Goal: Use online tool/utility: Utilize a website feature to perform a specific function

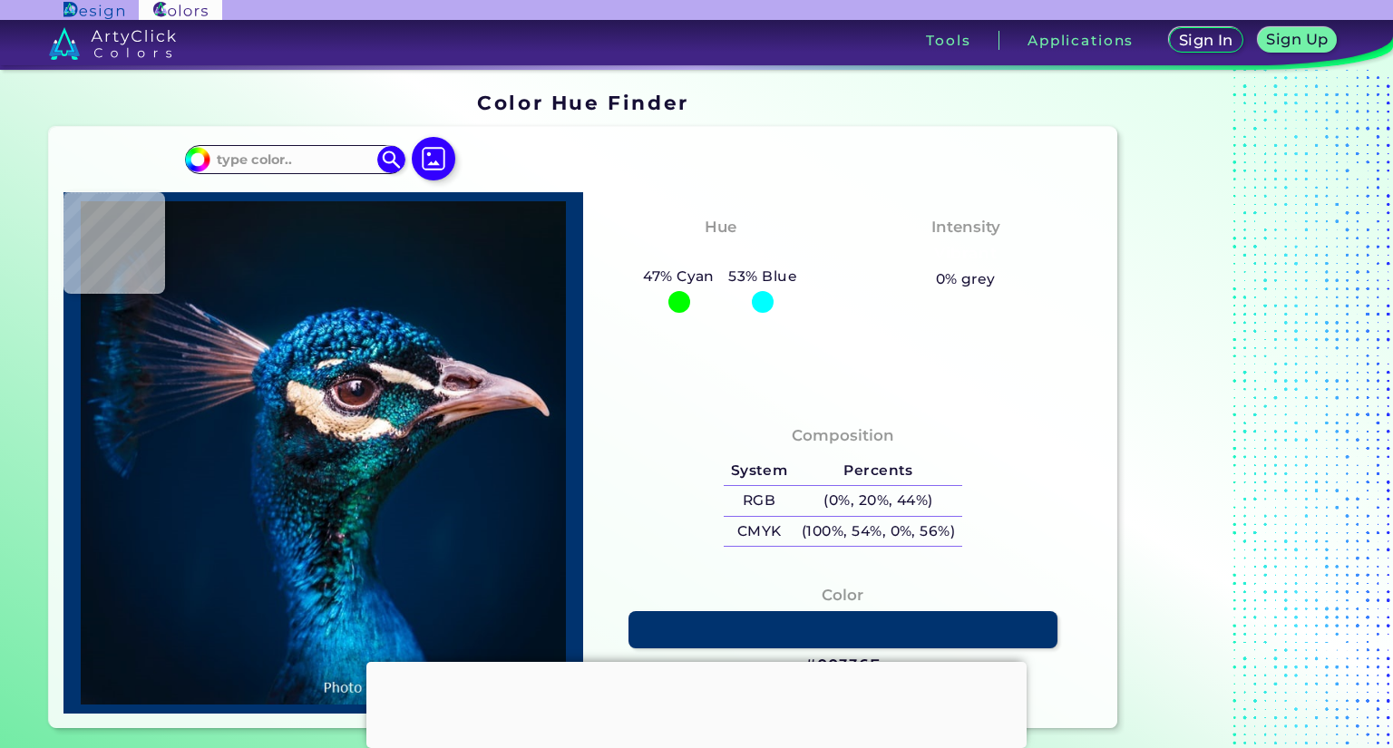
click at [1066, 385] on div "Hue Cyan-Blue 47% Cyan 53% Blue Intensity" at bounding box center [843, 296] width 520 height 209
click at [695, 662] on div at bounding box center [696, 662] width 660 height 0
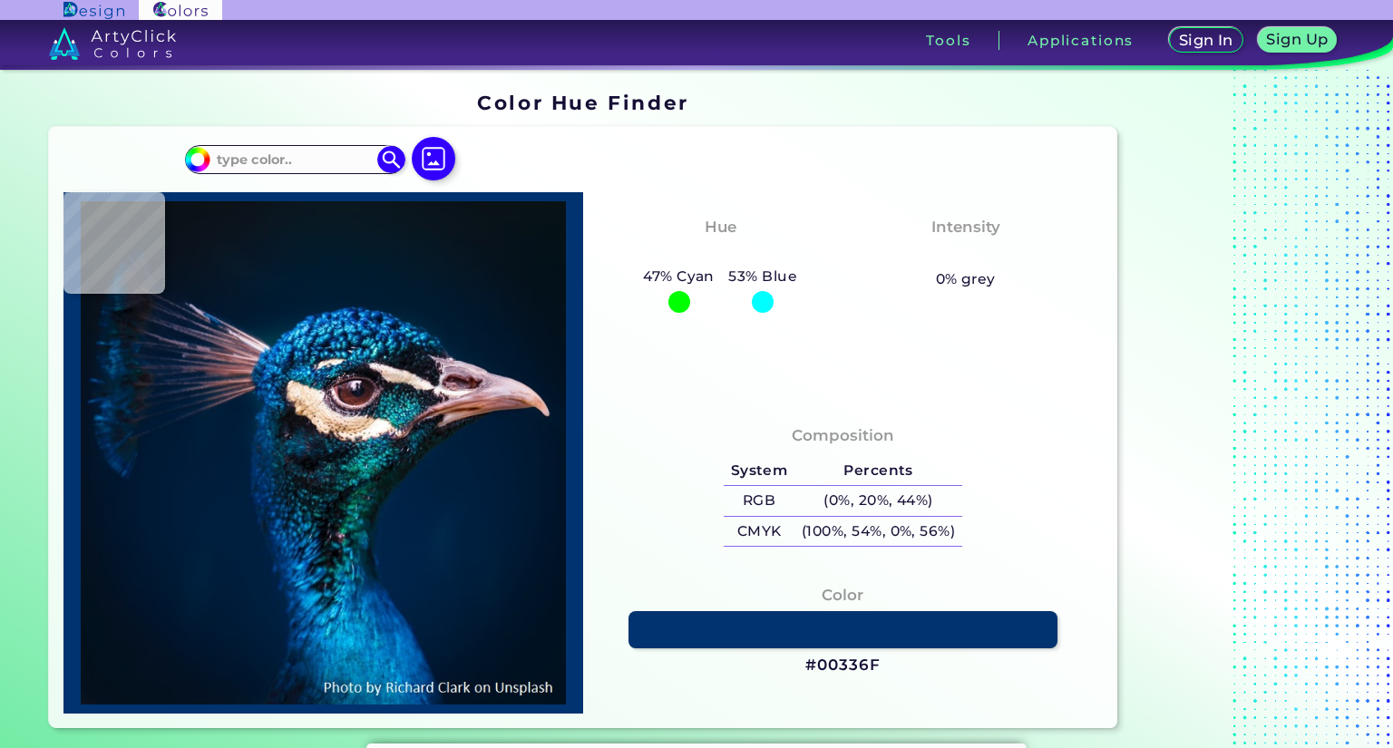
click at [1051, 413] on div "Composition System Percents RGB (0%, 20%, 44%) CMYK (100%, 54%, 0%, 56%)" at bounding box center [843, 557] width 520 height 313
type input "#000000"
type input "#001427"
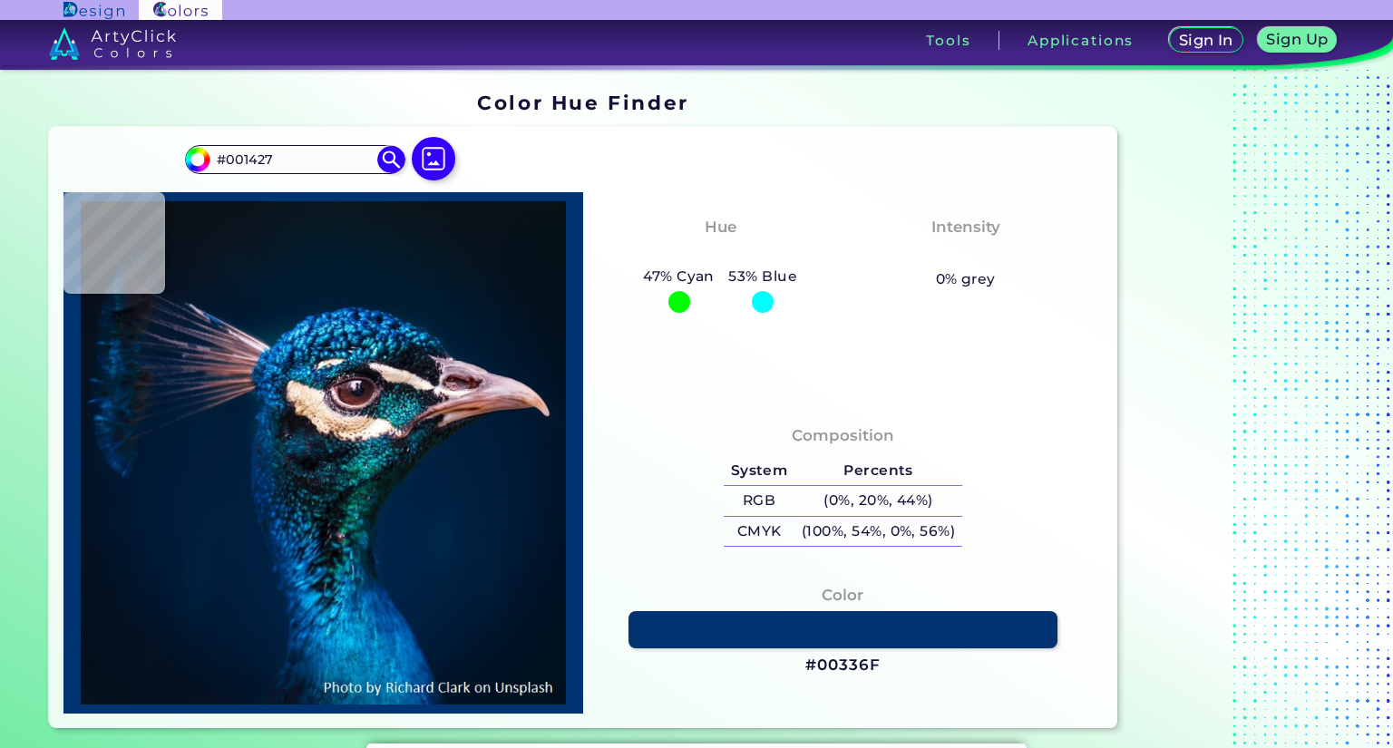
type input "#a4696b"
type input "#A4696B"
type input "#9e6360"
type input "#9E6360"
type input "#001b38"
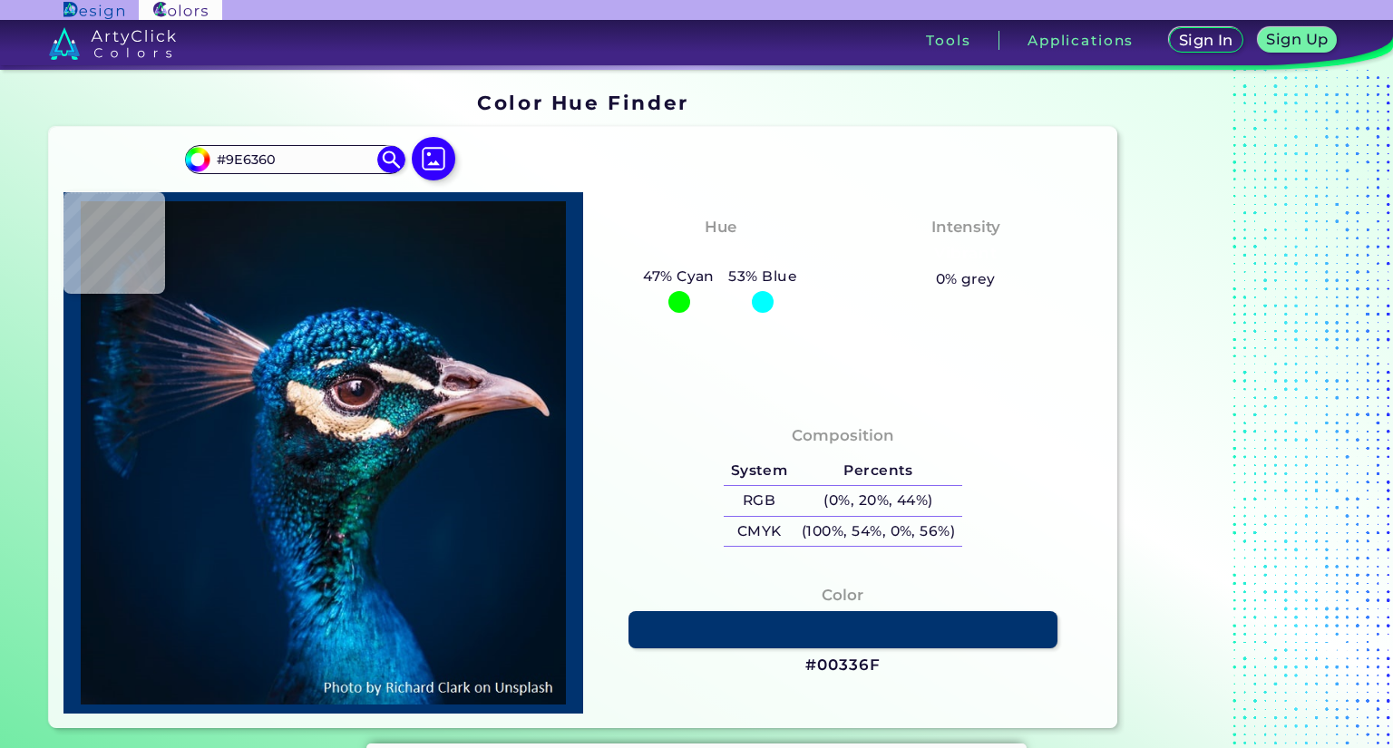
type input "#001B38"
type input "#011c39"
type input "#011C39"
type input "#011c3a"
type input "#011C3A"
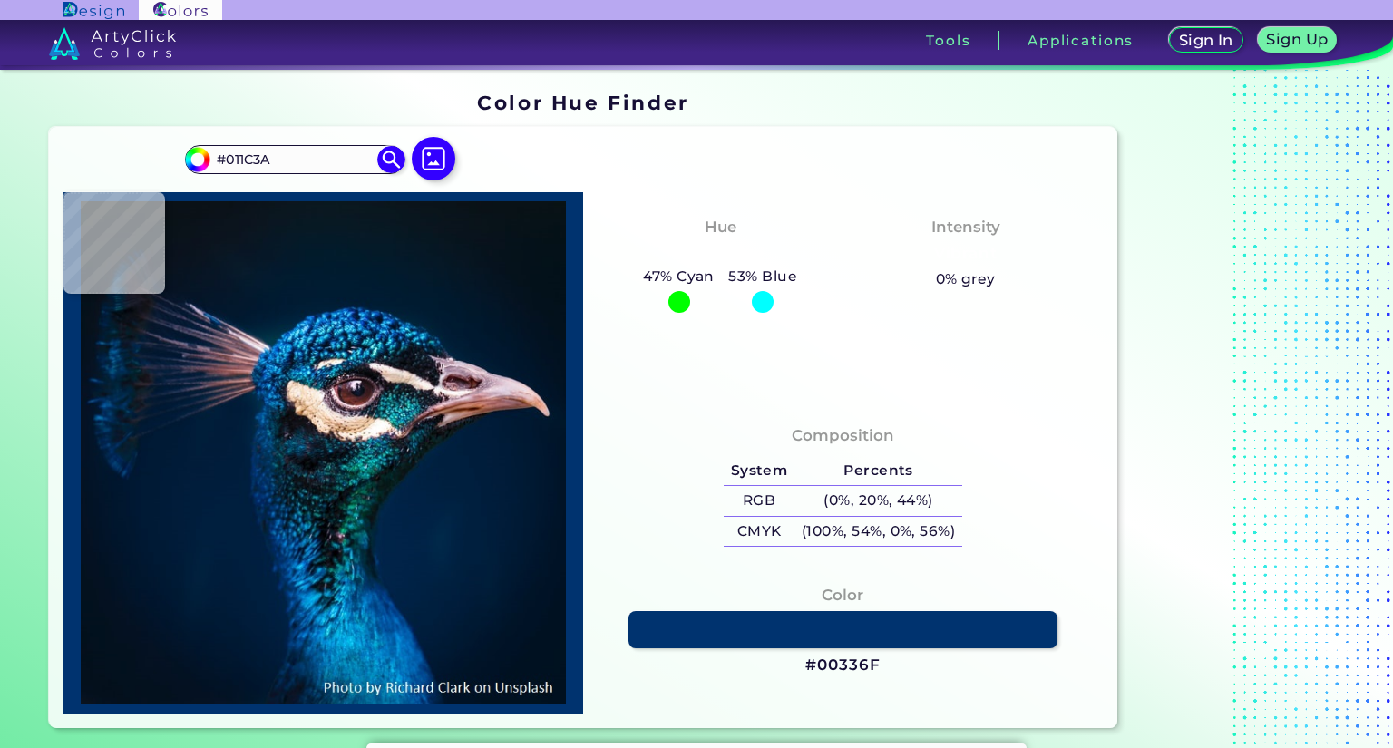
type input "#011c39"
type input "#011C39"
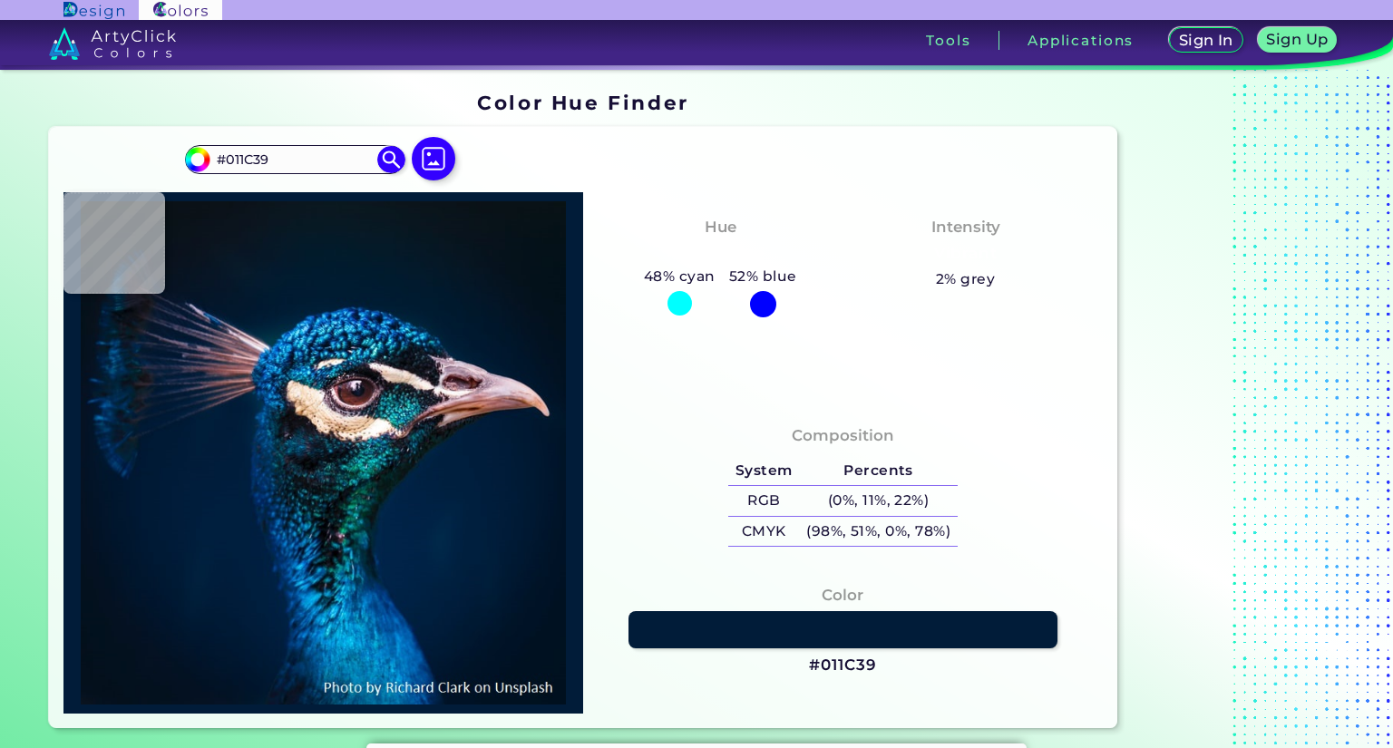
type input "#011c3a"
type input "#011C3A"
type input "#001d3b"
type input "#001D3B"
type input "#001e3d"
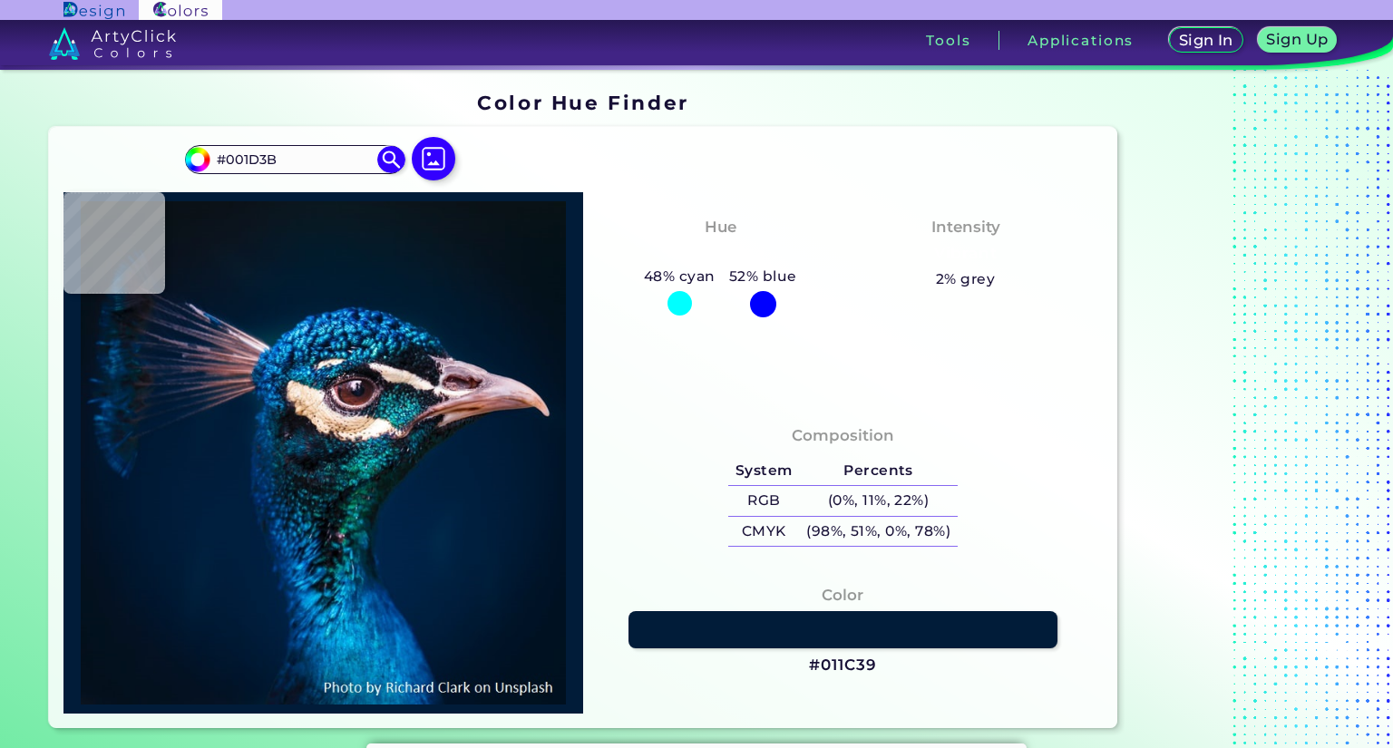
type input "#001E3D"
type input "#001f3e"
type input "#001F3E"
type input "#051c1a"
type input "#051C1A"
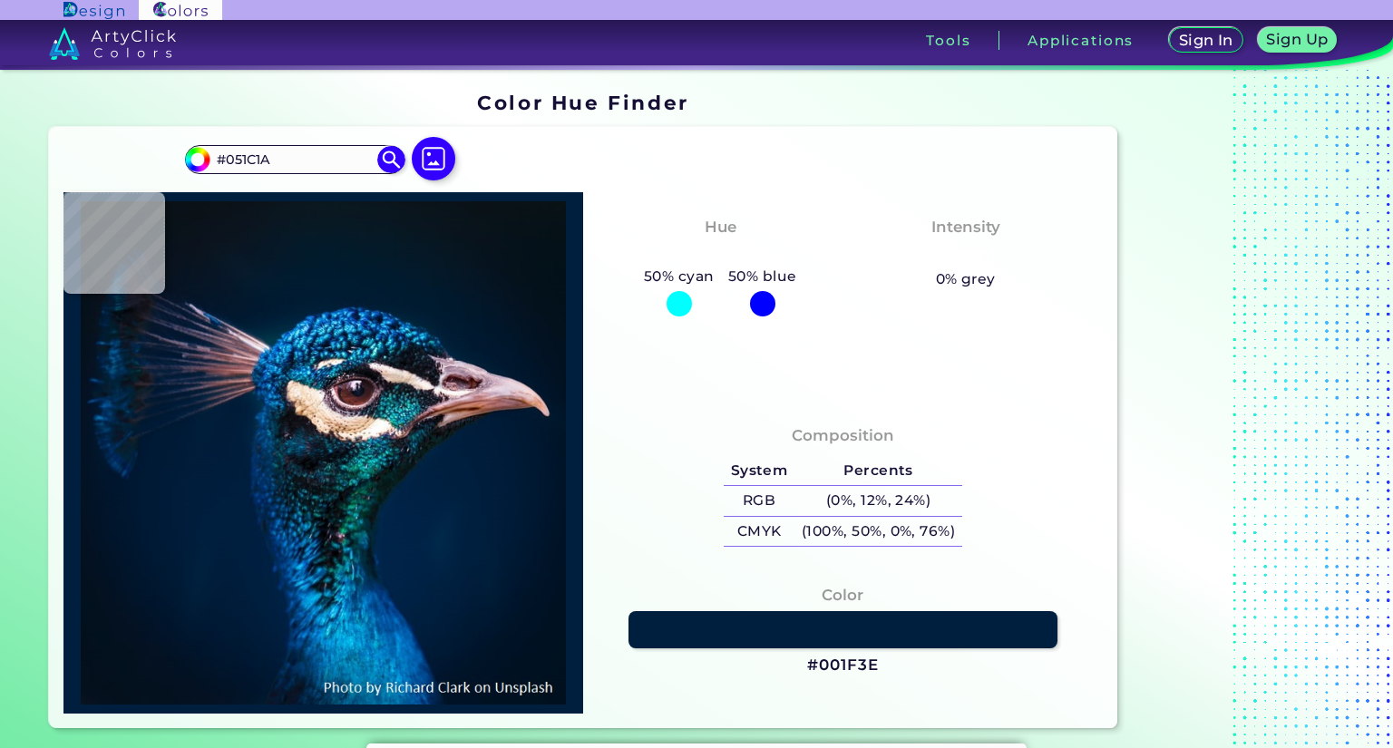
type input "#10151e"
type input "#10151E"
type input "#0a384e"
type input "#0A384E"
type input "#031833"
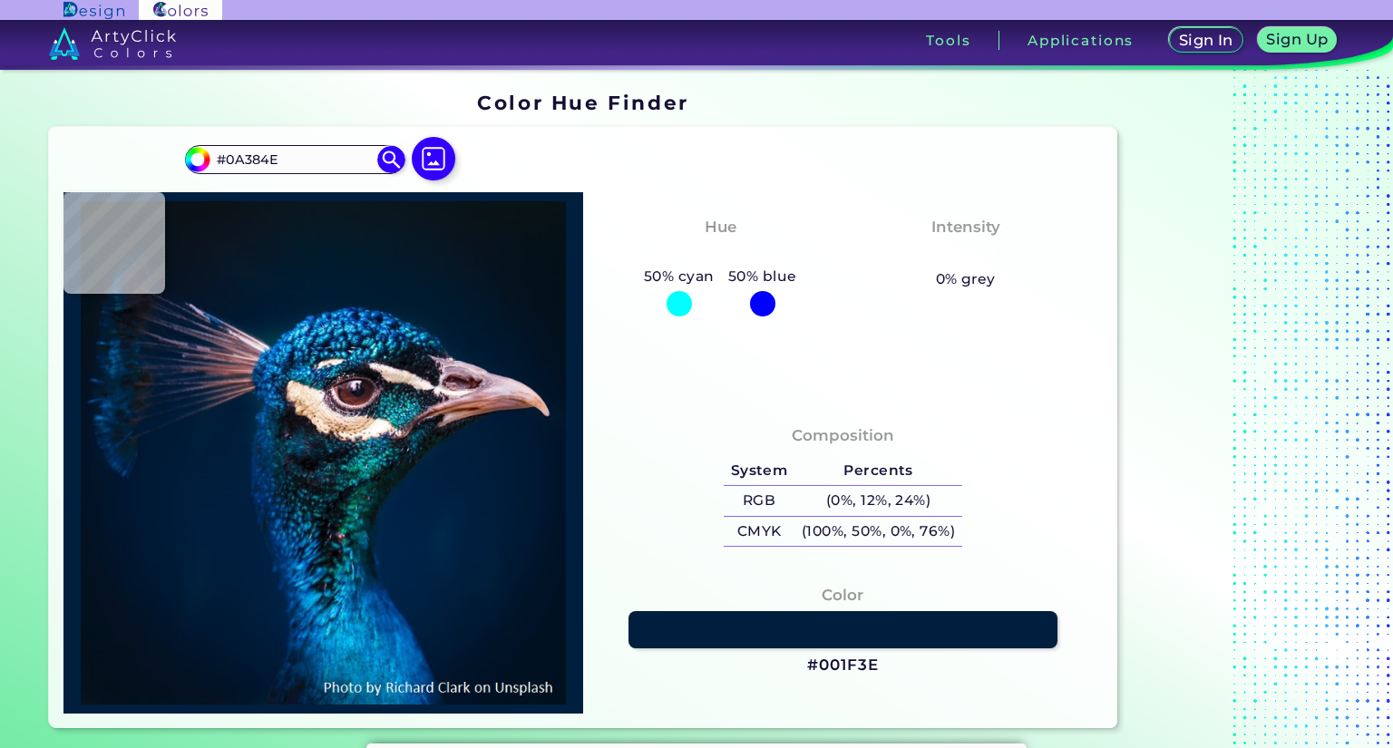
type input "#031833"
type input "#132139"
type input "#15222e"
type input "#15222E"
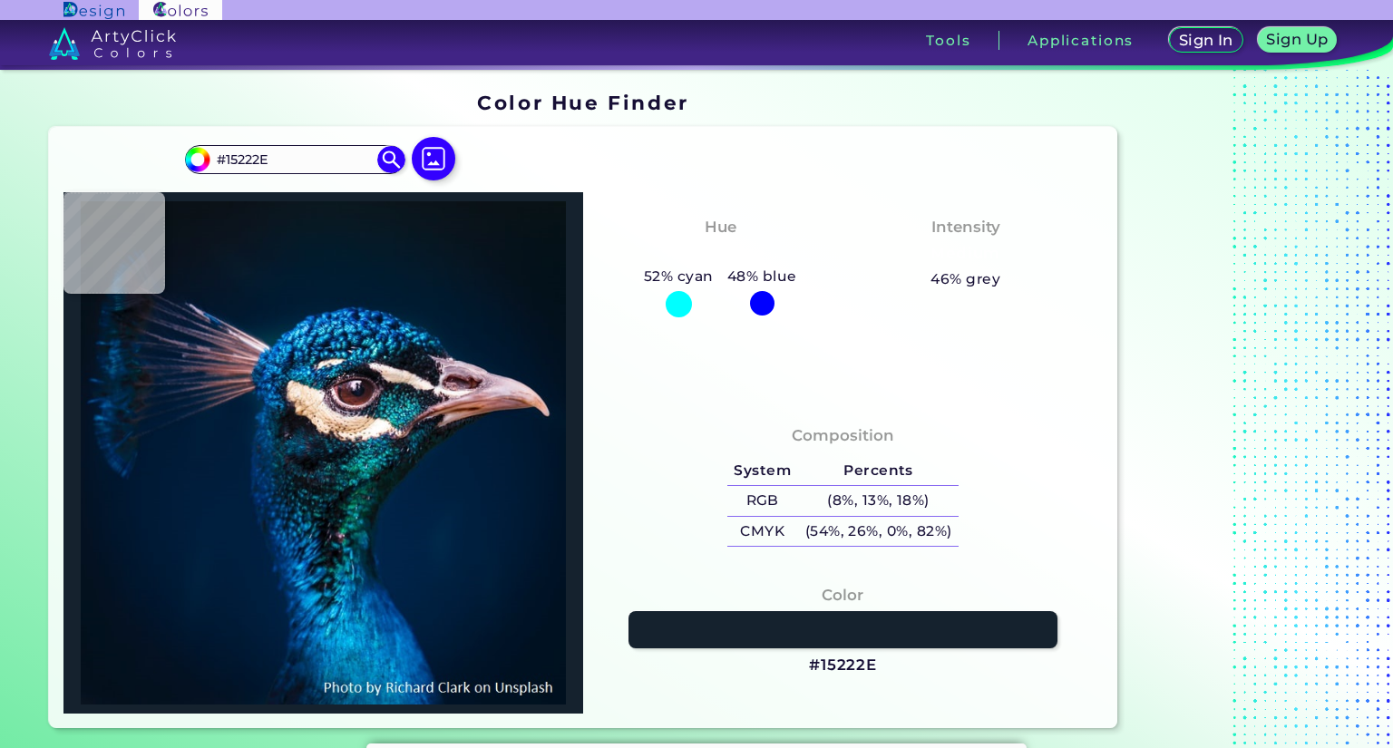
type input "#0c1d2c"
type input "#0C1D2C"
type input "#081a29"
type input "#081A29"
type input "#17171d"
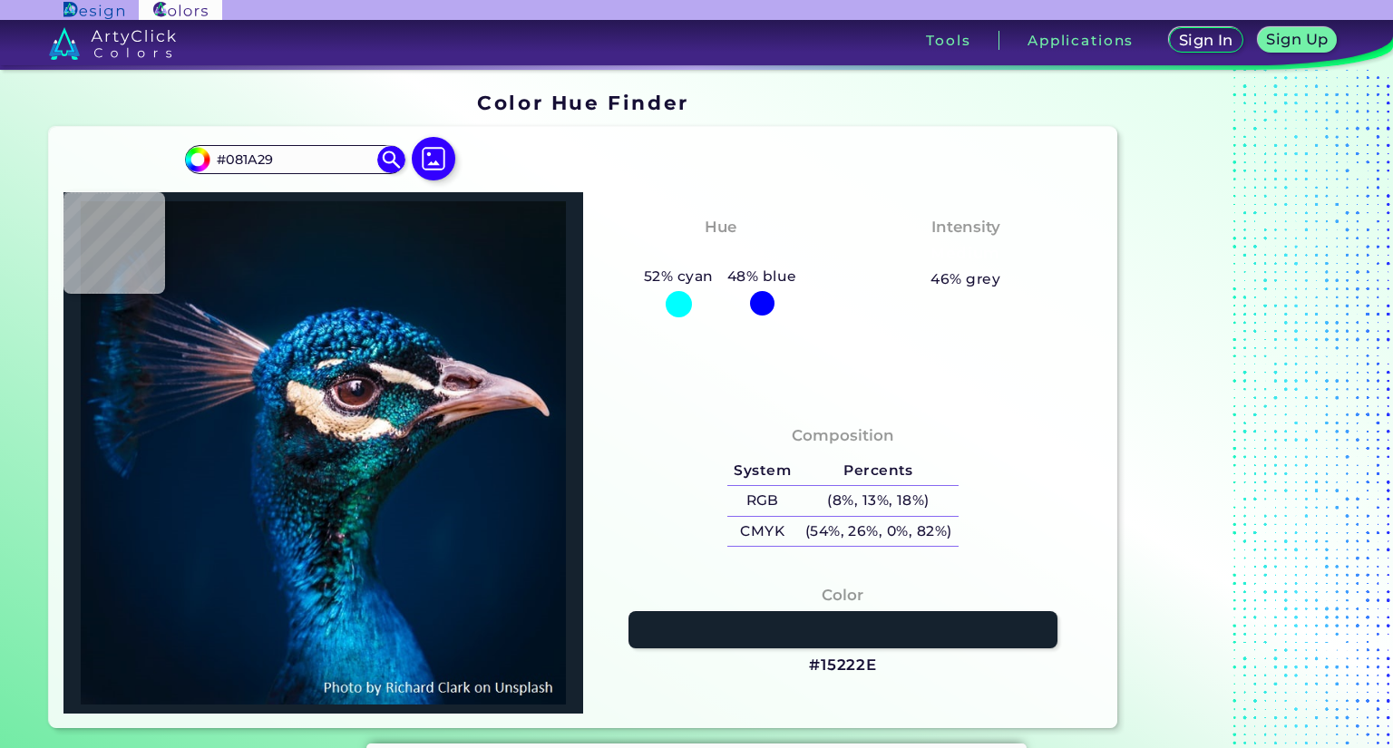
type input "#17171D"
type input "#272d40"
type input "#272D40"
type input "#011f38"
type input "#011F38"
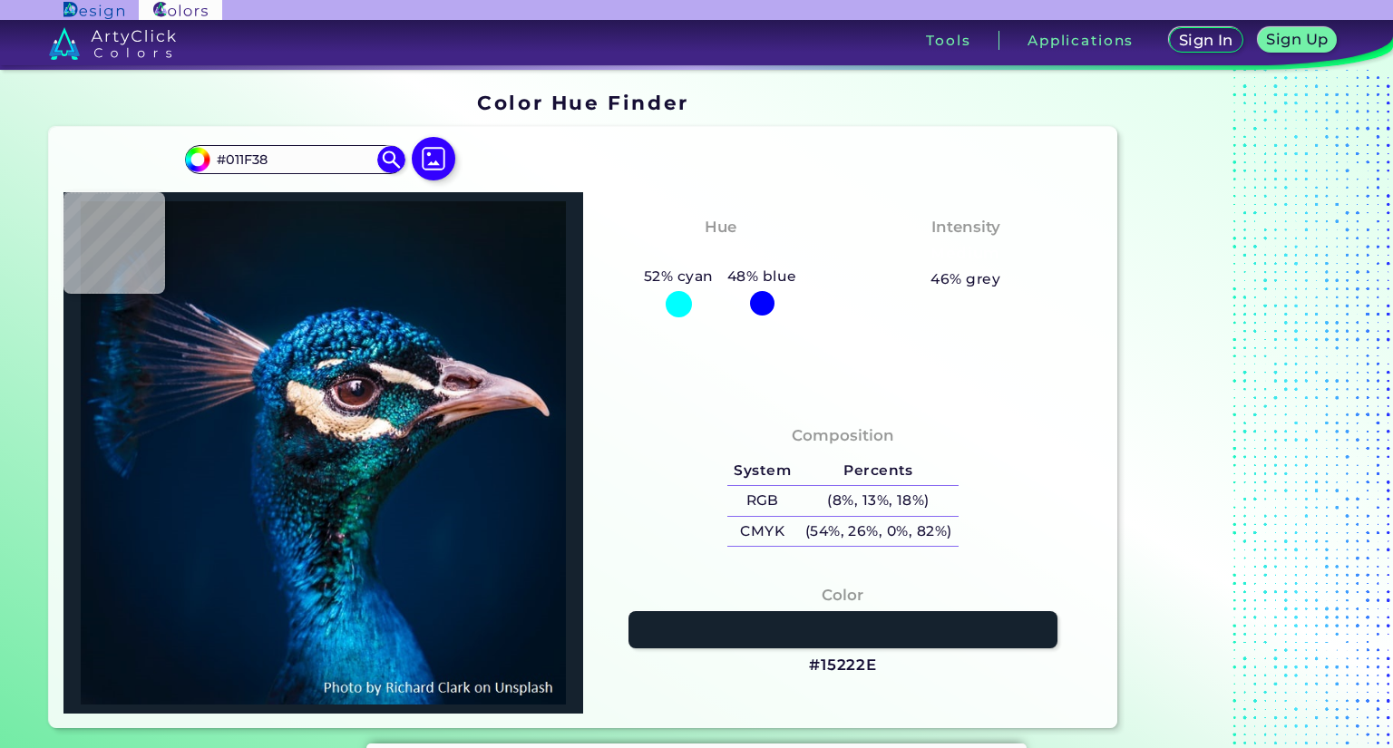
type input "#121c25"
type input "#121C25"
type input "#141b27"
type input "#141B27"
type input "#131b29"
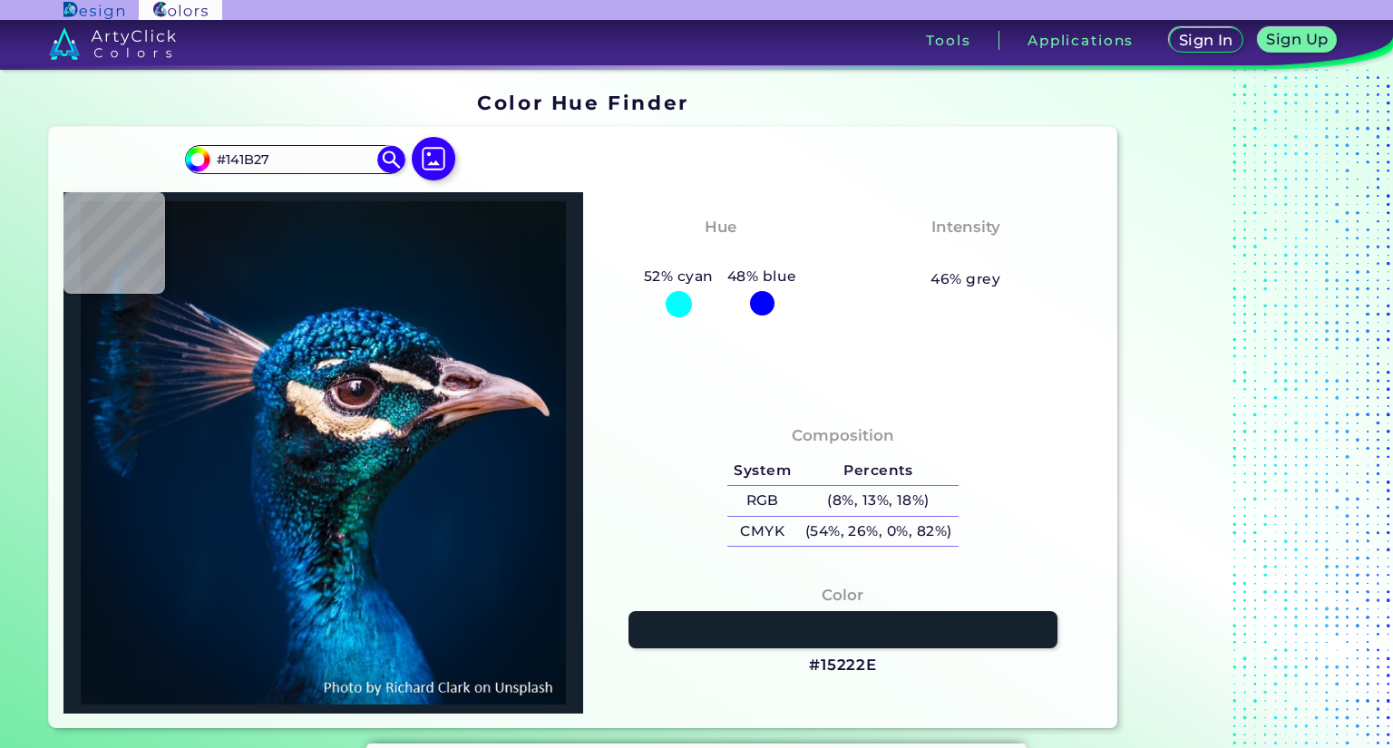
type input "#131B29"
type input "#0b162a"
type input "#0B162A"
type input "#08131e"
type input "#08131E"
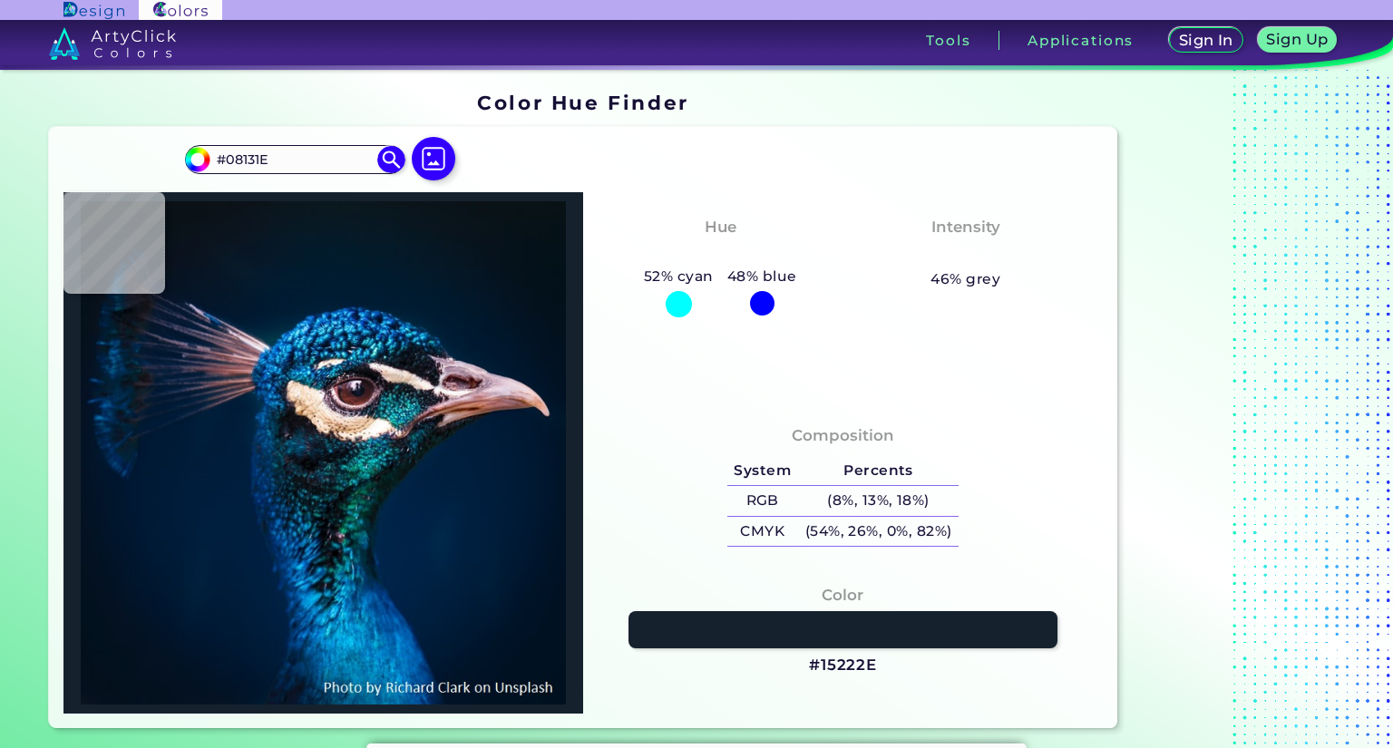
type input "#09131d"
type input "#09131D"
type input "#081422"
type input "#081526"
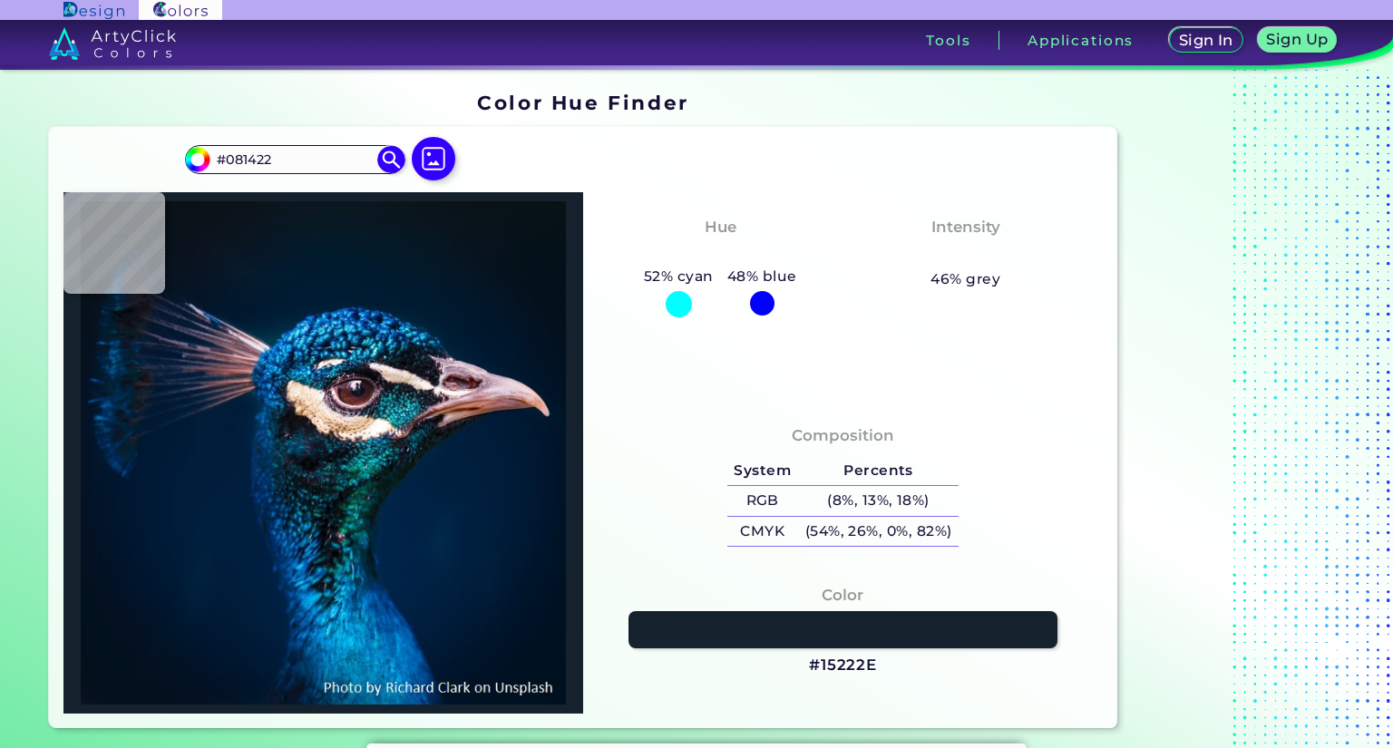
type input "#081526"
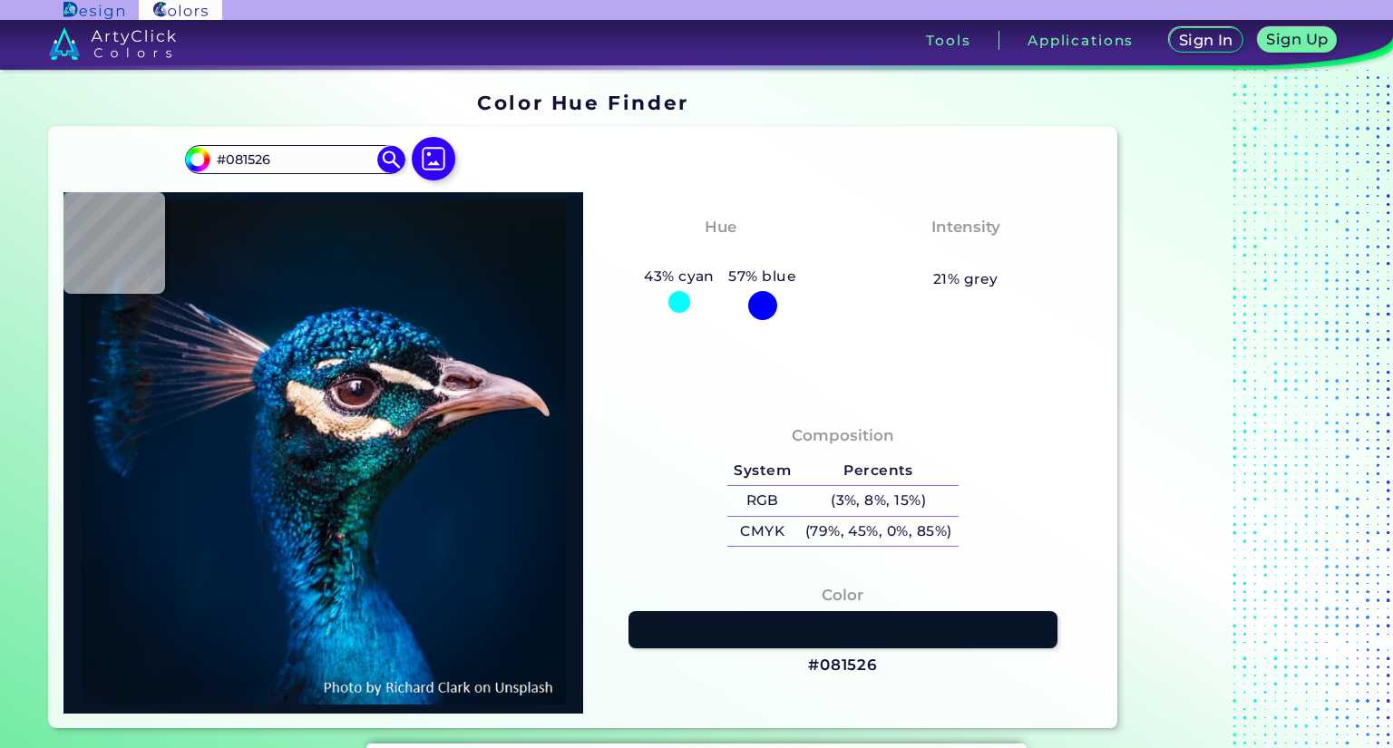
type input "#03192e"
type input "#03192E"
type input "#011d35"
type input "#011D35"
type input "#48b5f0"
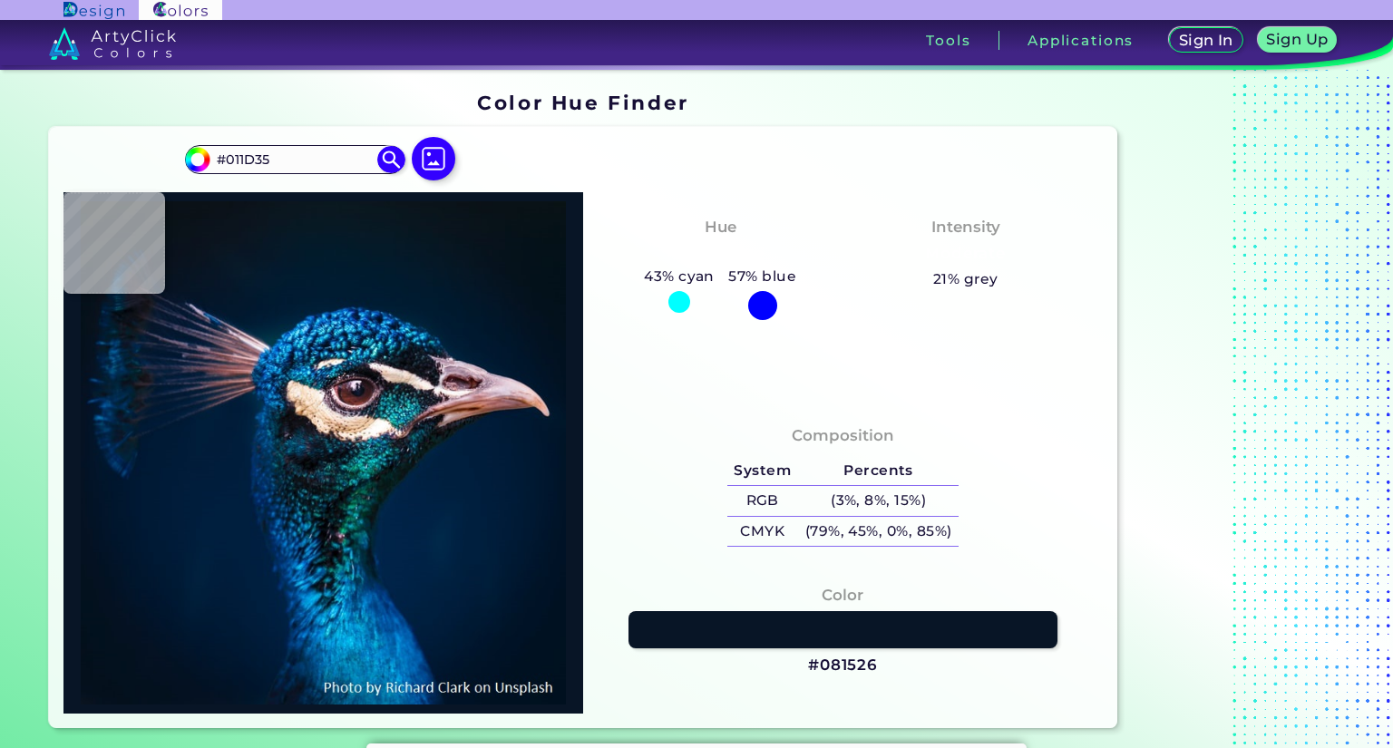
type input "#48B5F0"
type input "#063d6a"
type input "#063D6A"
type input "#012138"
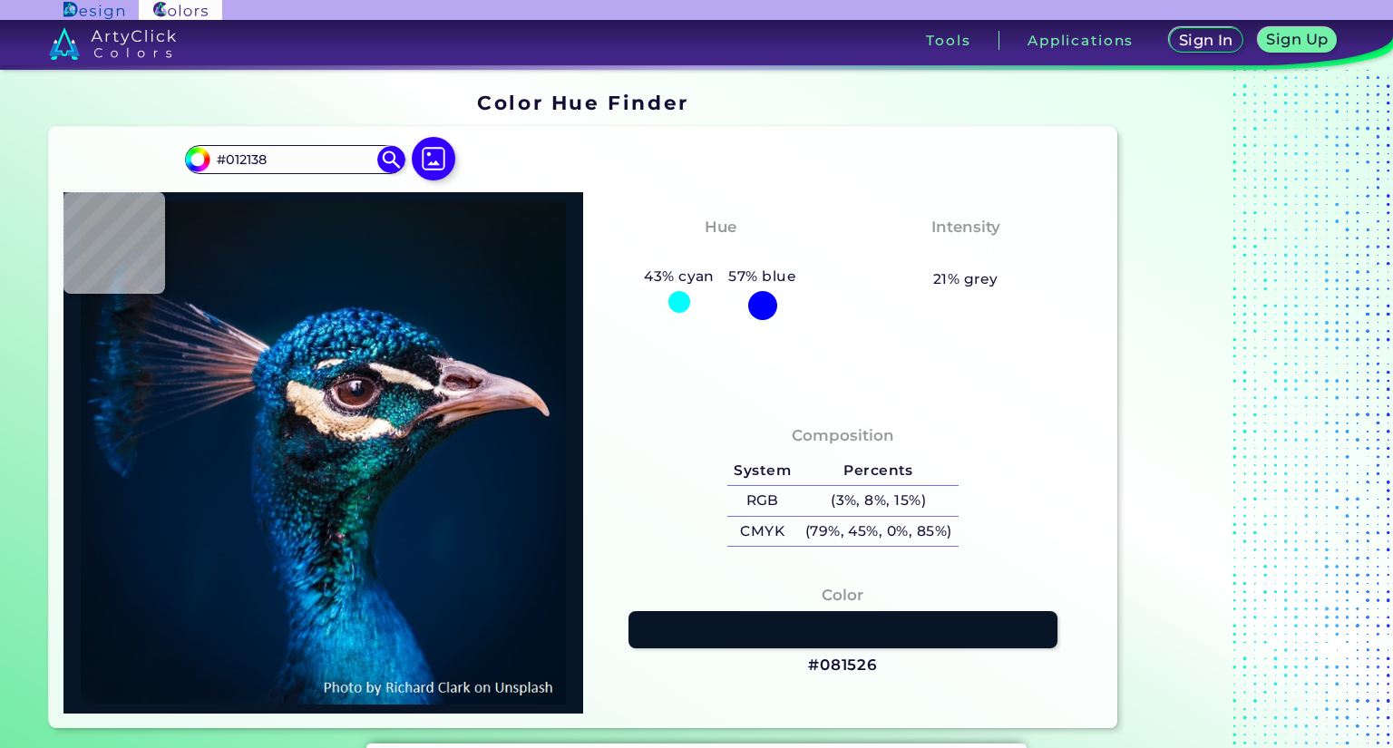
type input "#001c34"
type input "#001C34"
type input "#011d35"
type input "#011D35"
type input "#001e37"
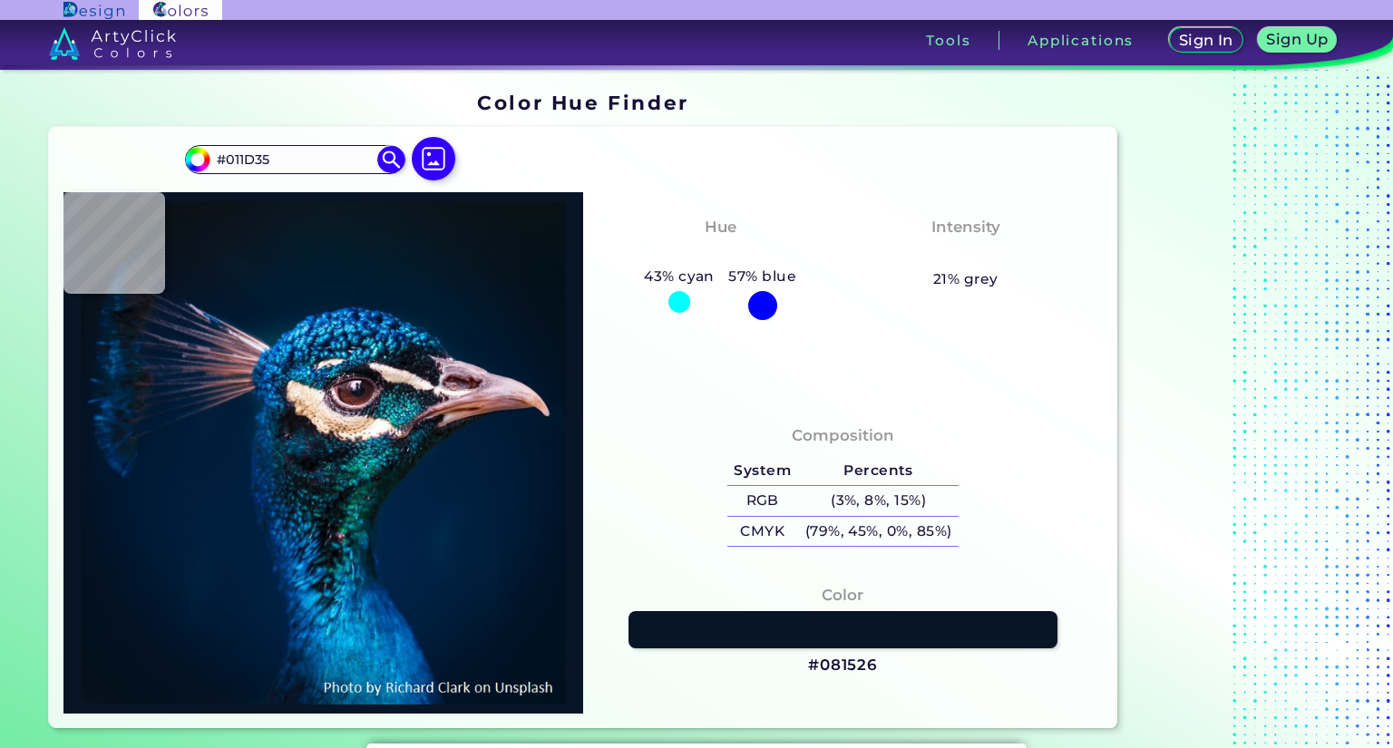
type input "#001E37"
type input "#001f3a"
type input "#001F3A"
type input "#022137"
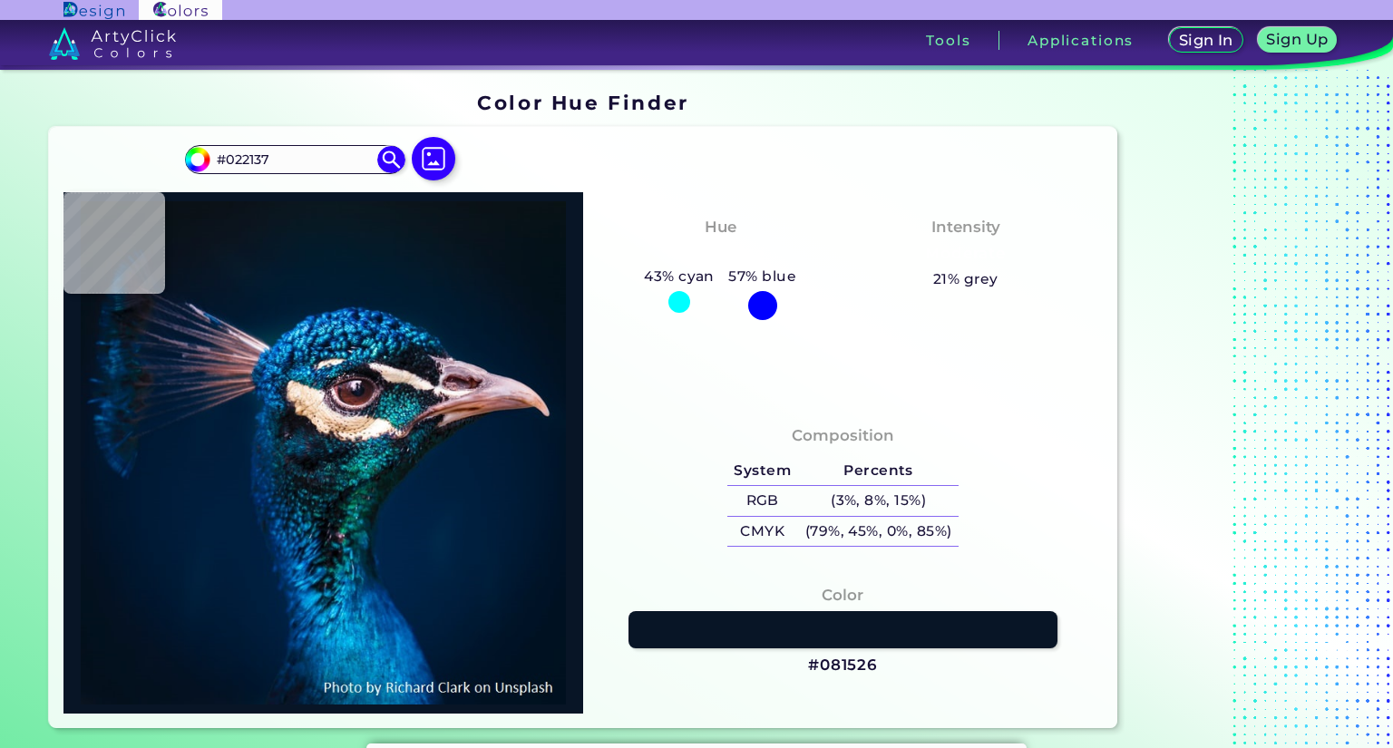
type input "#0b2e47"
type input "#0B2E47"
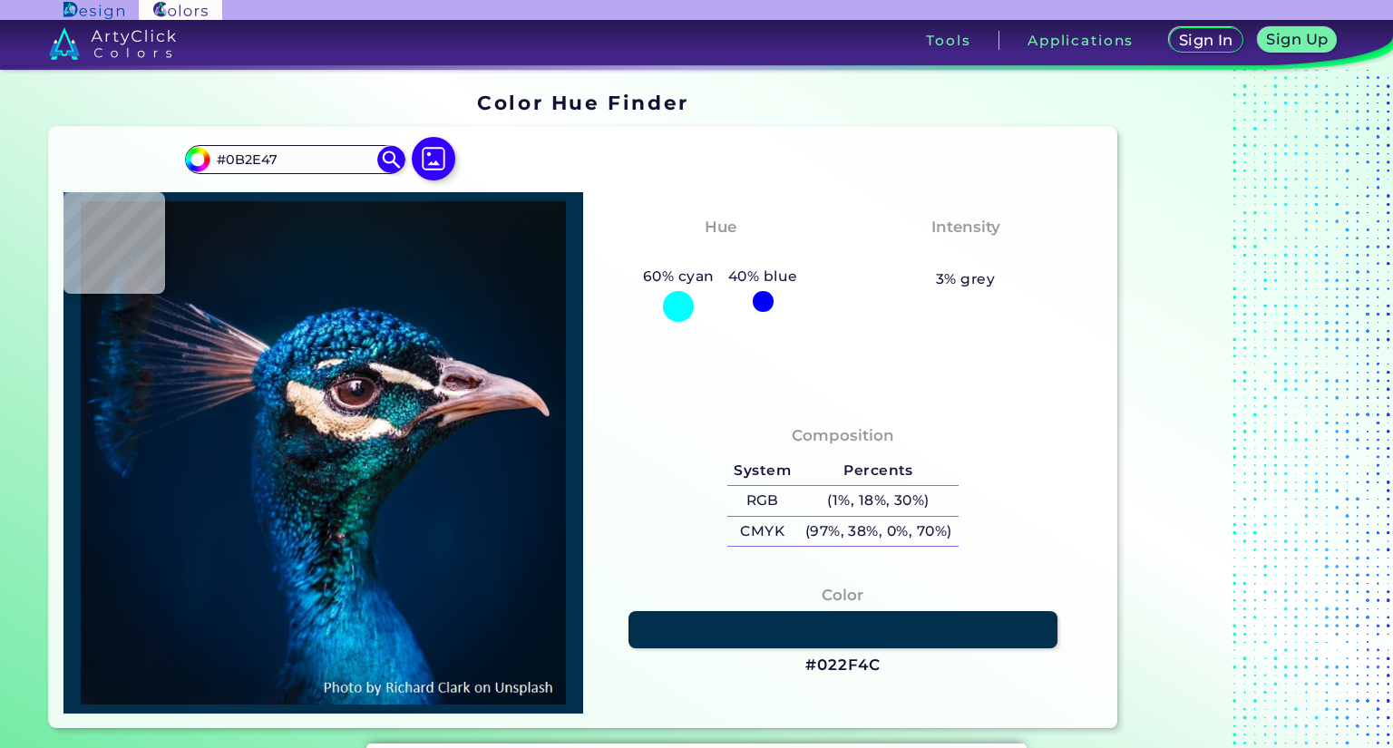
type input "#022f4c"
type input "#022F4C"
type input "#00243d"
type input "#00243D"
type input "#001e33"
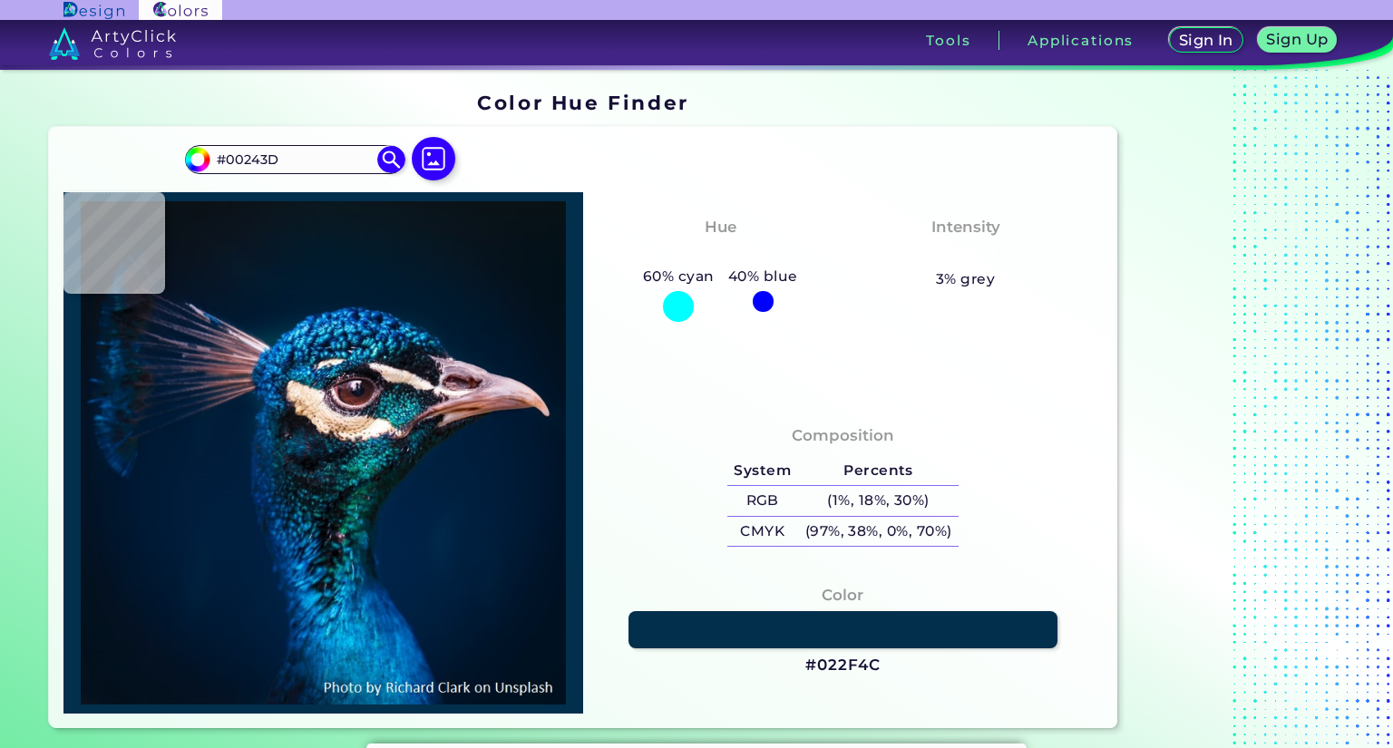
type input "#001E33"
type input "#011b32"
type input "#011B32"
type input "#001b30"
type input "#001B30"
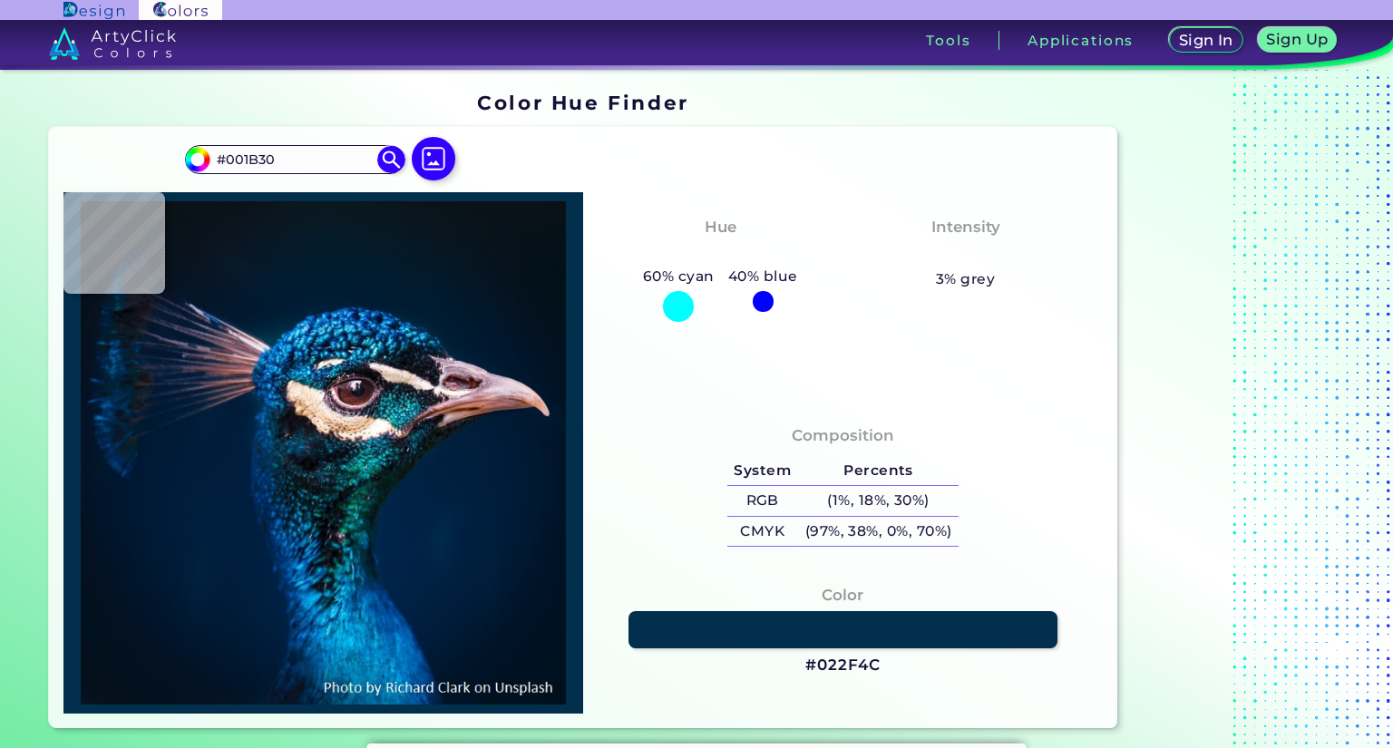
type input "#011c31"
type input "#011C31"
type input "#001b30"
type input "#001B30"
type input "#03192e"
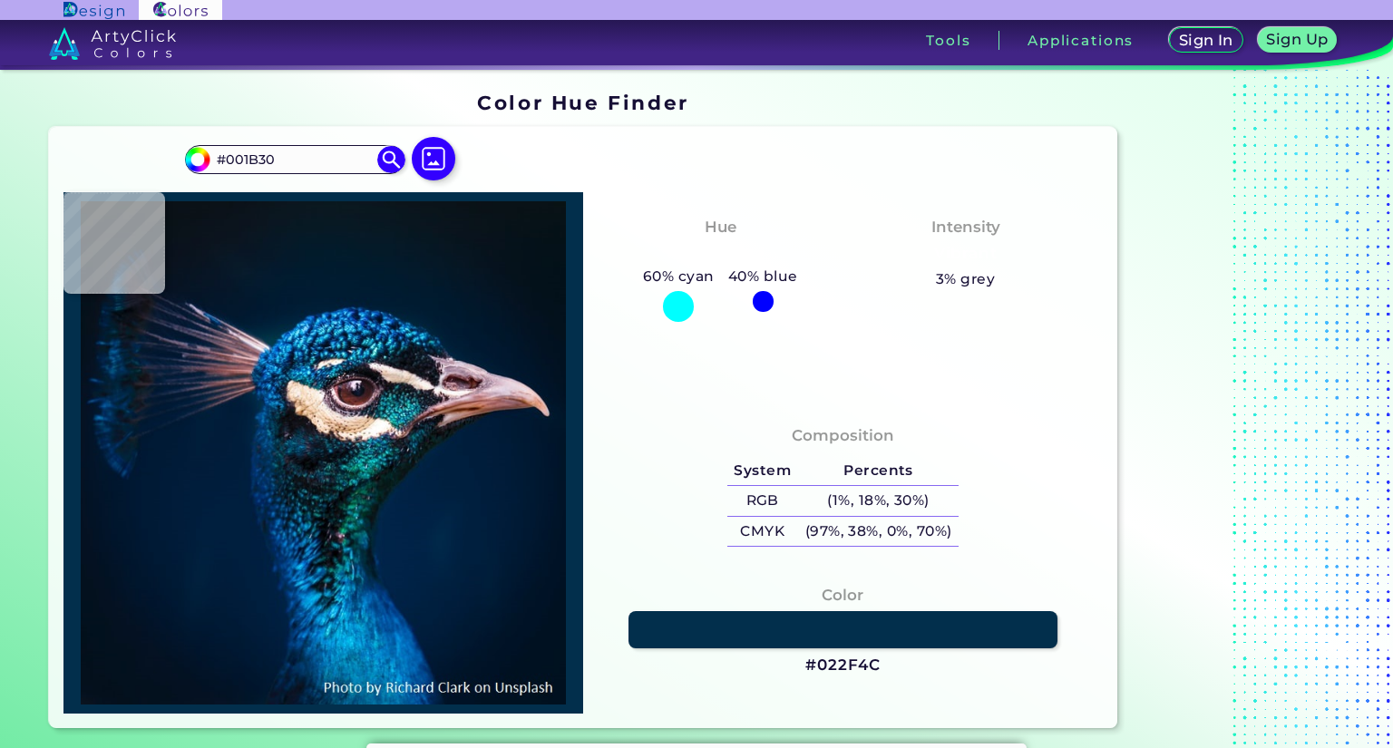
type input "#03192E"
type input "#031a2a"
type input "#031A2A"
type input "#04192a"
type input "#04192A"
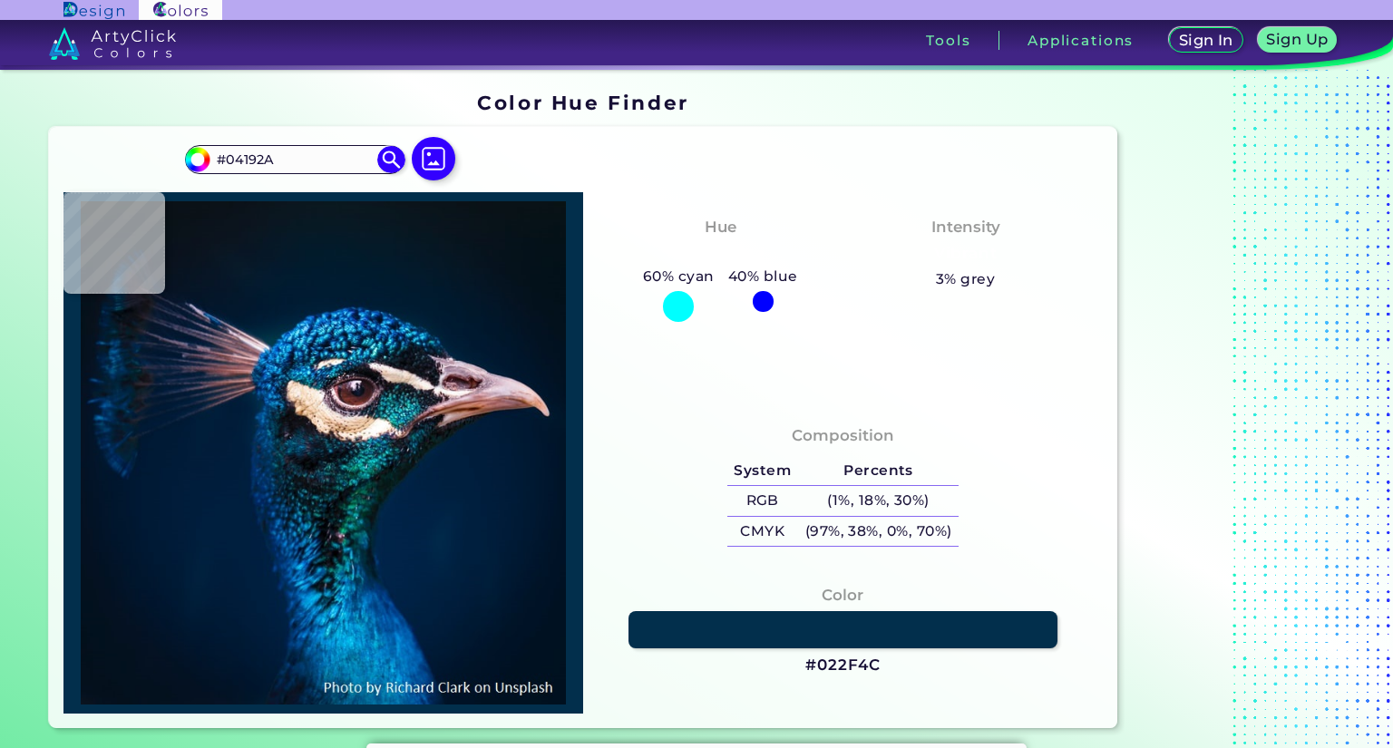
type input "#041929"
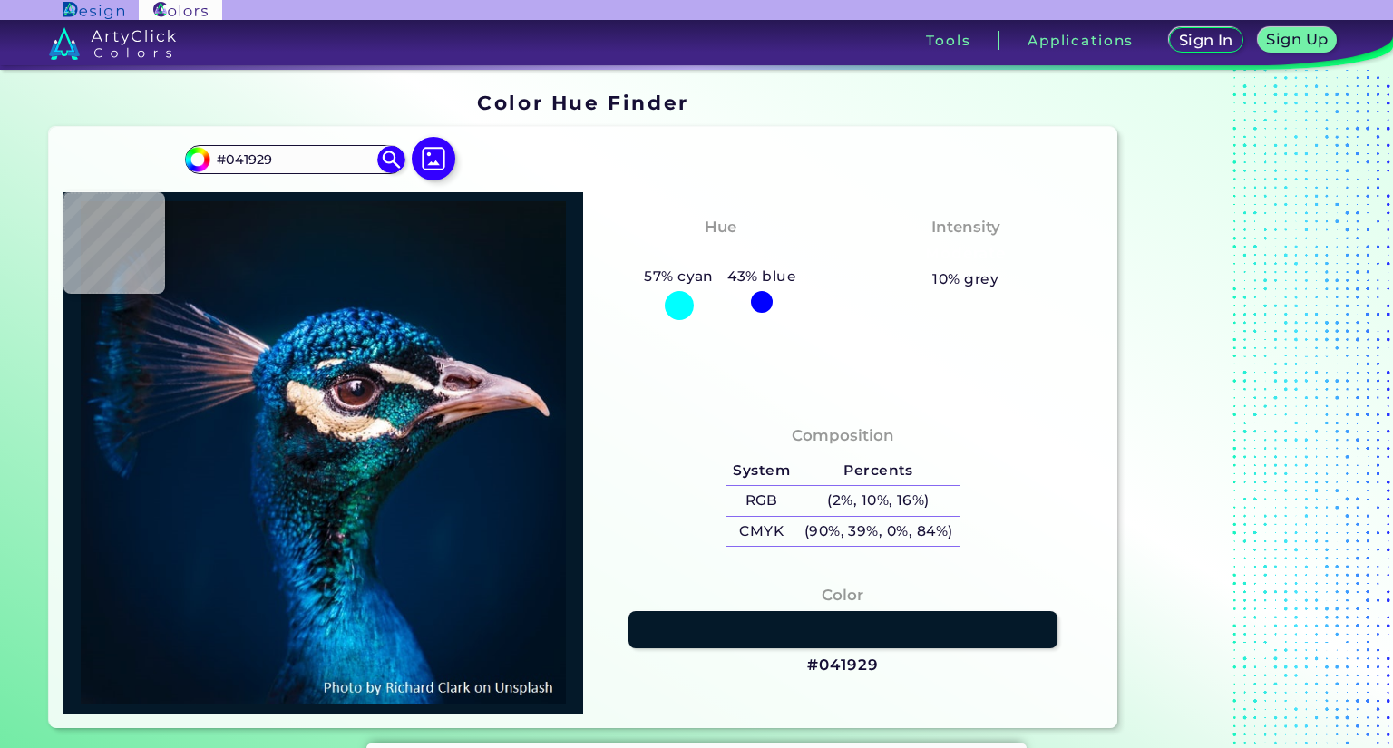
type input "#04192a"
type input "#04192A"
type input "#051827"
type input "#06192a"
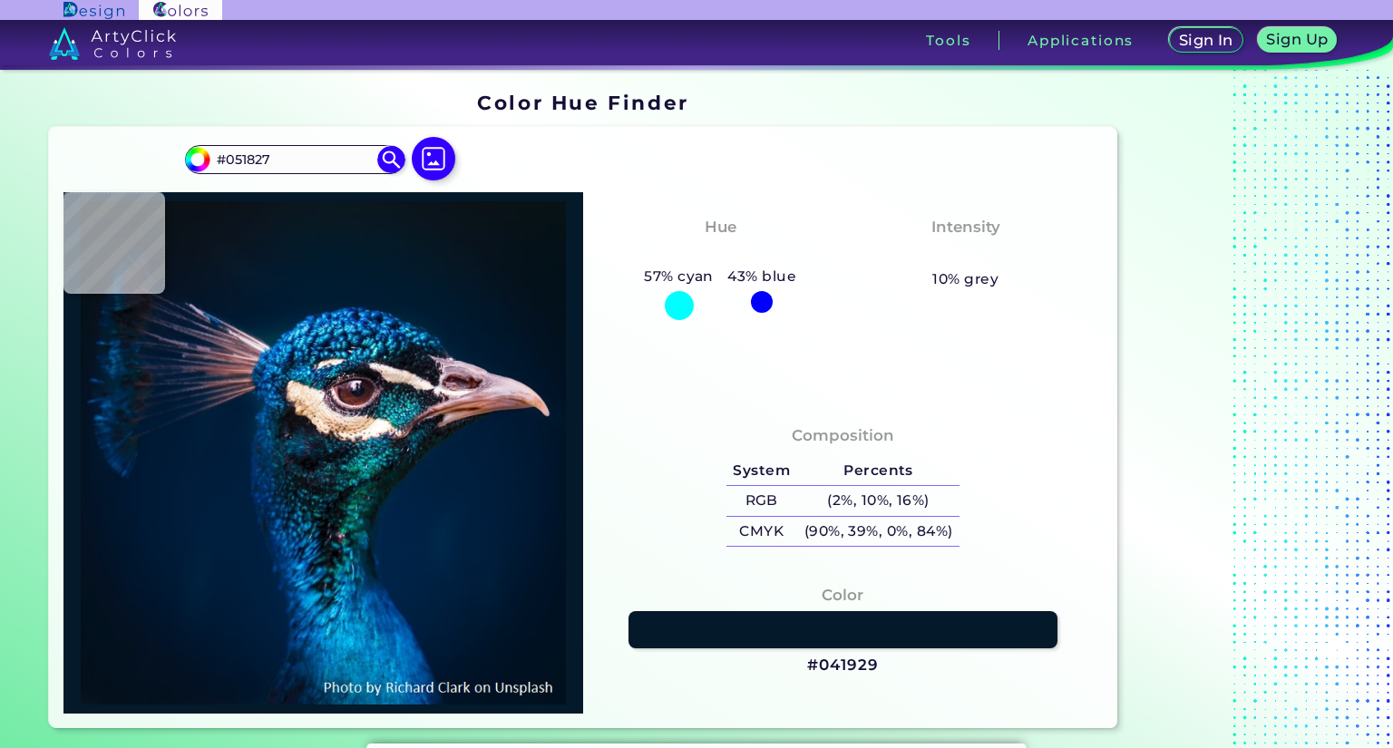
type input "#06192A"
type input "#041525"
click at [754, 168] on div "#041525 #041525 Acadia ◉ Acid Green ◉ Aero Blue ◉ Alabaster ◉ Albescent White ◉…" at bounding box center [583, 427] width 1068 height 601
click at [761, 160] on div "#041525 #041525 Acadia ◉ Acid Green ◉ Aero Blue ◉ Alabaster ◉ Albescent White ◉…" at bounding box center [583, 427] width 1068 height 601
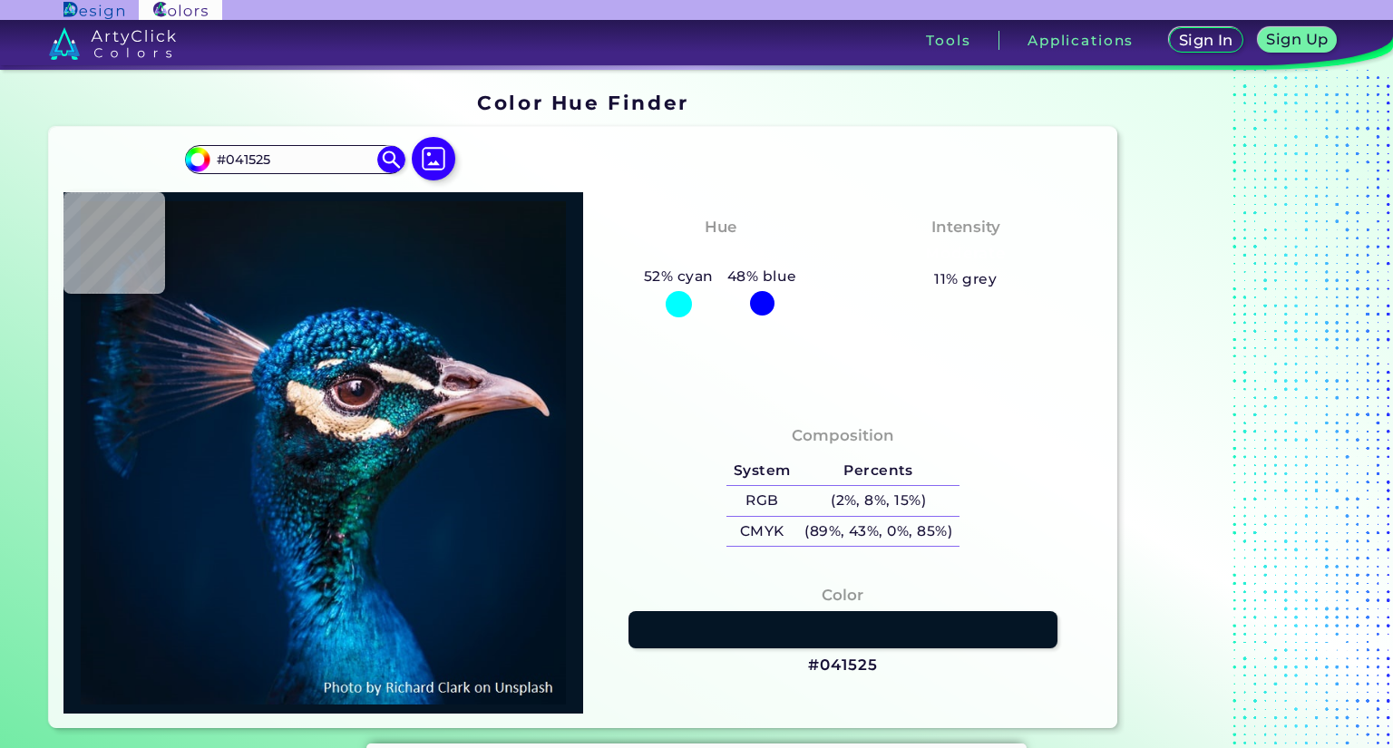
click at [759, 162] on div "#041525 #041525 Acadia ◉ Acid Green ◉ Aero Blue ◉ Alabaster ◉ Albescent White ◉…" at bounding box center [583, 427] width 1068 height 601
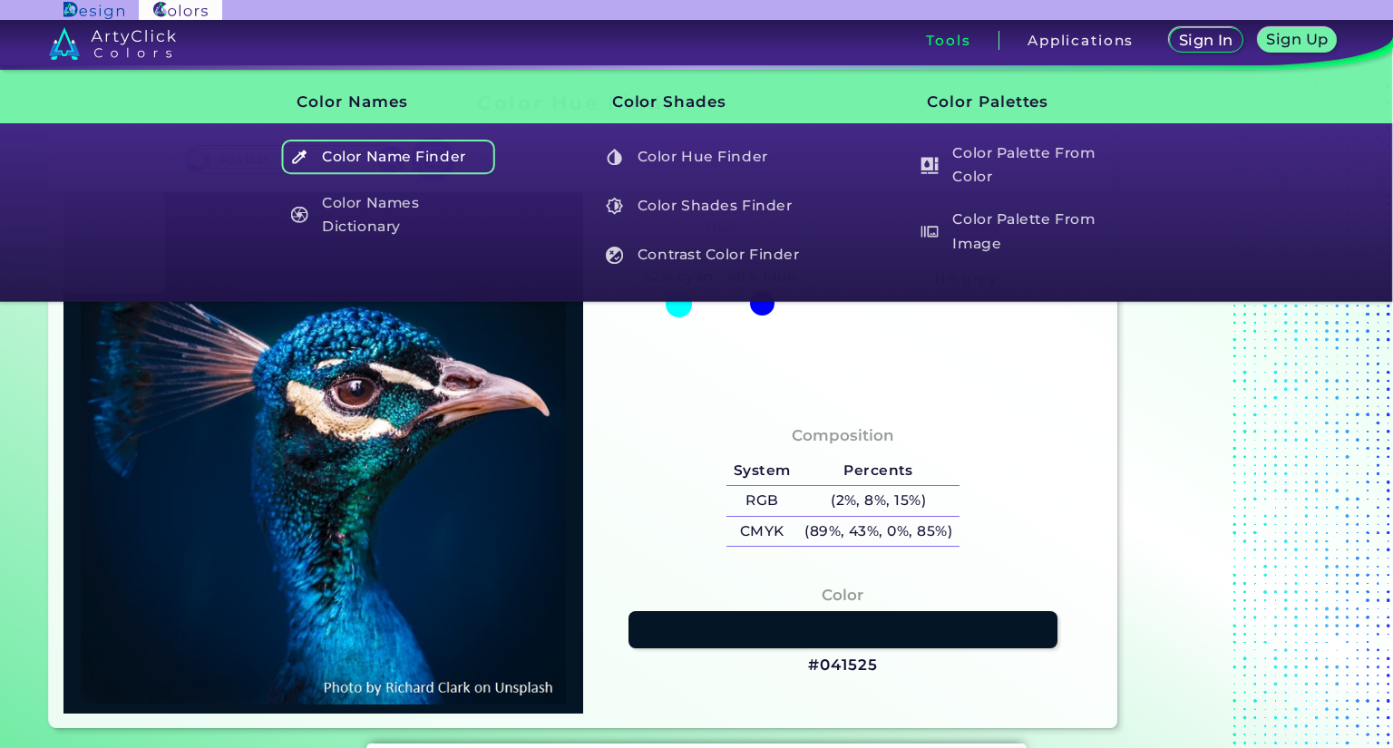
click at [421, 160] on h5 "Color Name Finder" at bounding box center [388, 157] width 213 height 34
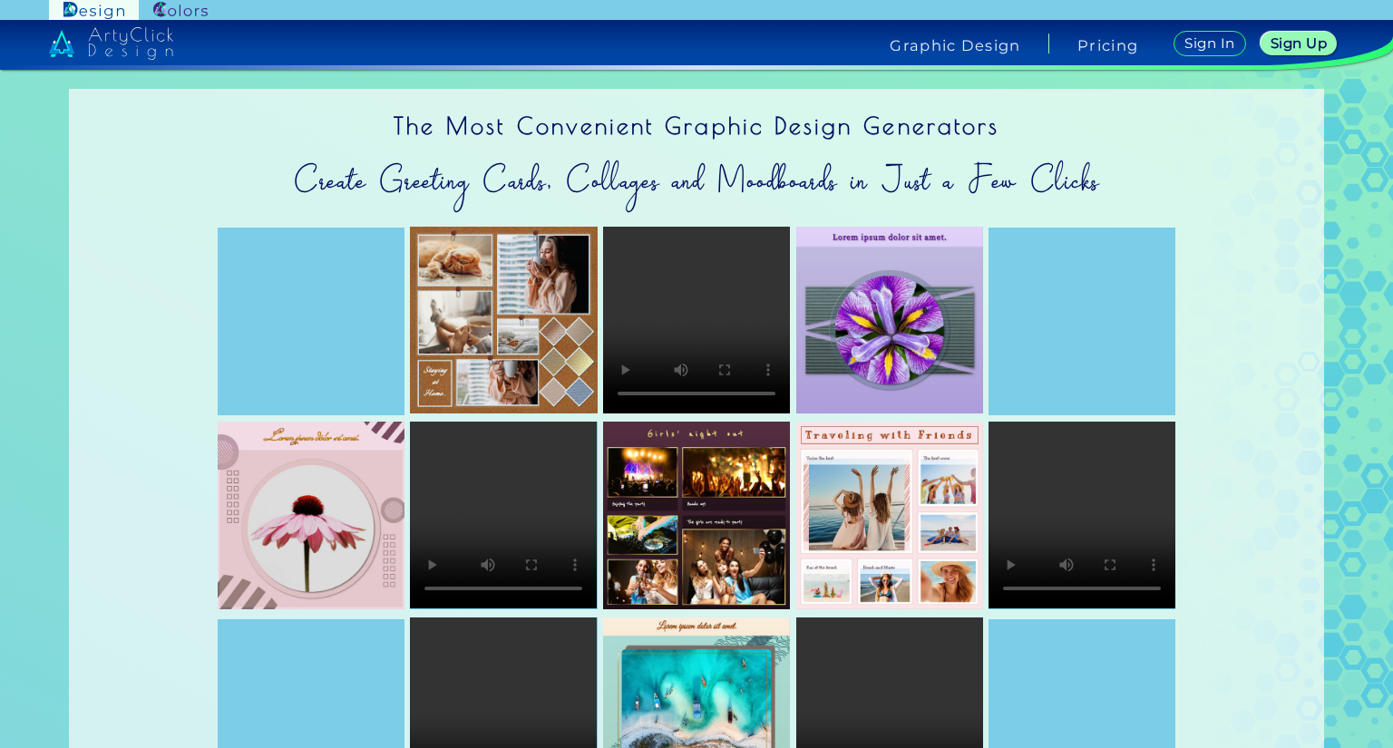
click at [183, 11] on img at bounding box center [180, 10] width 54 height 17
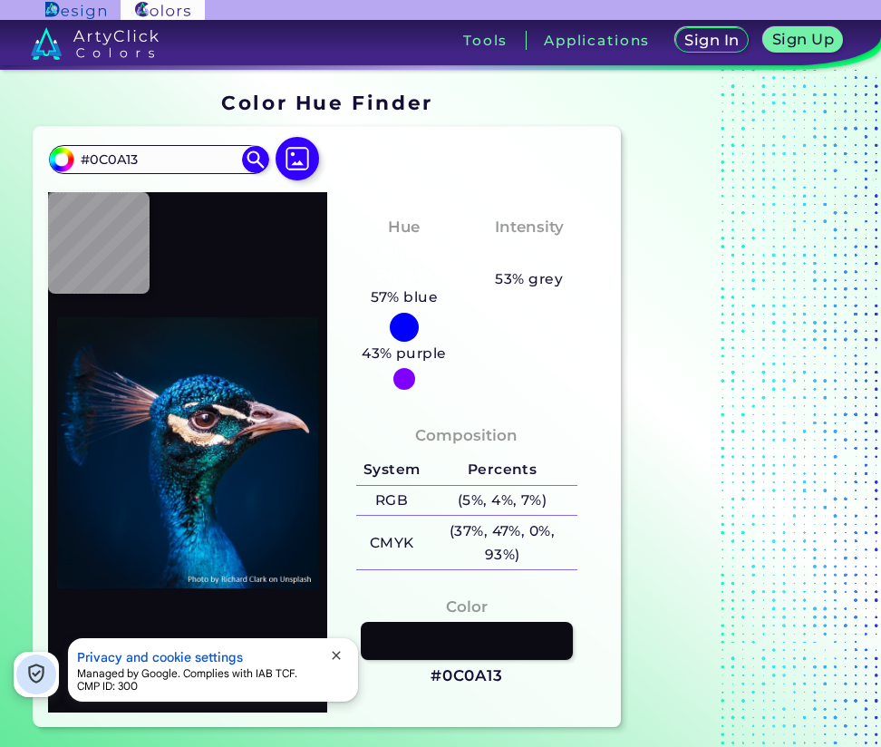
type input "#012f56"
type input "#012F56"
type input "#012238"
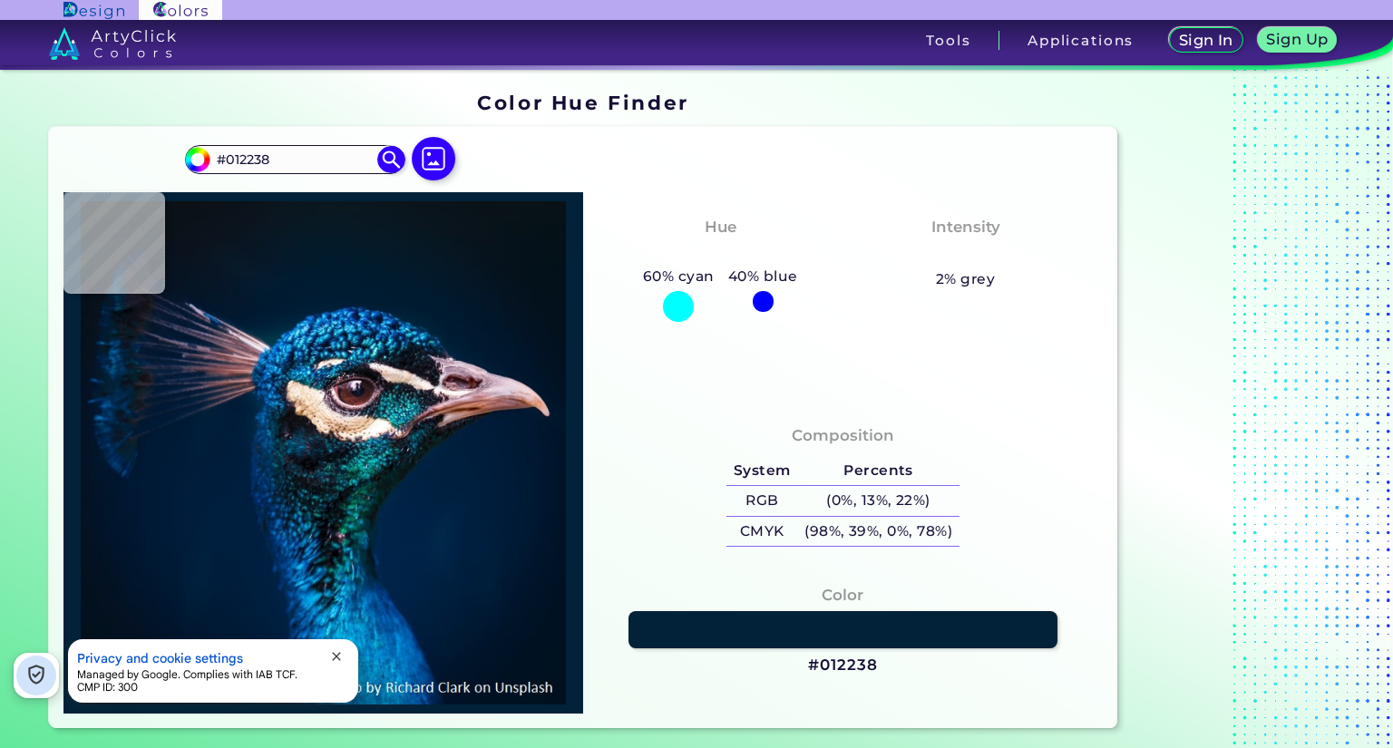
type input "#cdafb2"
type input "#CDAFB2"
type input "#00182e"
type input "#00182E"
type input "#031a2a"
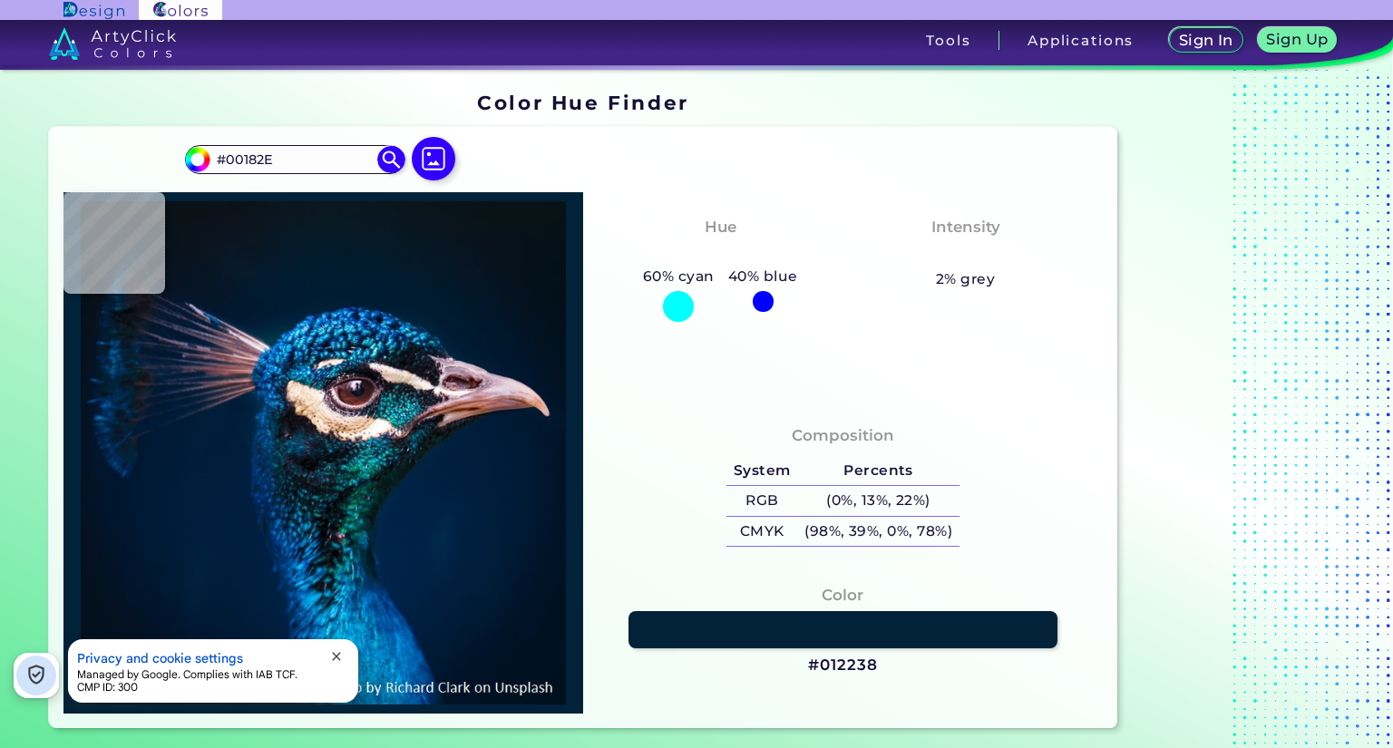
type input "#031A2A"
type input "#071923"
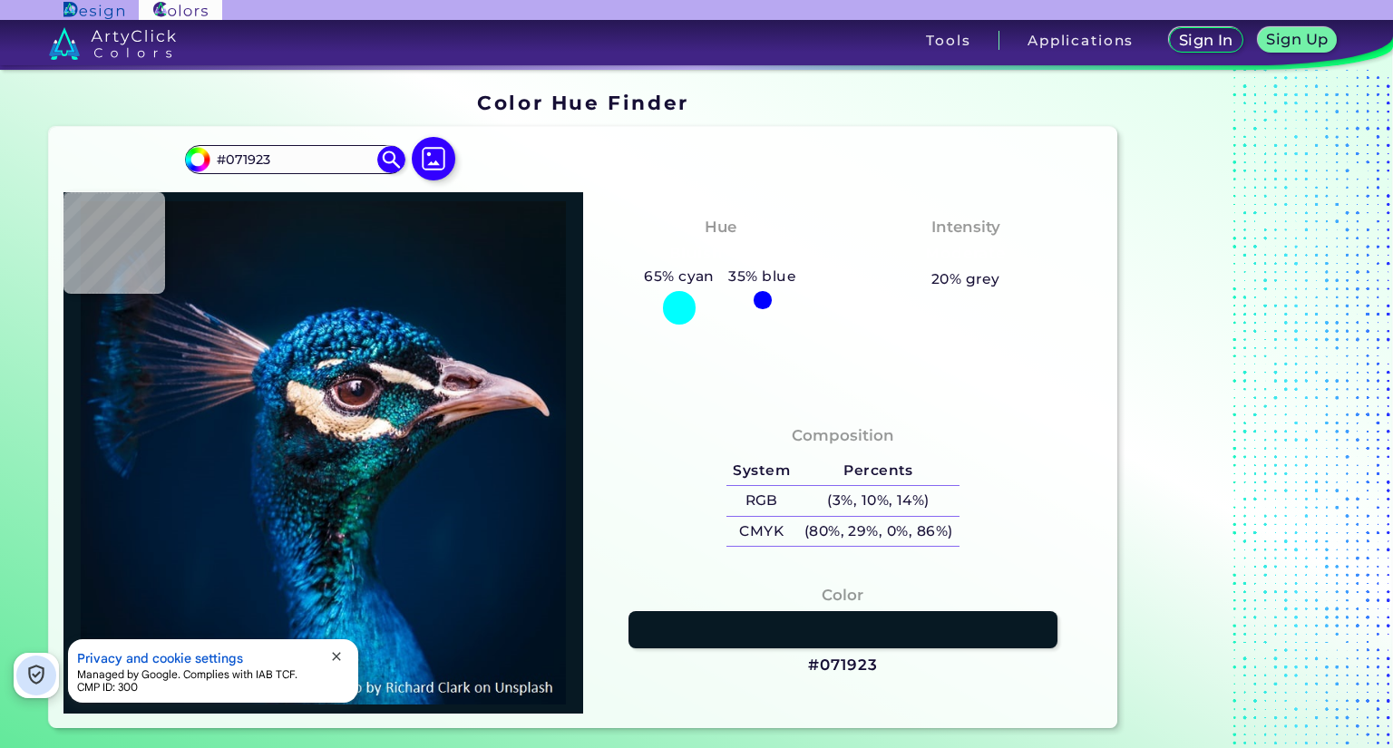
type input "#05121a"
type input "#05121A"
type input "#04111a"
type input "#04111A"
type input "#09141a"
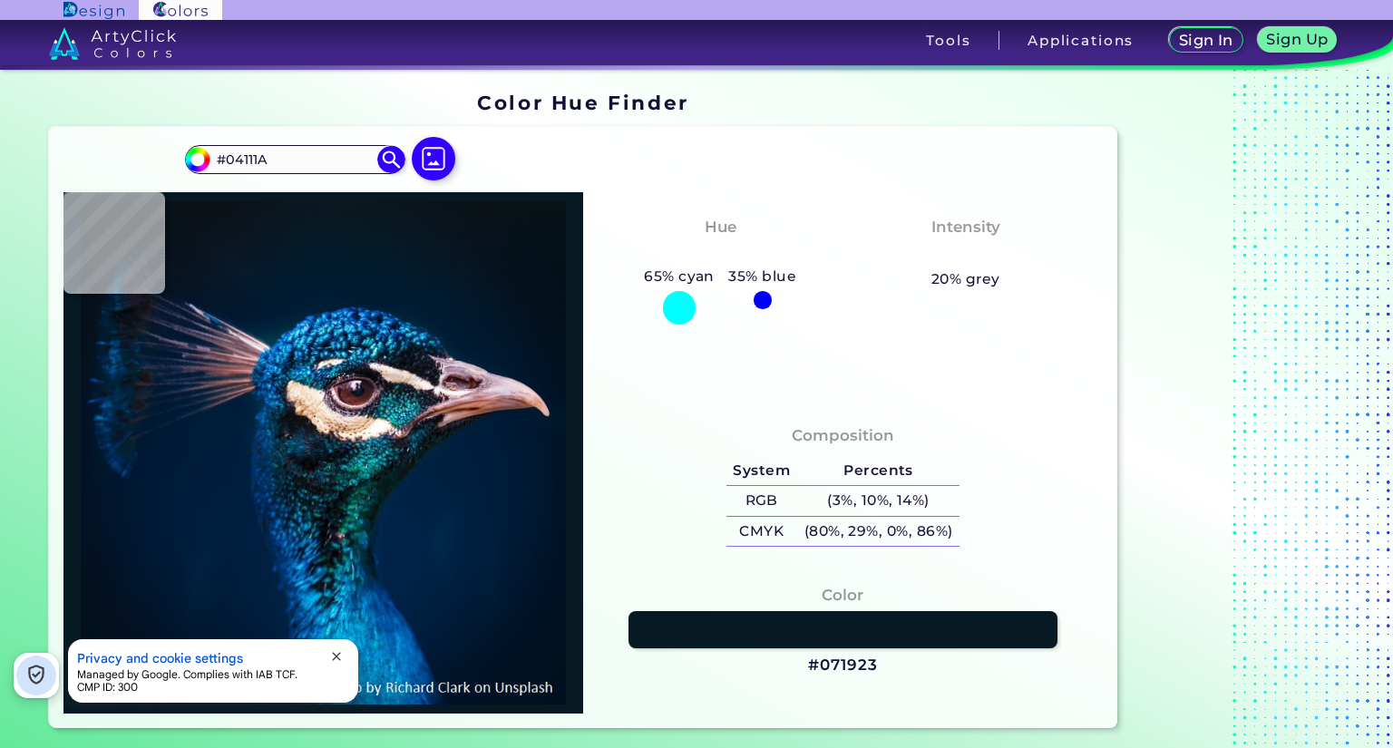
type input "#09141A"
click at [438, 160] on img at bounding box center [433, 158] width 53 height 53
click at [0, 0] on input "file" at bounding box center [0, 0] width 0 height 0
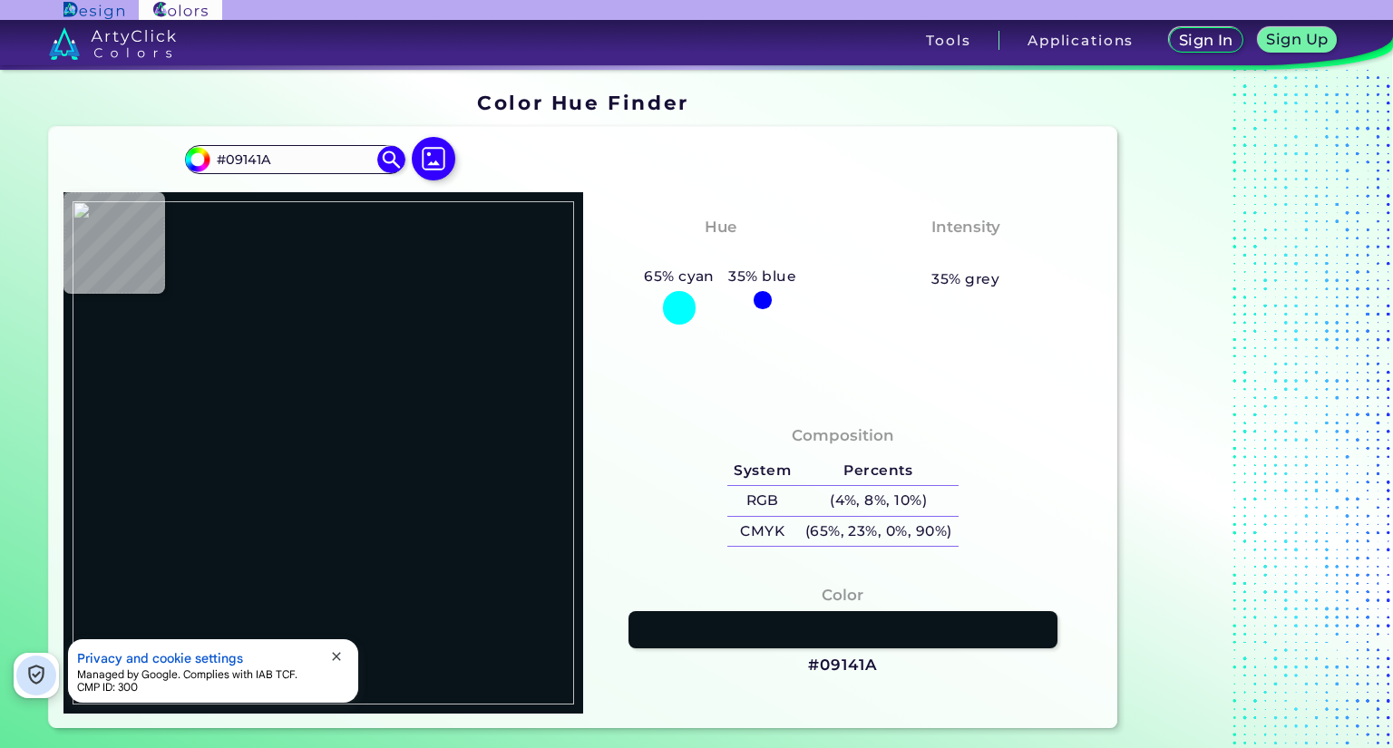
type input "#0e0e0e"
type input "#0E0E0E"
type input "#ed182f"
type input "#ED182F"
type input "#f2071d"
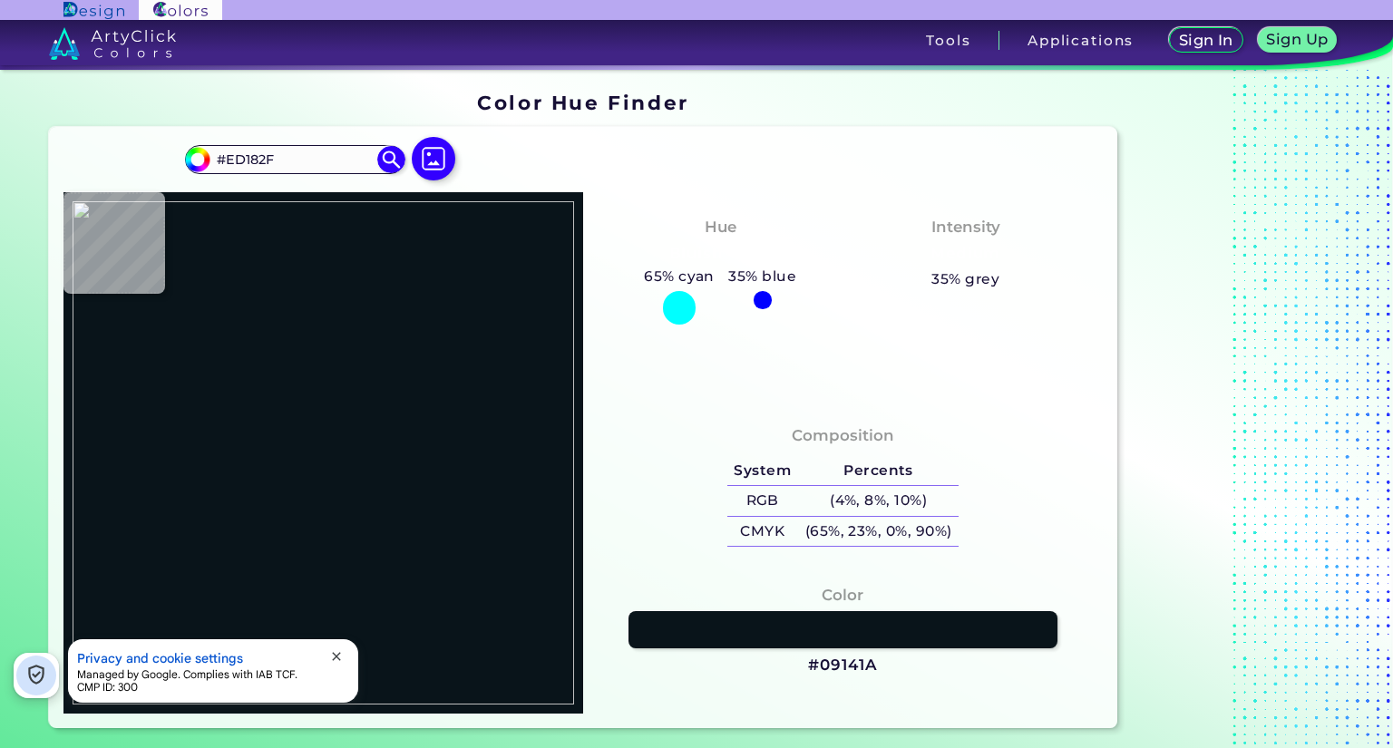
type input "#F2071D"
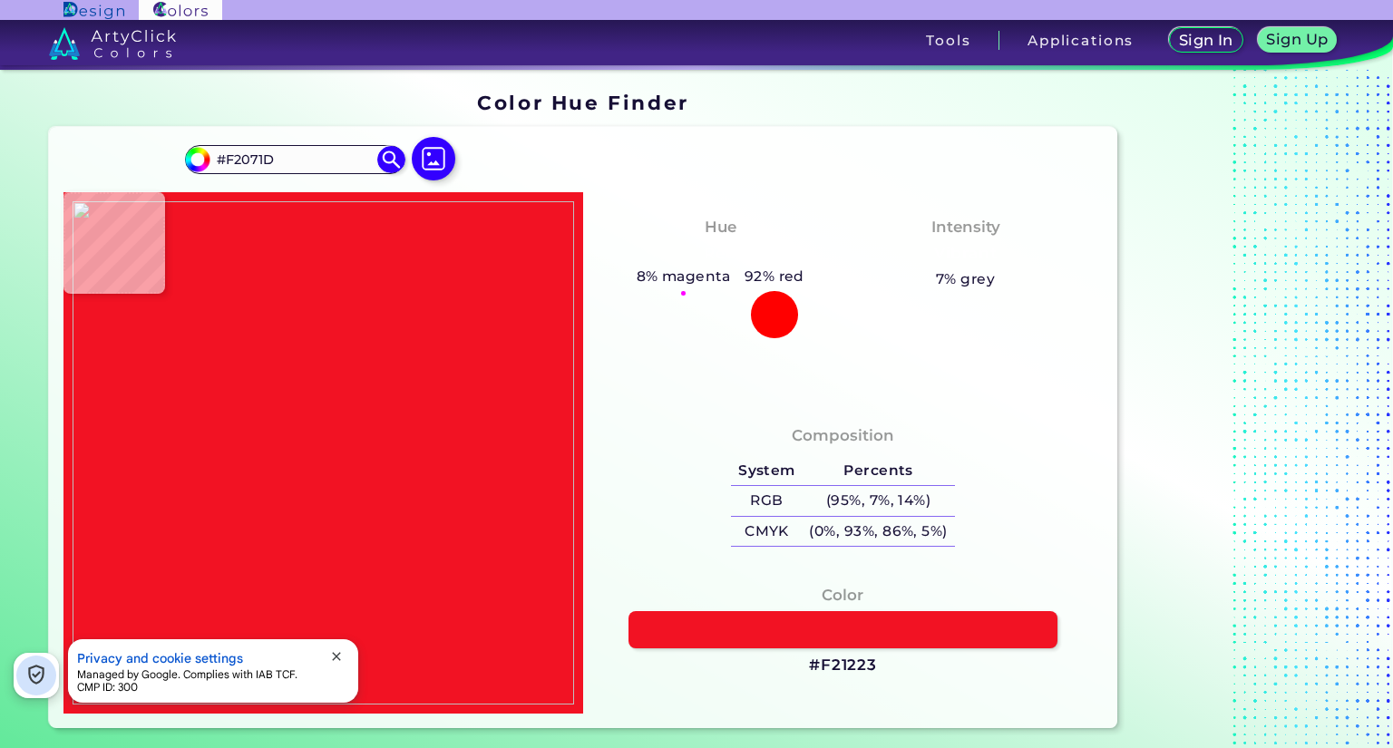
type input "#f21223"
type input "#F21223"
type input "#e71827"
type input "#E71827"
type input "#f2101c"
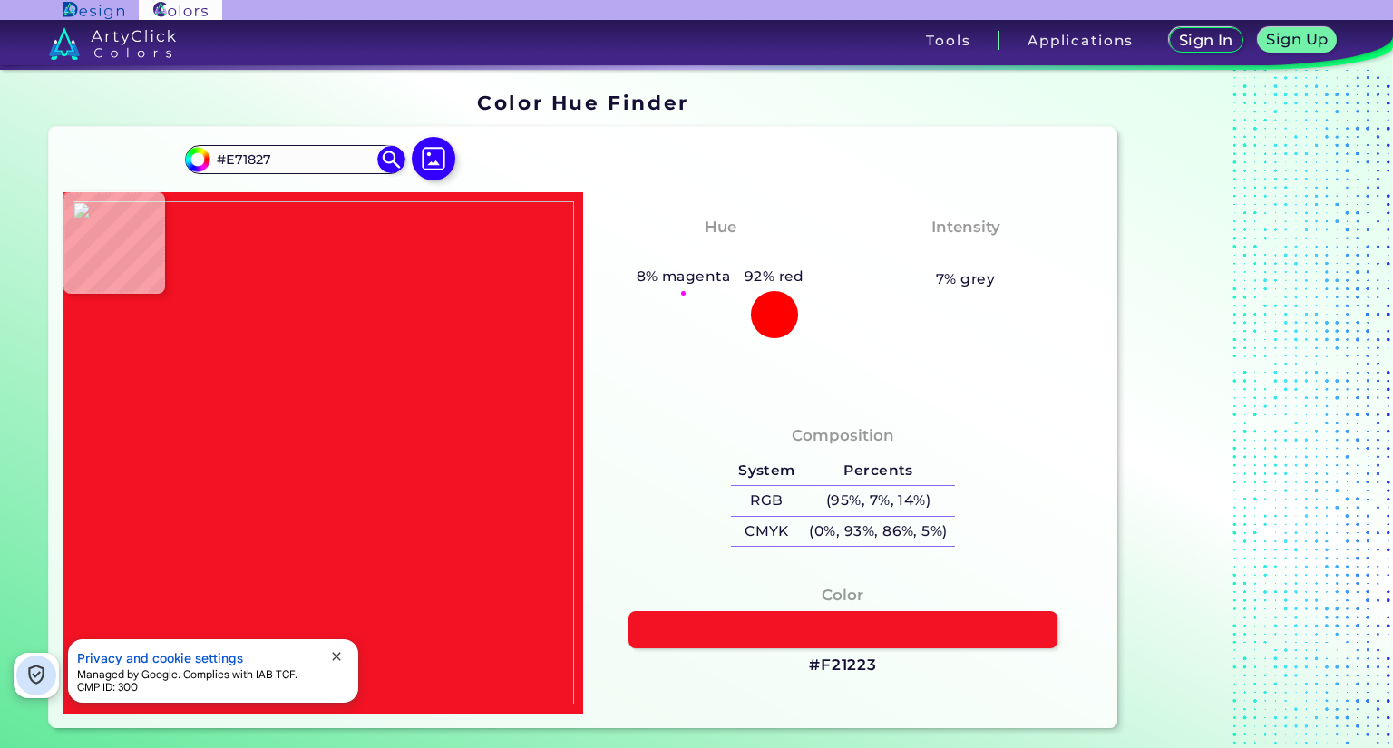
type input "#F2101C"
type input "#ec1530"
type input "#EC1530"
type input "#eb142c"
type input "#EB142C"
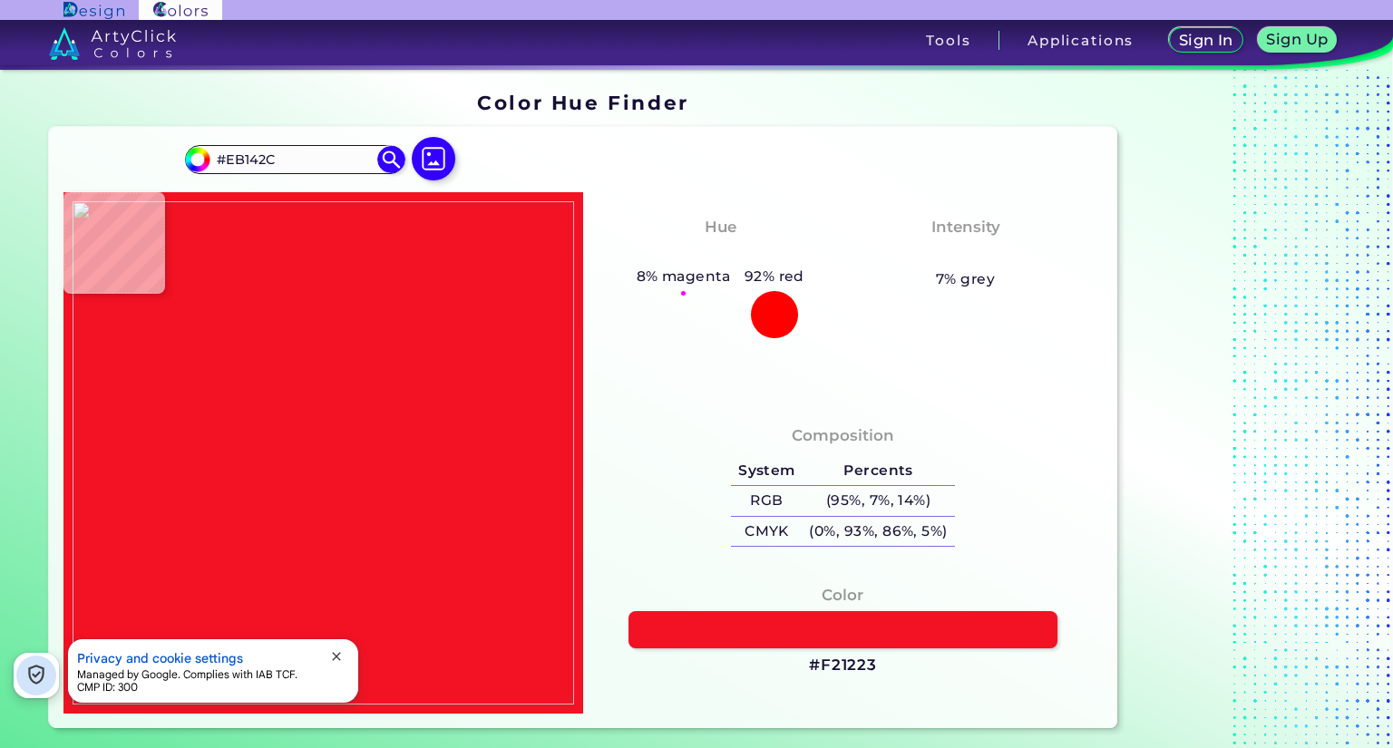
type input "#ef192e"
type input "#EF192E"
type input "#eb0f2a"
type input "#EB0F2A"
type input "#f7263d"
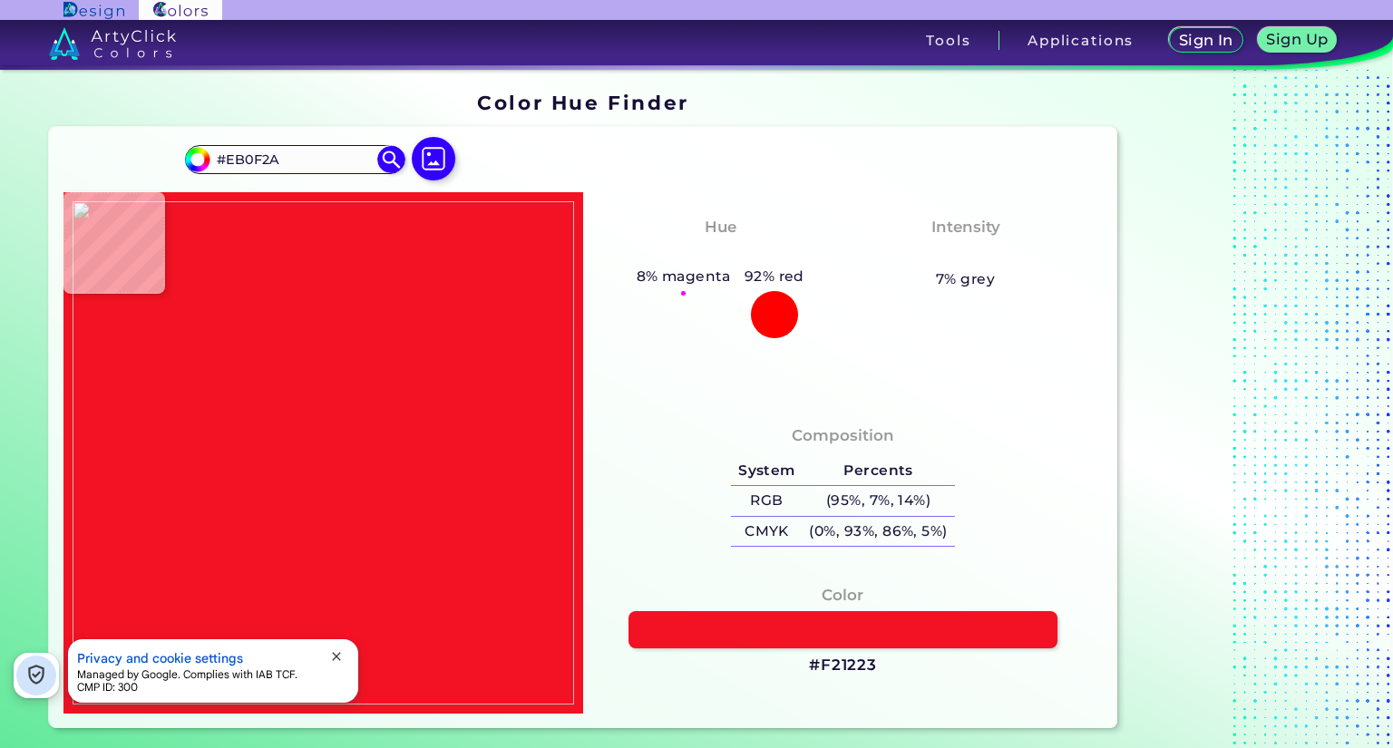
type input "#F7263D"
type input "#f41521"
type input "#F41521"
type input "#fb0824"
type input "#FB0824"
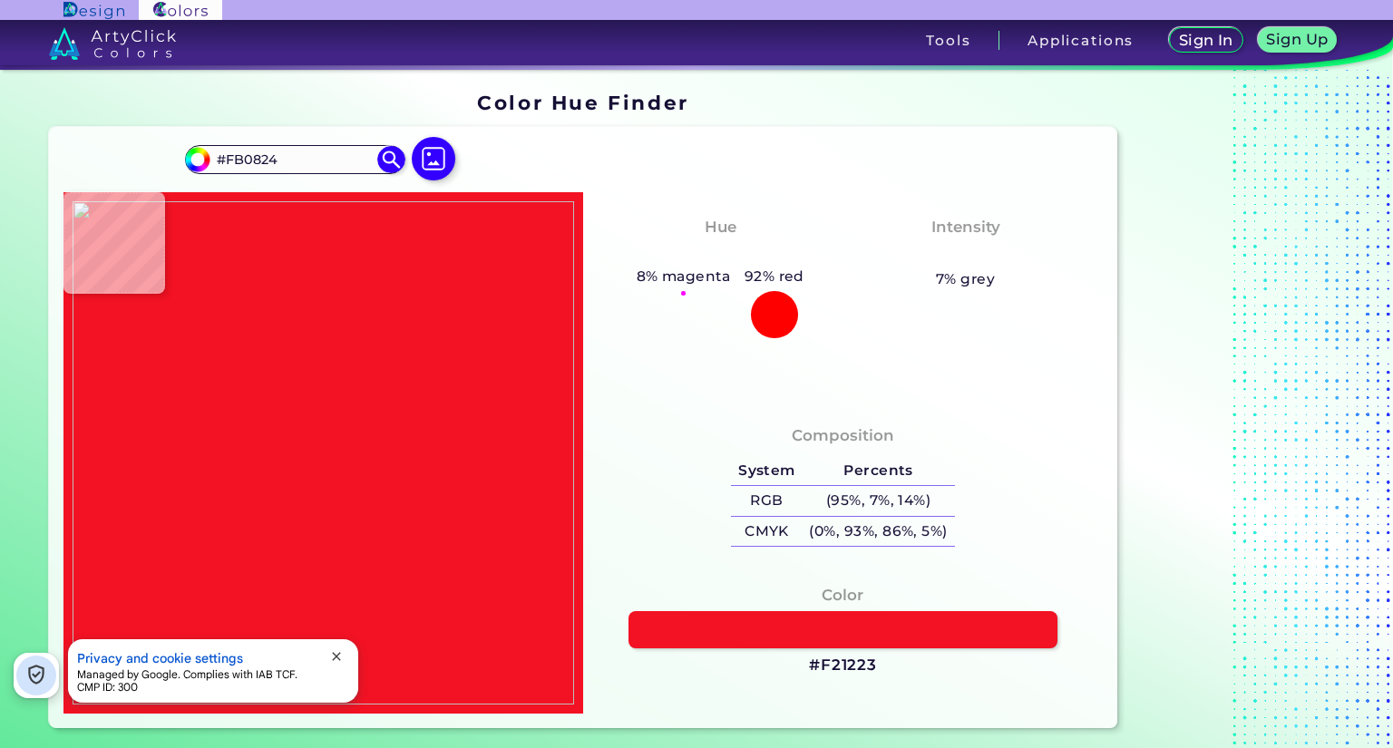
type input "#e40c1b"
type input "#E40C1B"
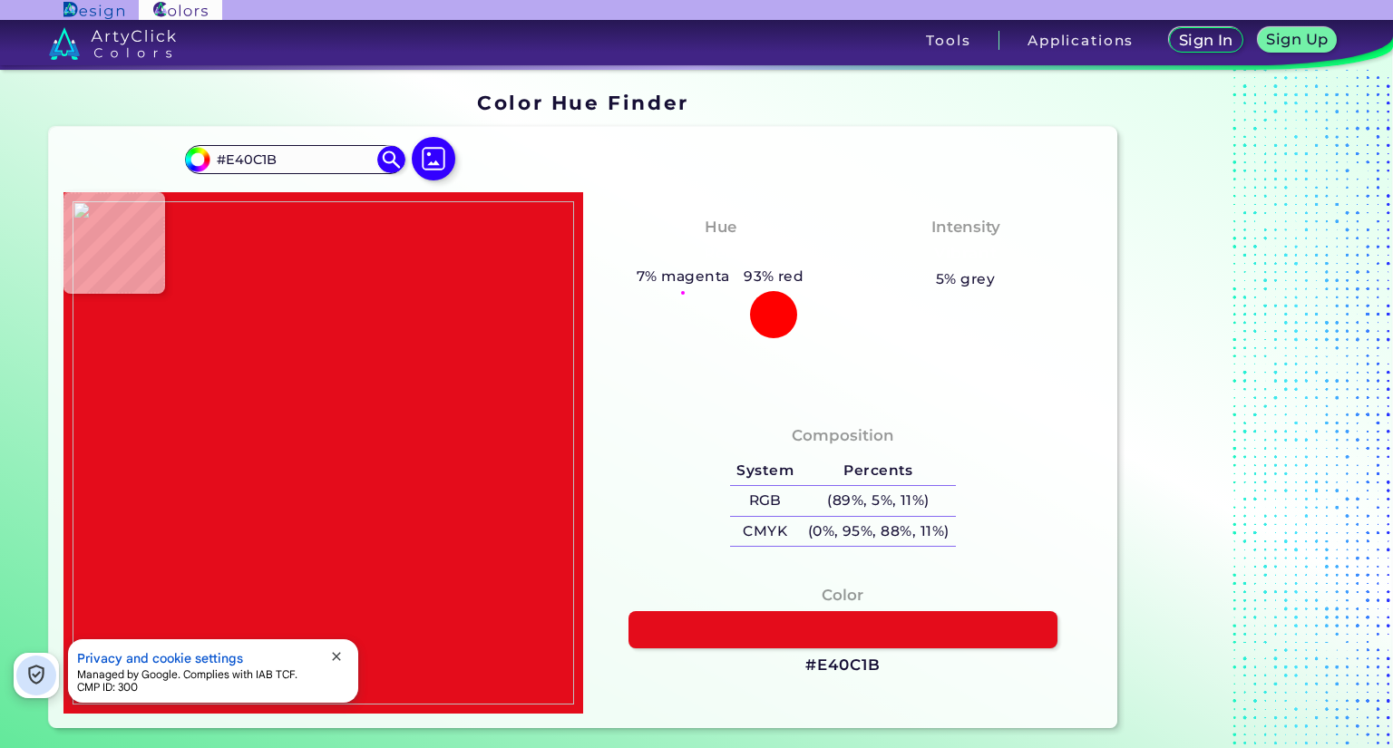
type input "#fa0816"
type input "#FA0816"
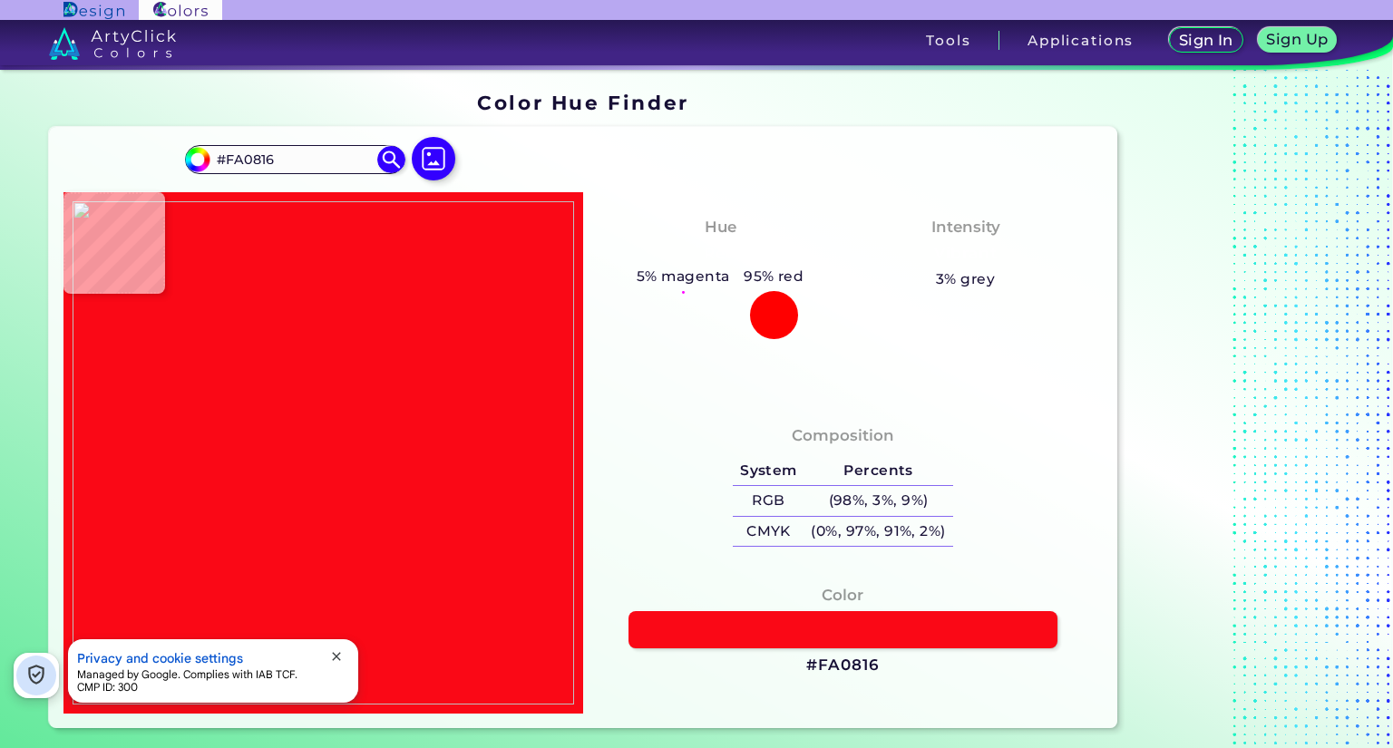
type input "#f31429"
type input "#F31429"
type input "#f2131d"
type input "#F2131D"
type input "#f31429"
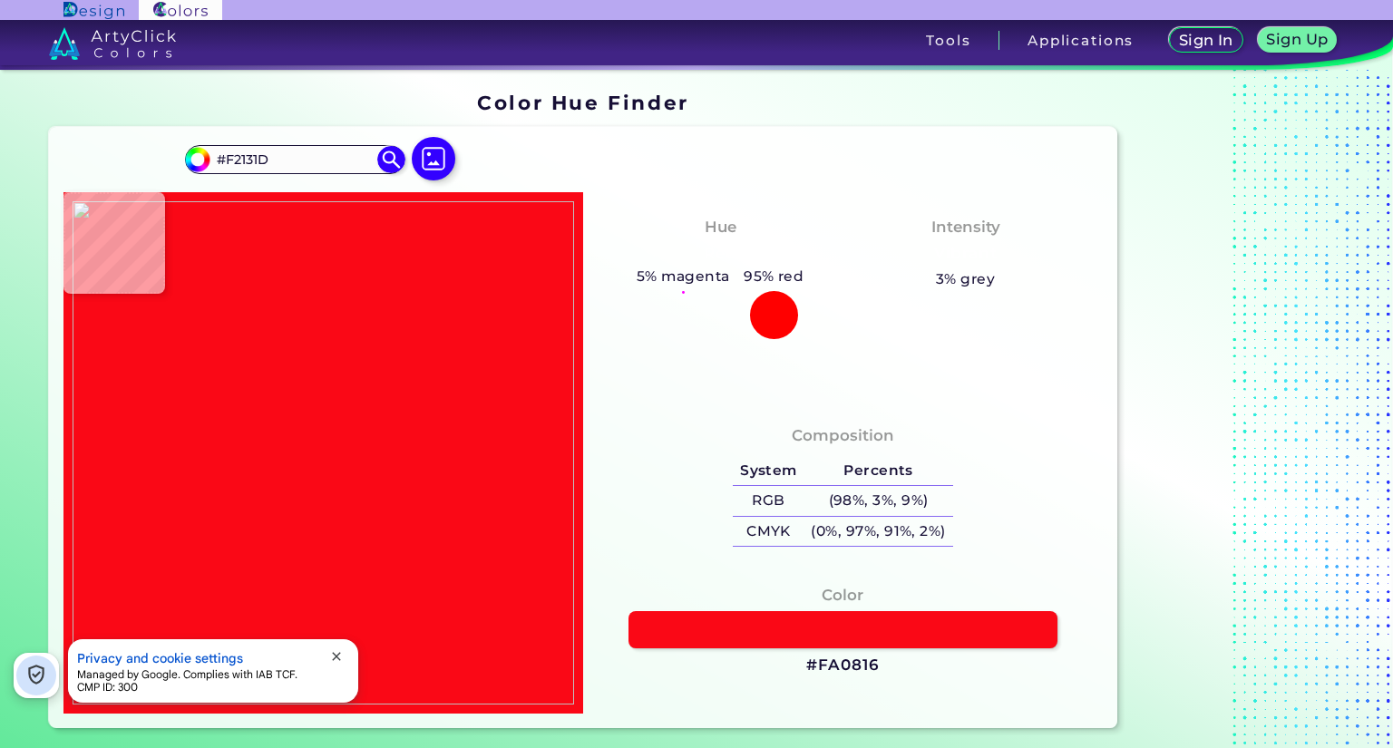
type input "#F31429"
type input "#f31416"
type input "#F31416"
type input "#f20f1d"
type input "#F20F1D"
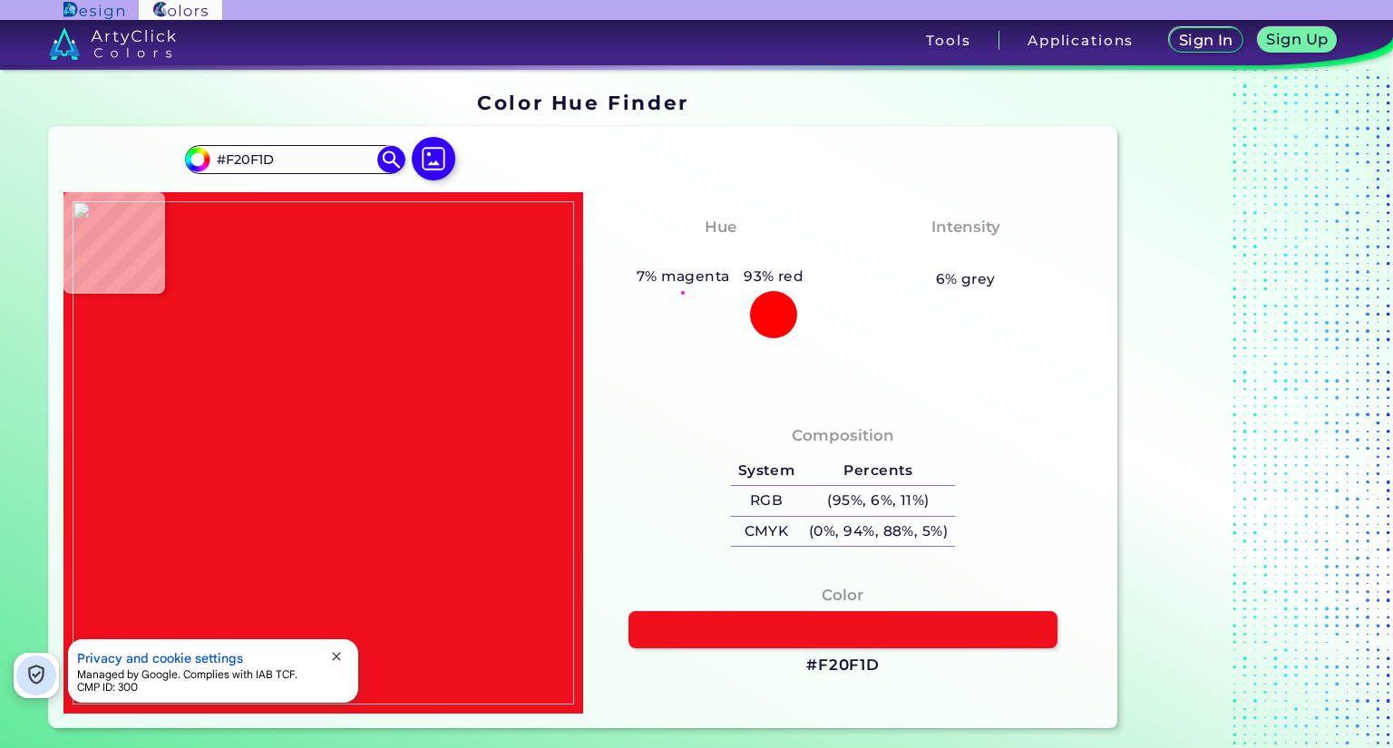
type input "#f63045"
type input "#F63045"
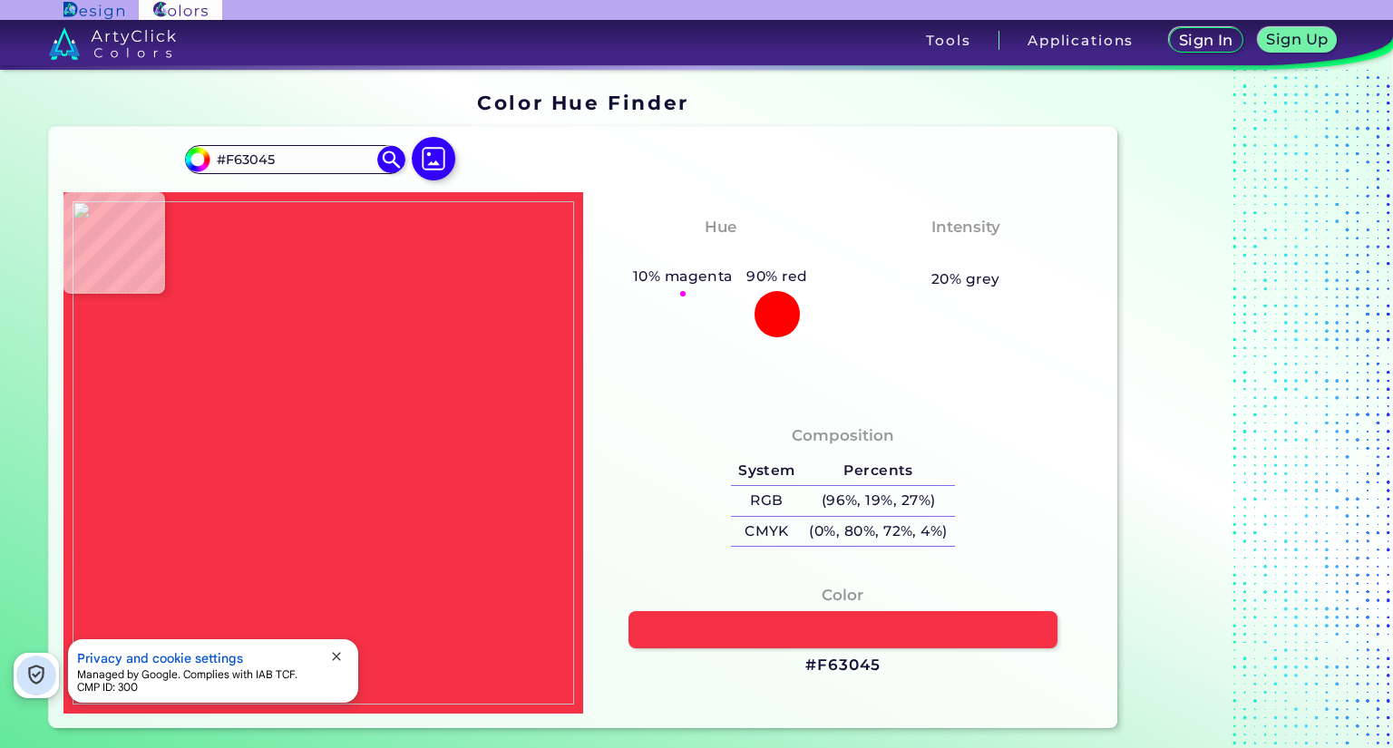
type input "#eb0a1f"
type input "#EB0A1F"
type input "#f41d37"
type input "#F41D37"
type input "#f21c29"
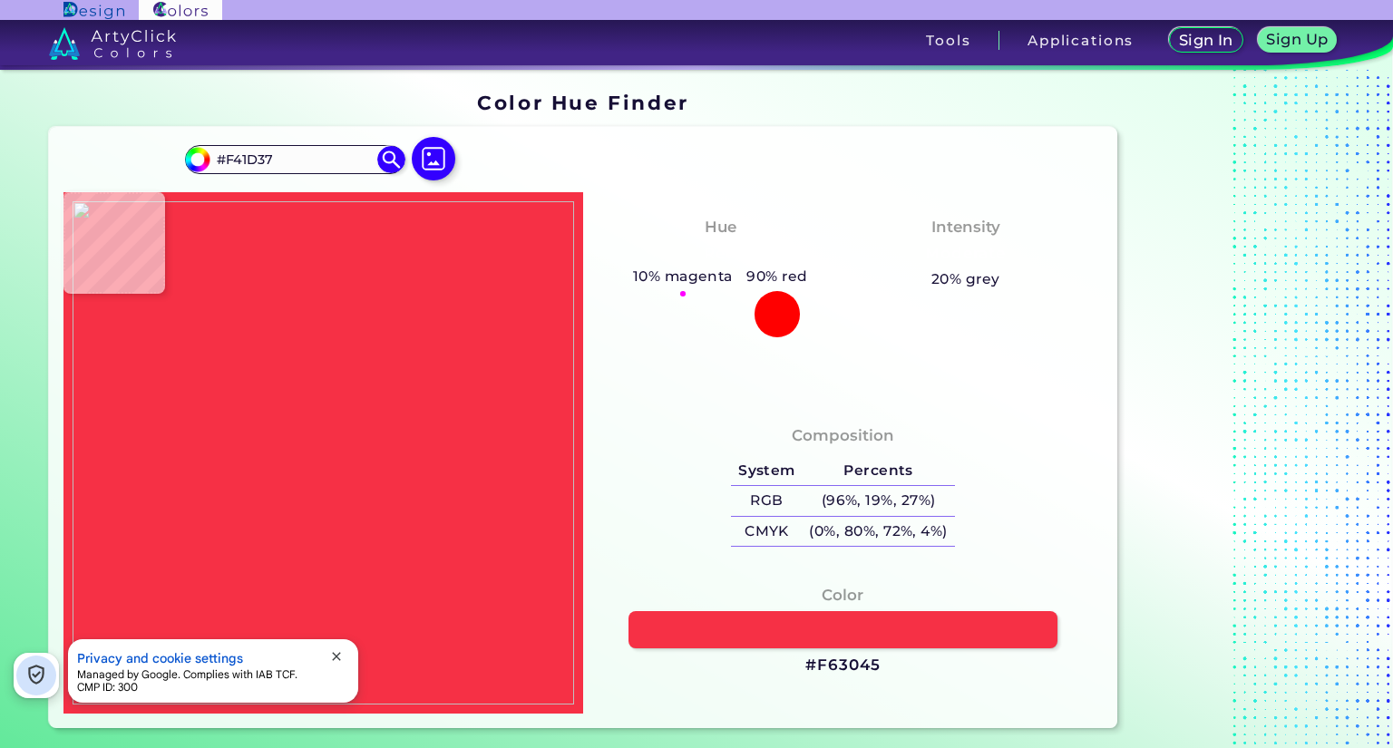
type input "#F21C29"
type input "#f40b26"
type input "#F40B26"
type input "#e73146"
type input "#E73146"
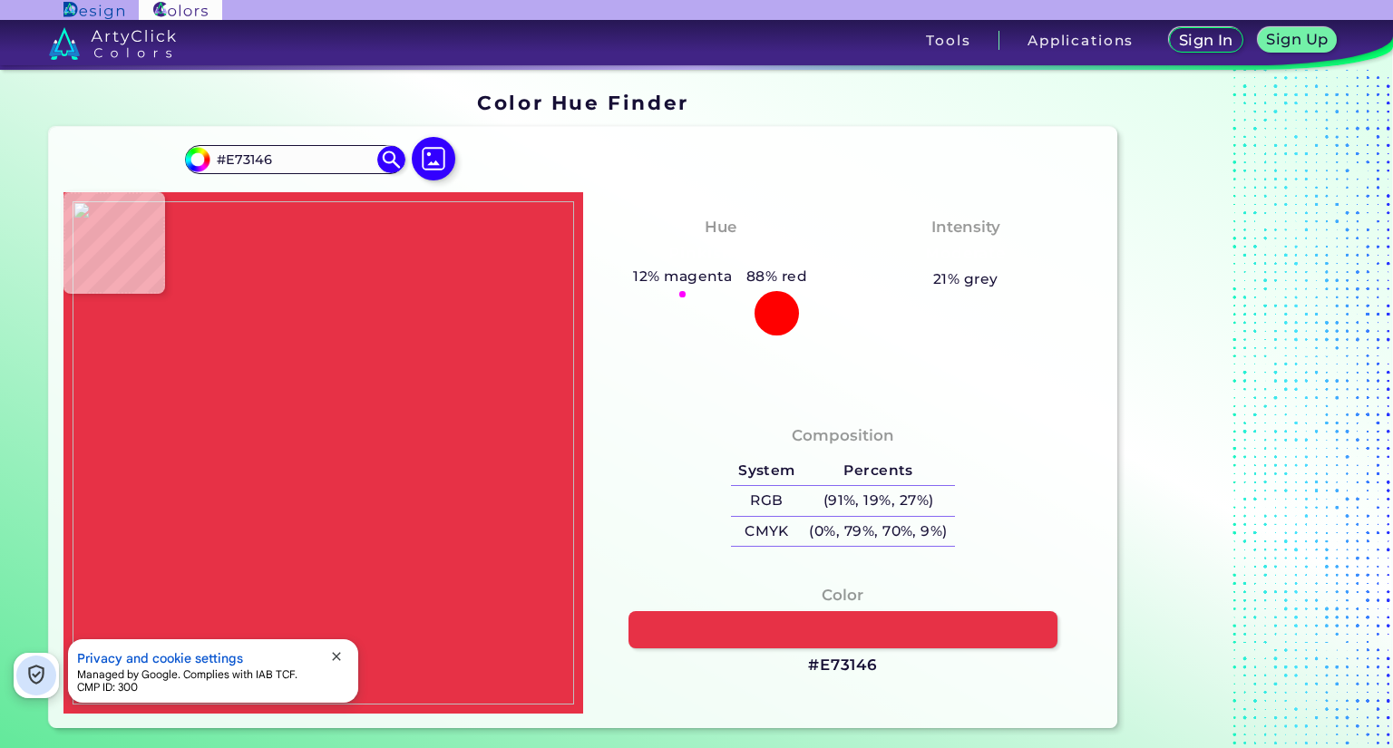
type input "#f8121f"
type input "#F8121F"
type input "#ec0615"
type input "#EC0615"
type input "#ee0a26"
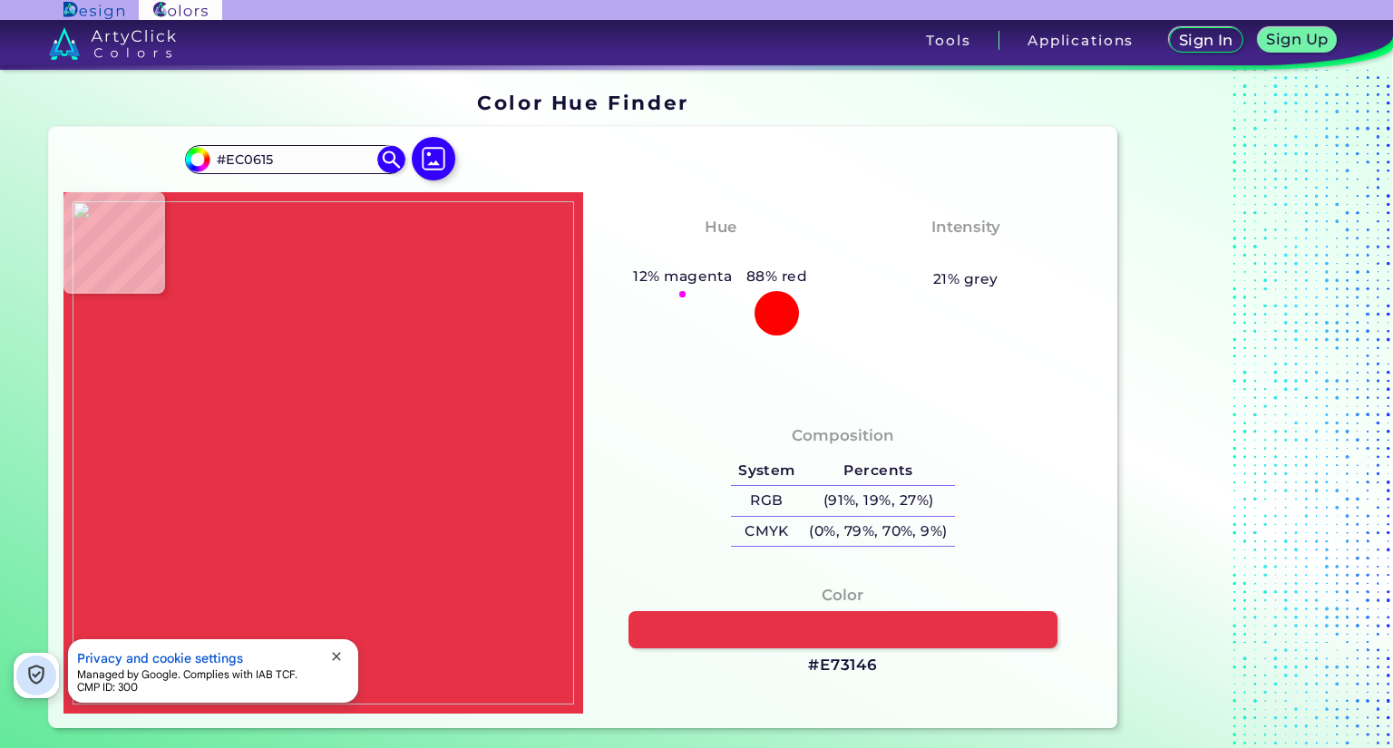
type input "#EE0A26"
type input "#f00a2b"
type input "#F00A2B"
type input "#f90c27"
type input "#F90C27"
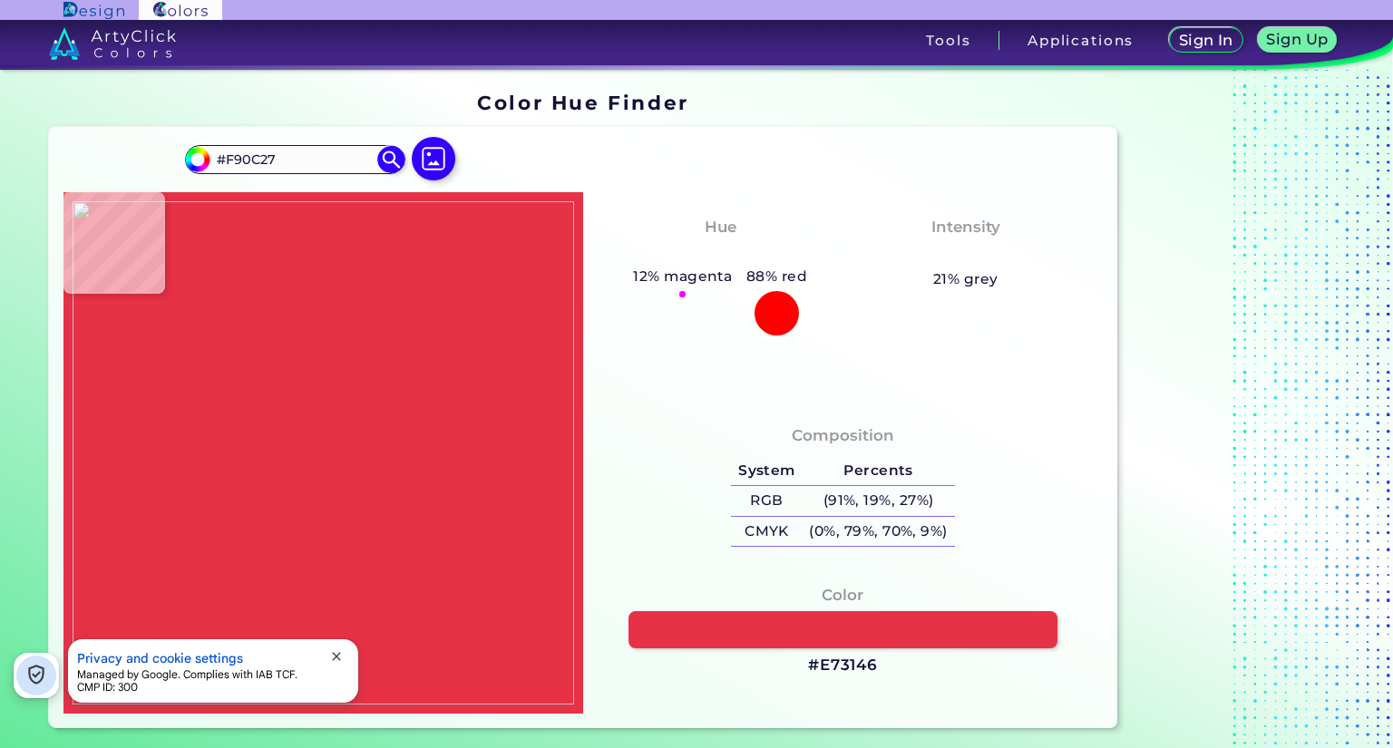
type input "#dc0721"
type input "#DC0721"
type input "#f40d21"
type input "#F40D21"
type input "#f61a2d"
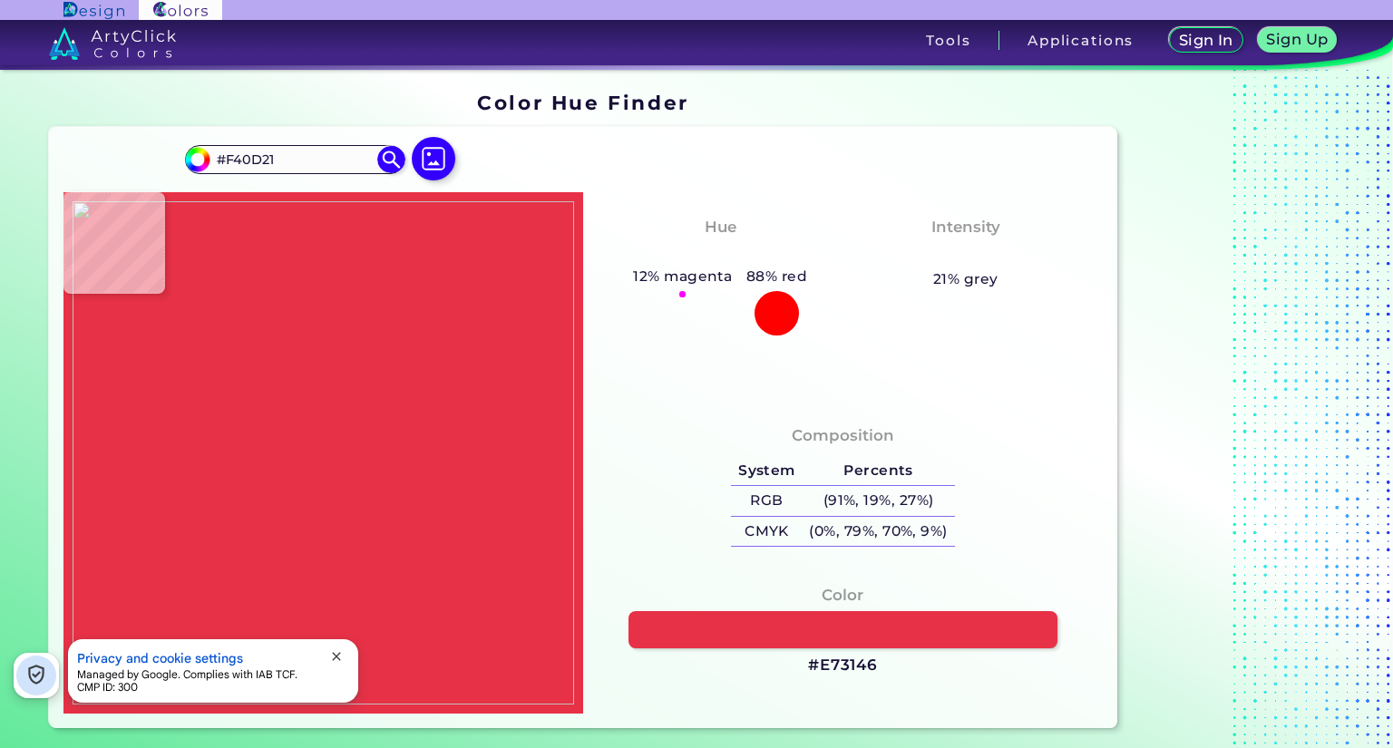
type input "#F61A2D"
type input "#f6091b"
type input "#F6091B"
type input "#f90a21"
type input "#F90A21"
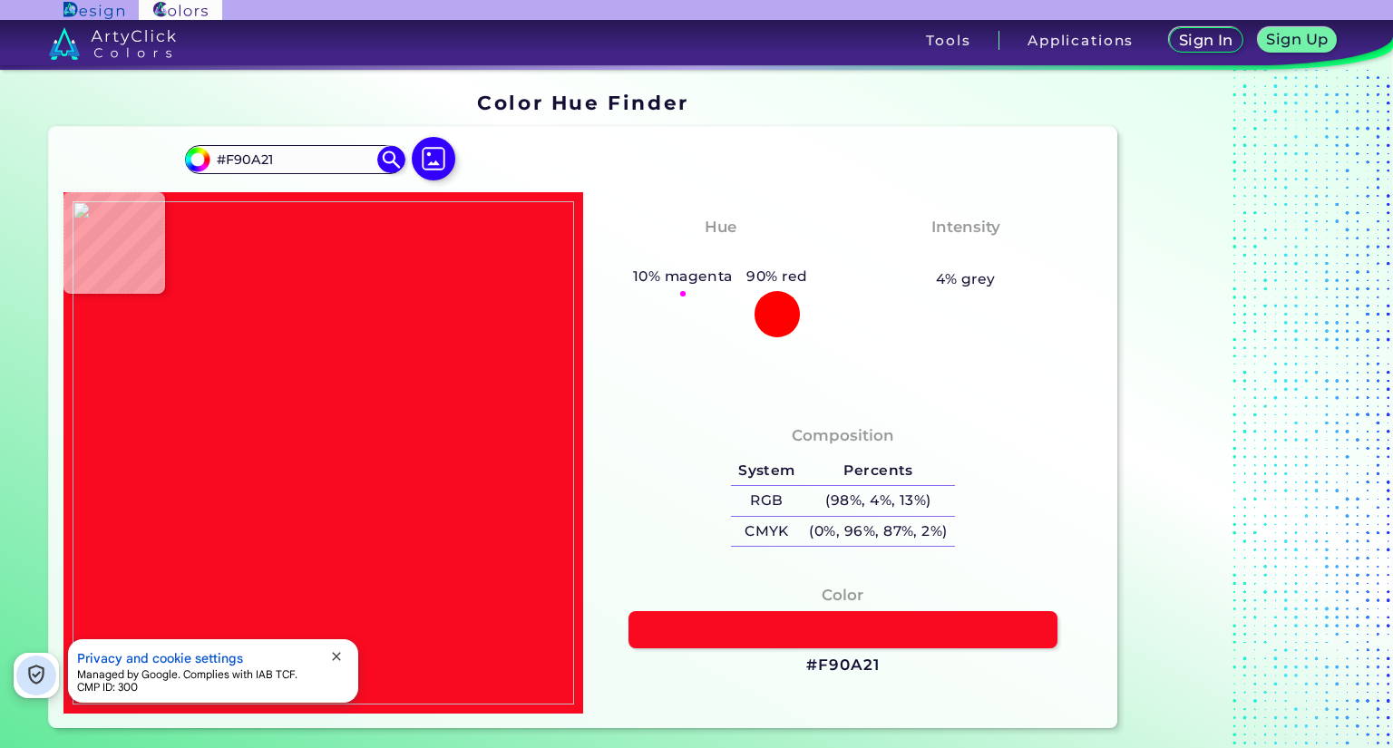
type input "#f71436"
type input "#F71436"
type input "#e71334"
type input "#E71334"
type input "#ec0b24"
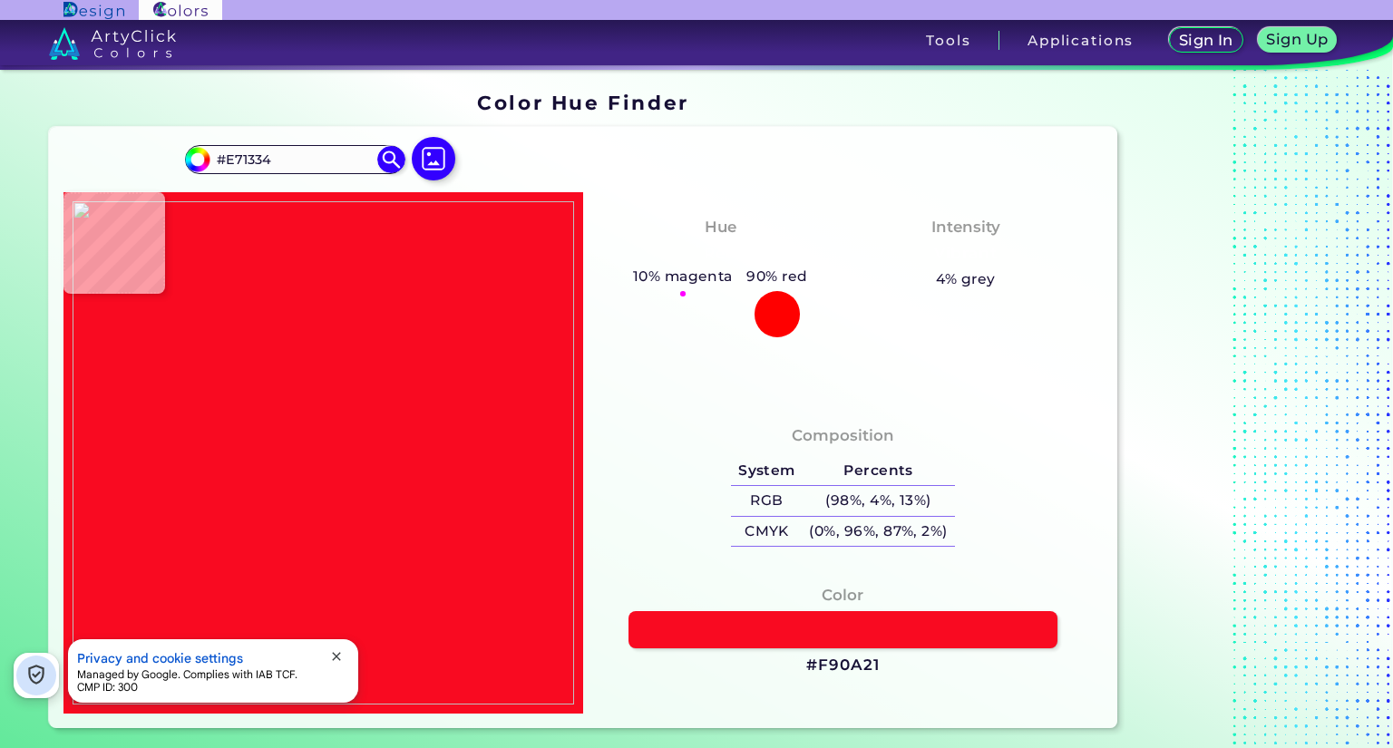
type input "#EC0B24"
type input "#fa1528"
type input "#FA1528"
type input "#fc0616"
type input "#FC0616"
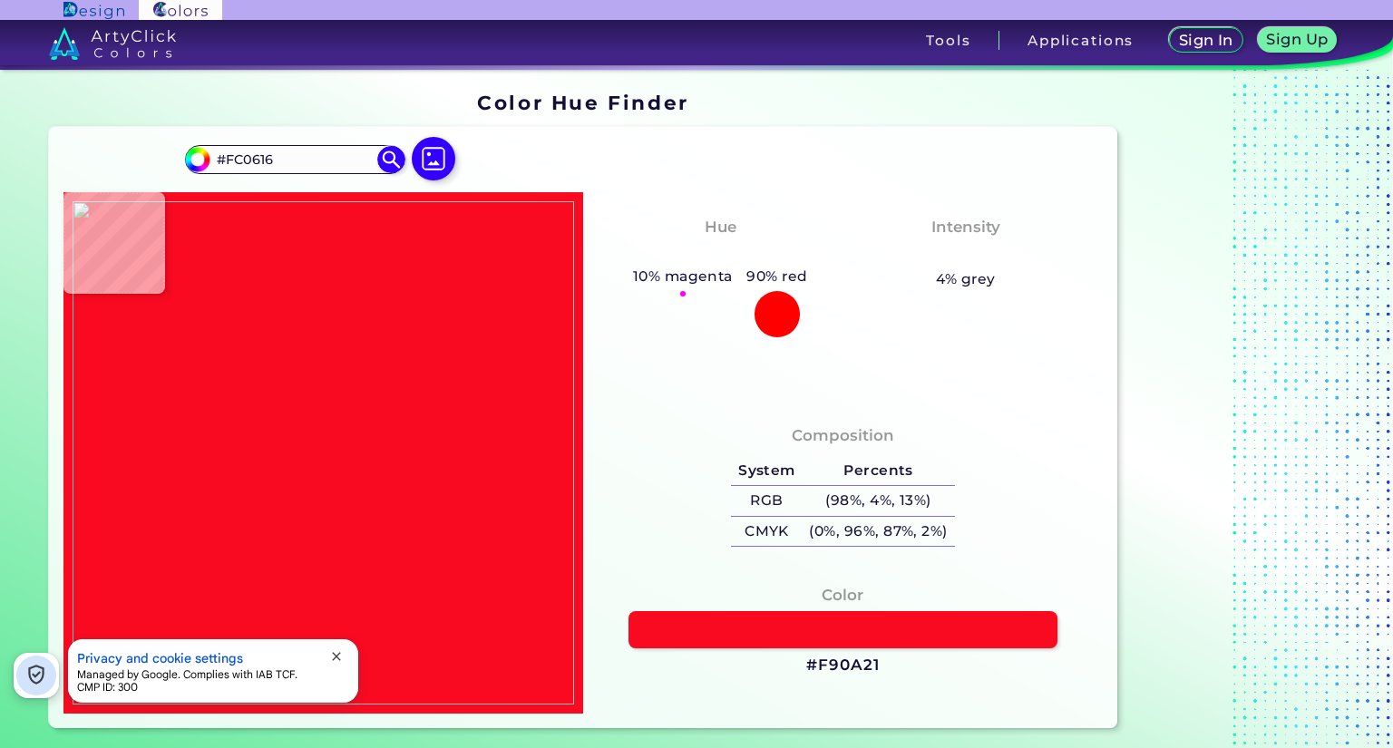
type input "#f40f25"
type input "#F40F25"
type input "#f30c1e"
type input "#F30C1E"
type input "#ec0d29"
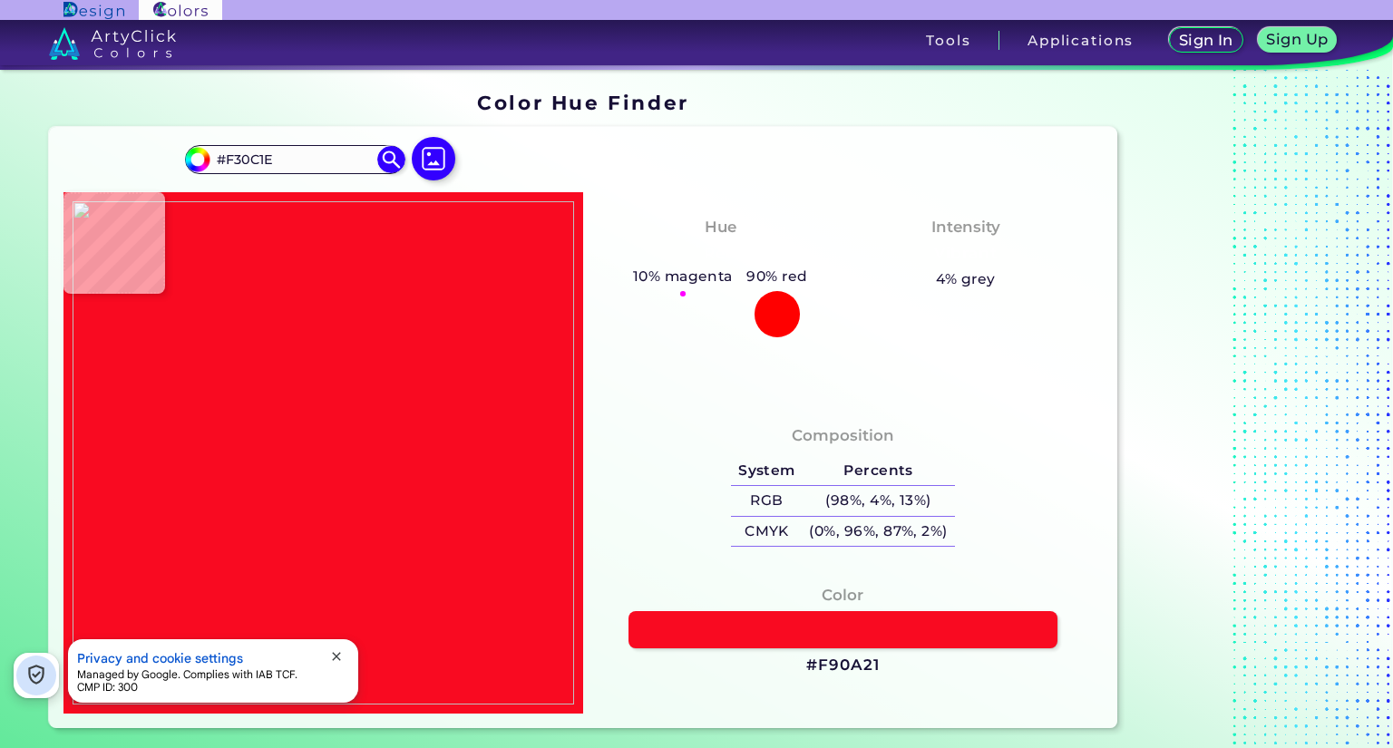
type input "#EC0D29"
type input "#fa0b17"
type input "#FA0B17"
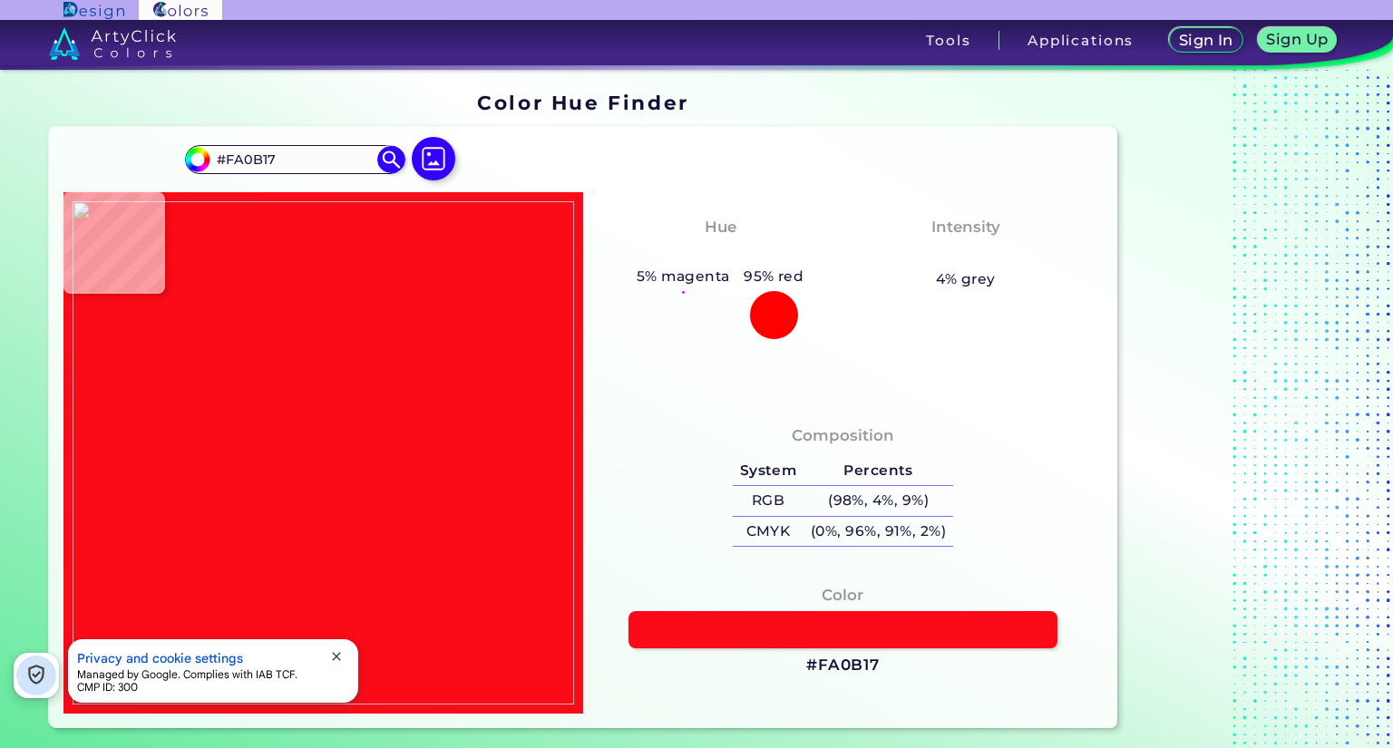
type input "#de0a30"
type input "#DE0A30"
type input "#f5162b"
type input "#F5162B"
type input "#f83c50"
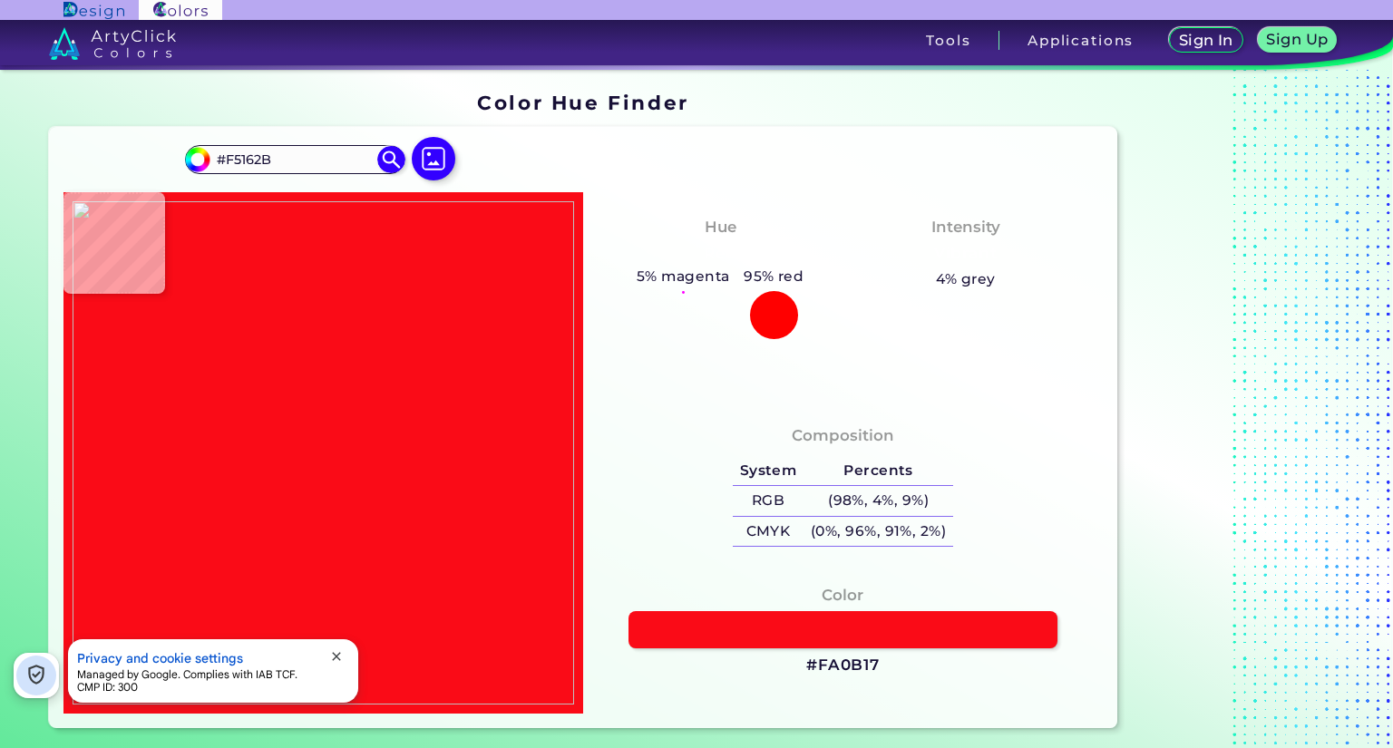
type input "#F83C50"
type input "#f6070f"
type input "#F6070F"
type input "#ea1e2b"
type input "#EA1E2B"
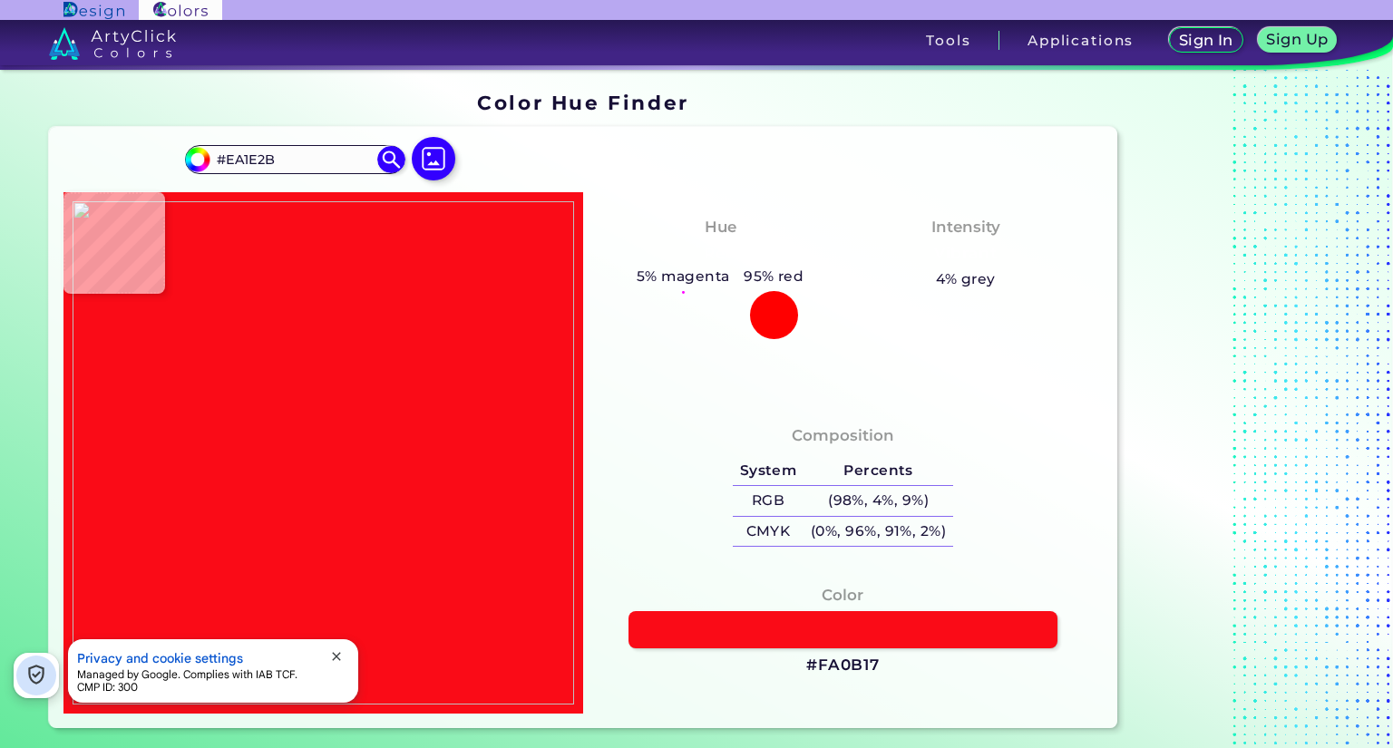
type input "#e9253b"
type input "#E9253B"
type input "#ed1125"
type input "#ED1125"
type input "#f40f16"
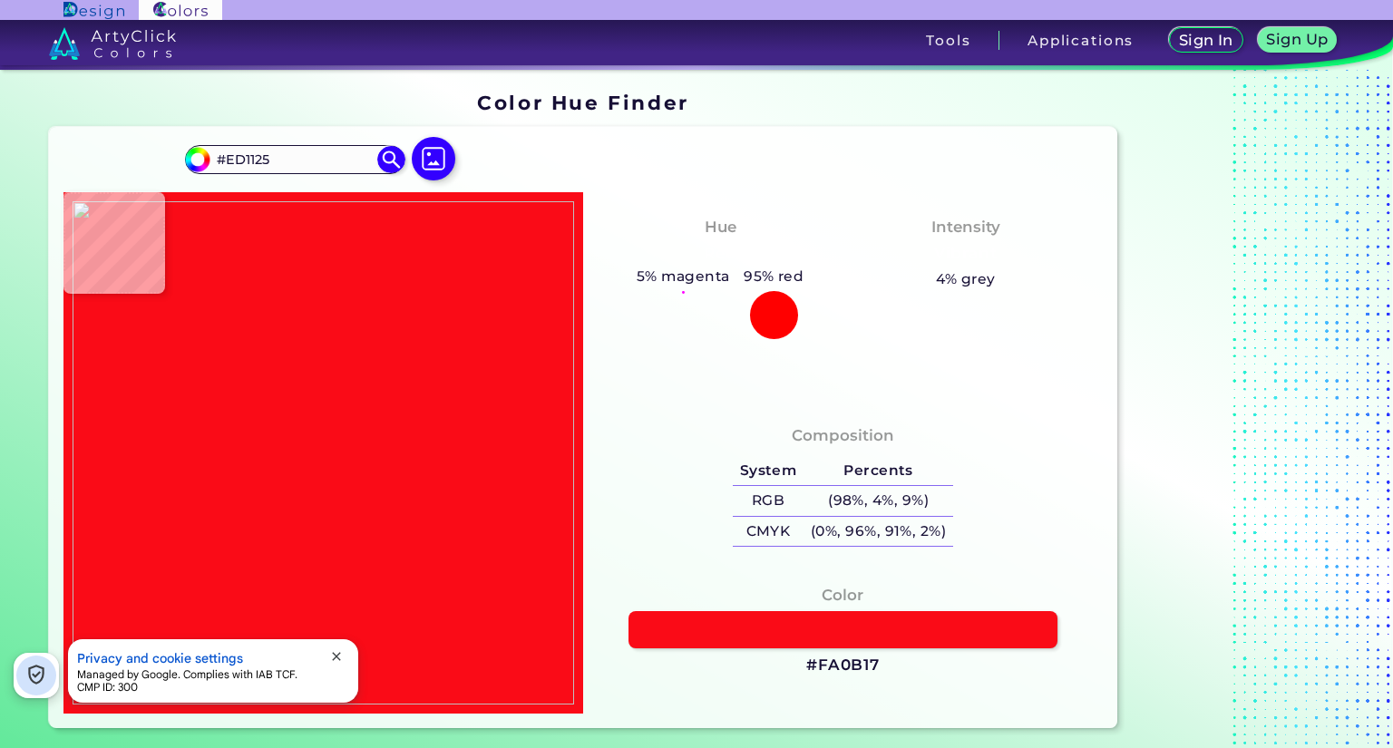
type input "#F40F16"
type input "#f1131c"
type input "#F1131C"
type input "#ef223a"
type input "#EF223A"
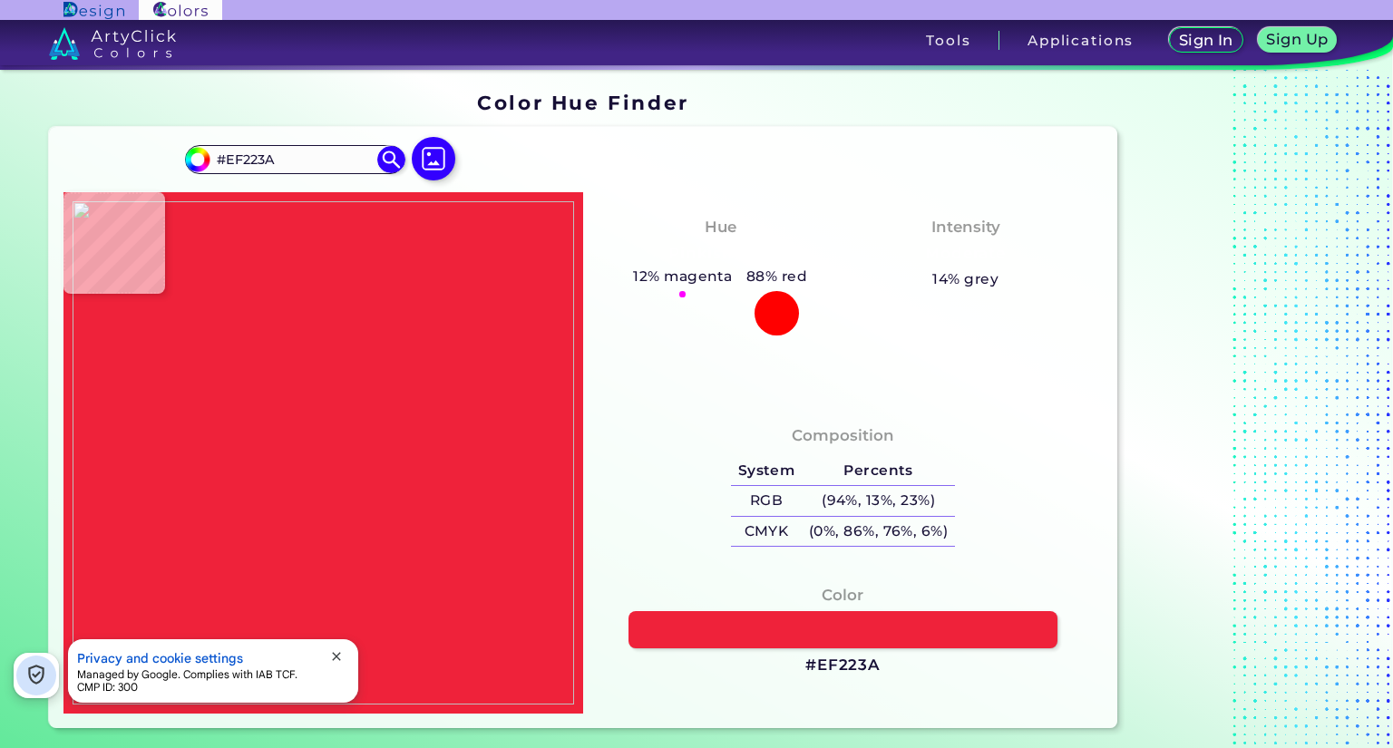
type input "#f32237"
type input "#F32237"
type input "#f11225"
type input "#F11225"
type input "#f70f21"
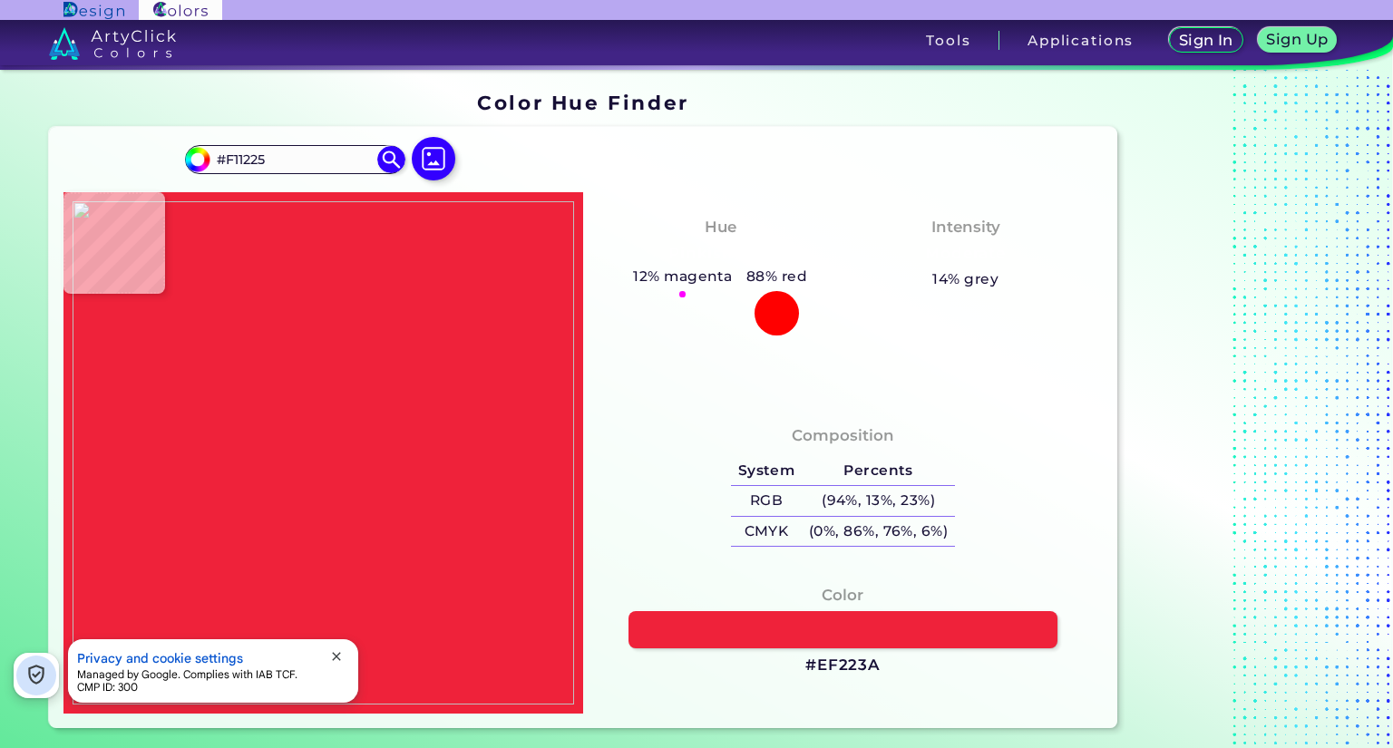
type input "#F70F21"
type input "#f41929"
type input "#F41929"
type input "#f10e28"
type input "#F10E28"
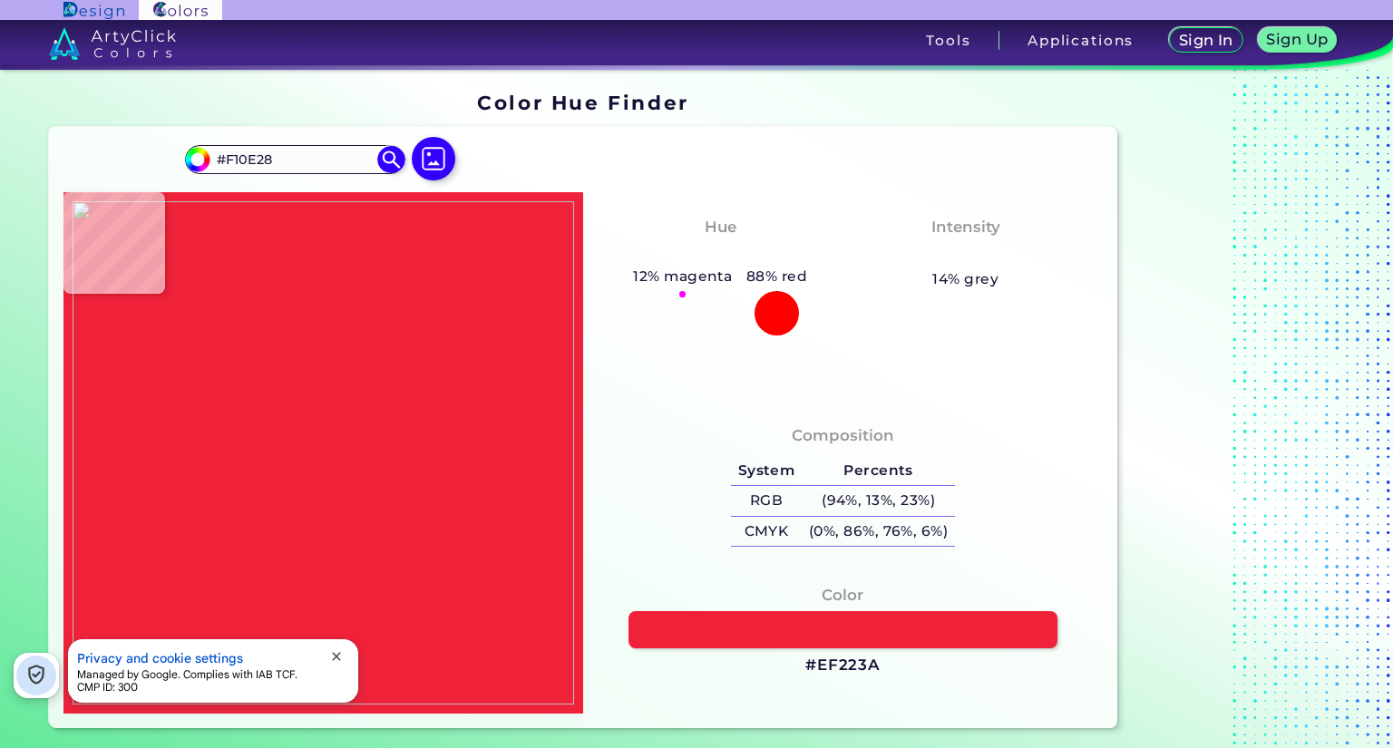
type input "#f61320"
type input "#F61320"
type input "#f33250"
type input "#F33250"
type input "#dd0f24"
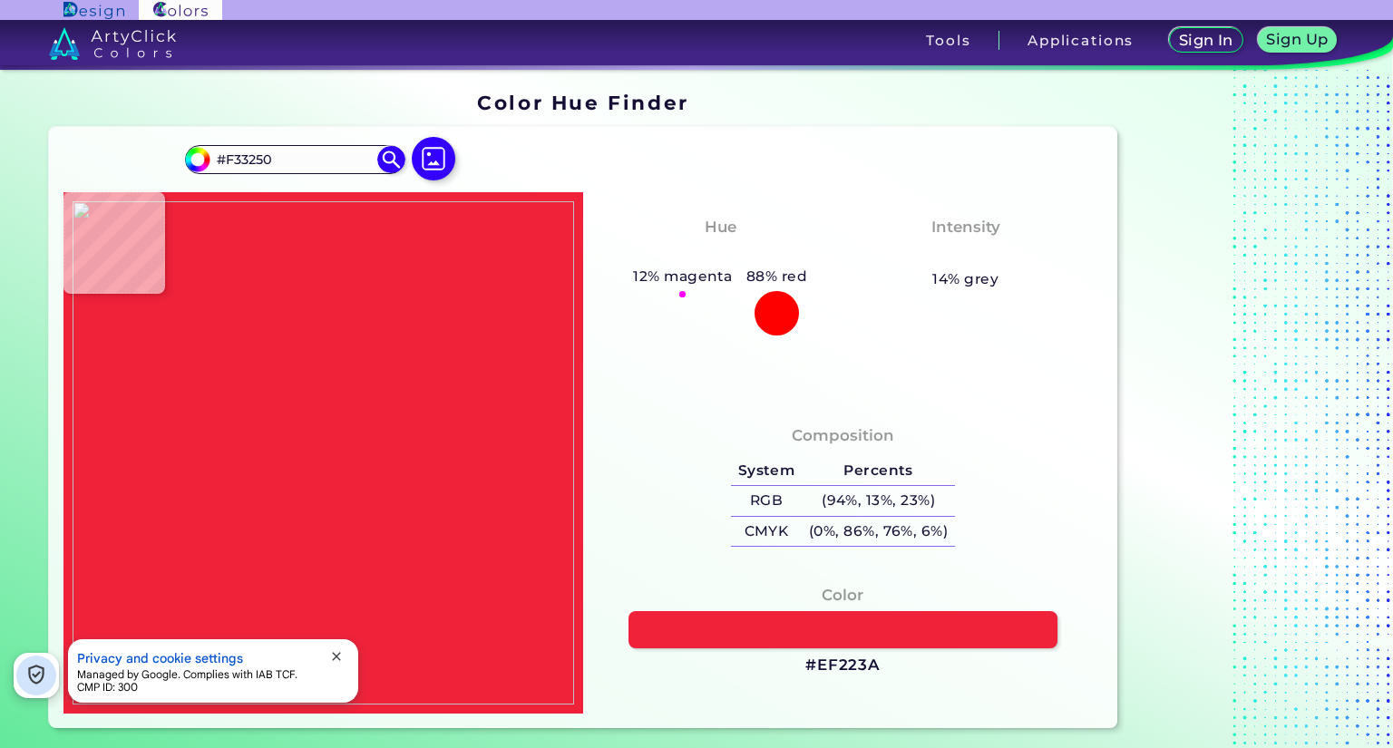
type input "#DD0F24"
type input "#f81121"
type input "#F81121"
type input "#ec2837"
type input "#EC2837"
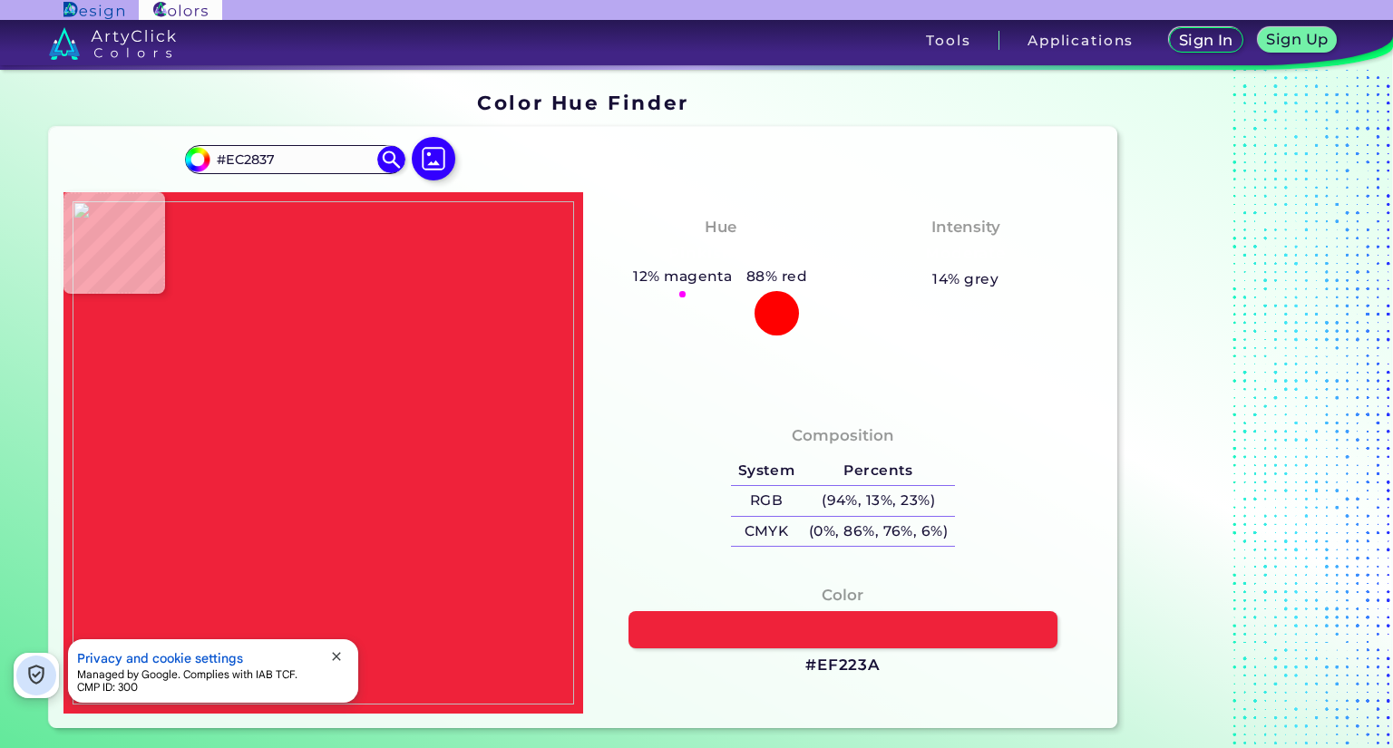
type input "#e90830"
type input "#E90830"
type input "#f70d27"
type input "#F70D27"
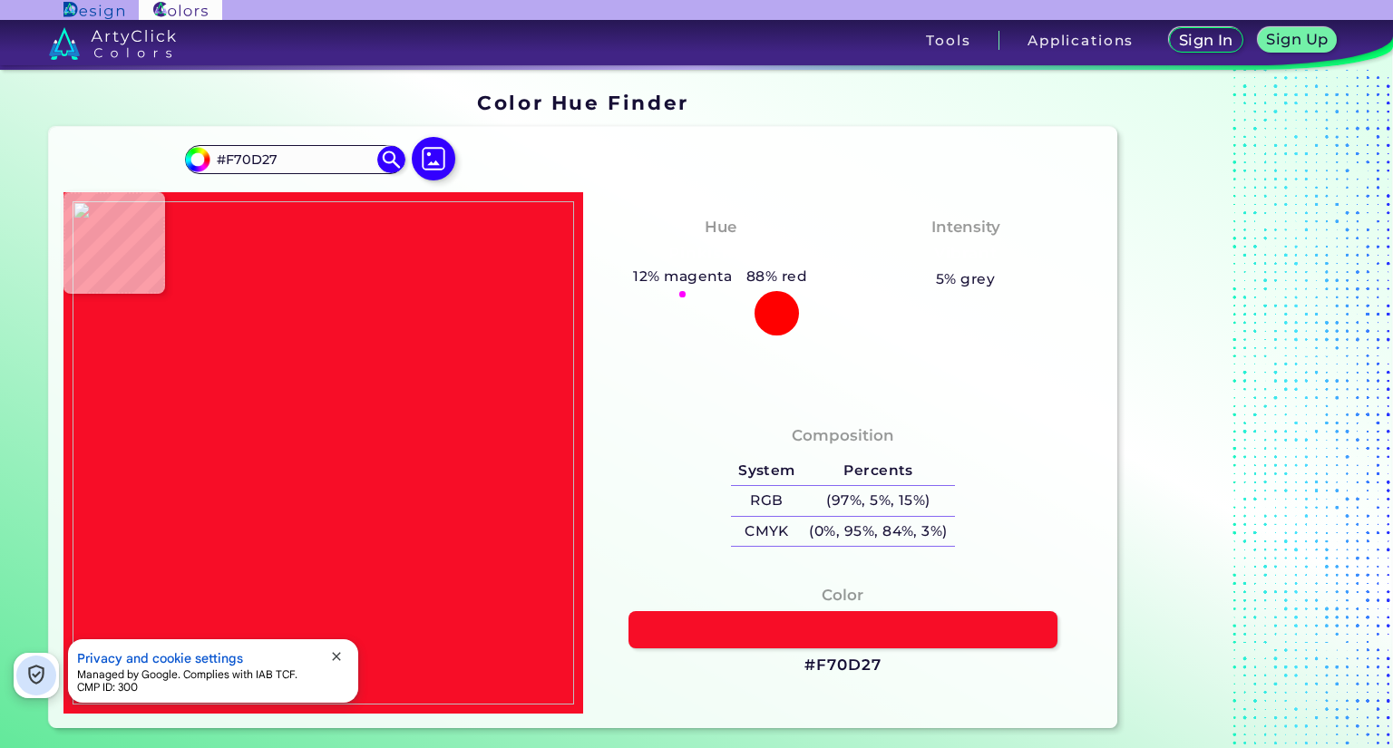
type input "#fb0621"
type input "#FB0621"
type input "#f70d27"
type input "#F70D27"
type input "#ed1926"
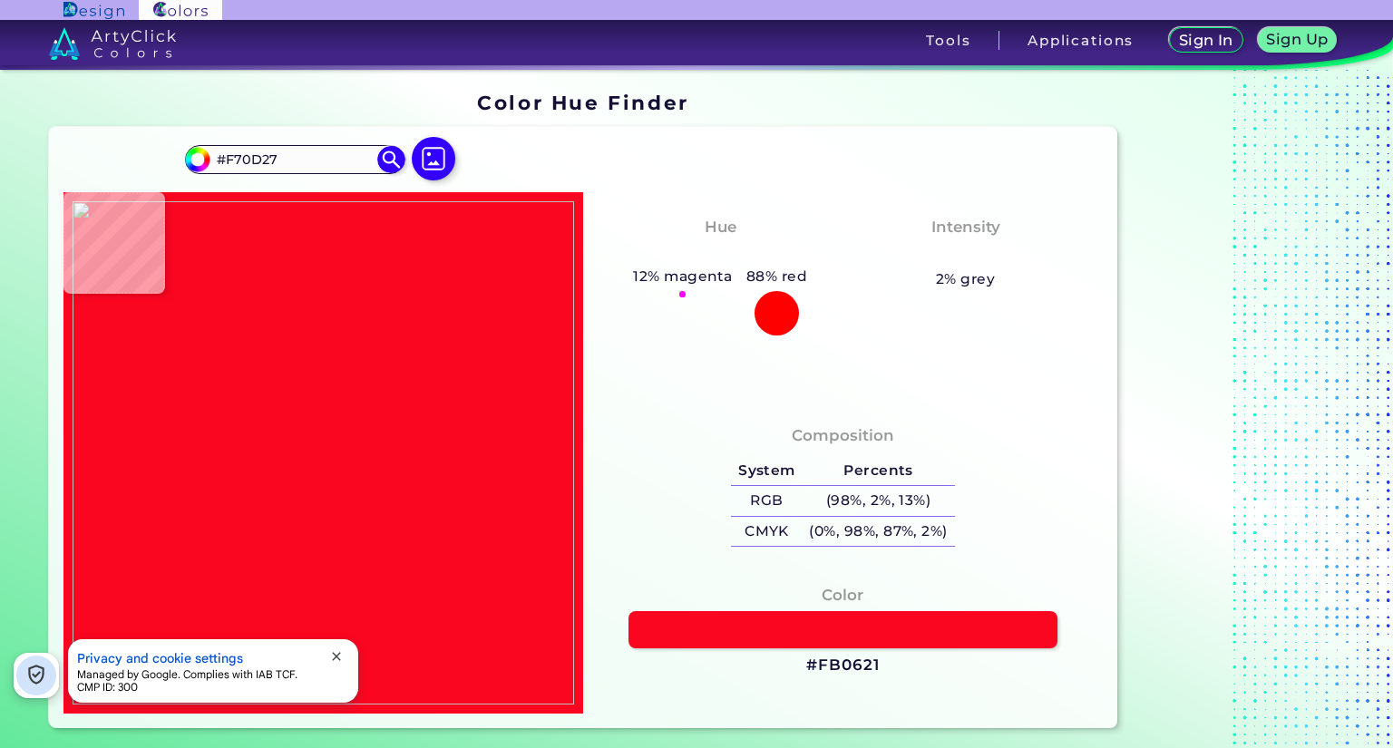
type input "#ED1926"
type input "#f31020"
type input "#F31020"
type input "#f82d41"
type input "#F82D41"
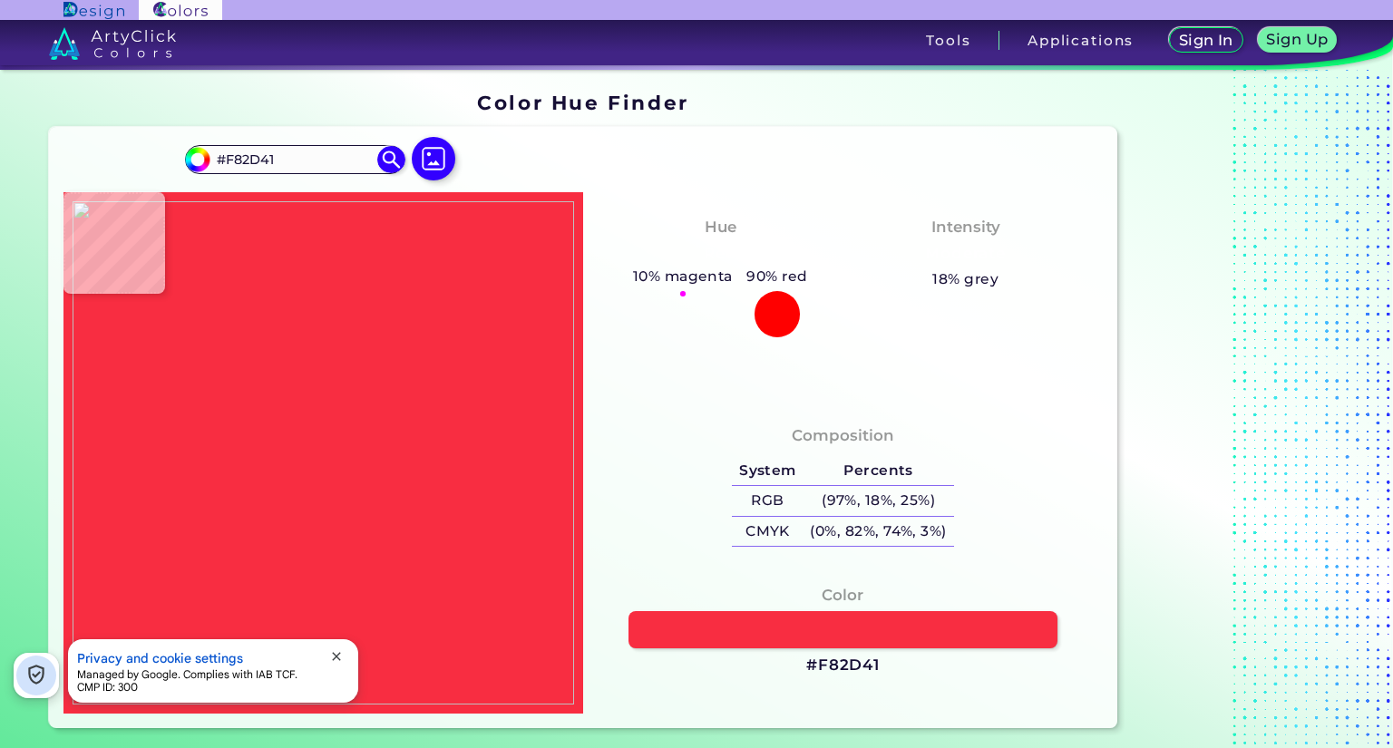
type input "#f40e27"
type input "#F40E27"
type input "#f50b26"
type input "#F50B26"
type input "#f00916"
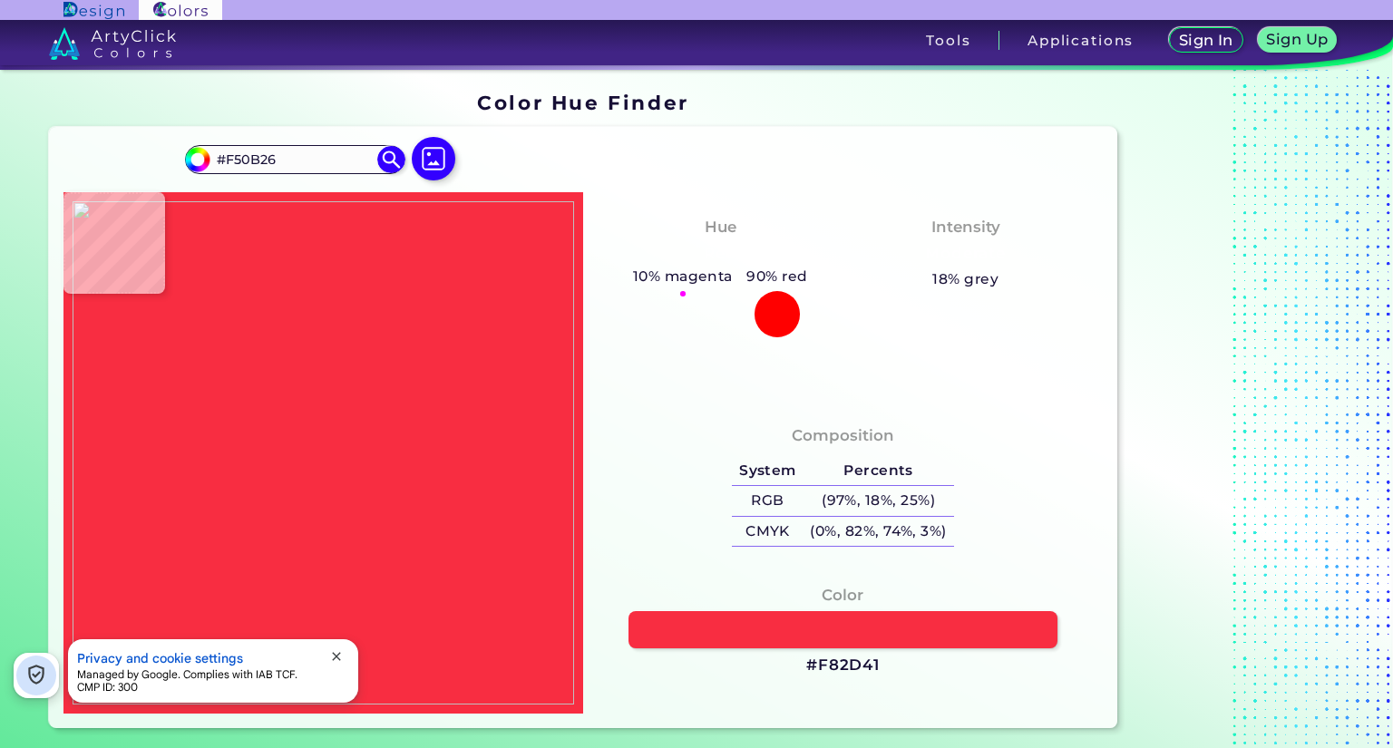
type input "#F00916"
type input "#e5253f"
type input "#E5253F"
type input "#ea0920"
type input "#EA0920"
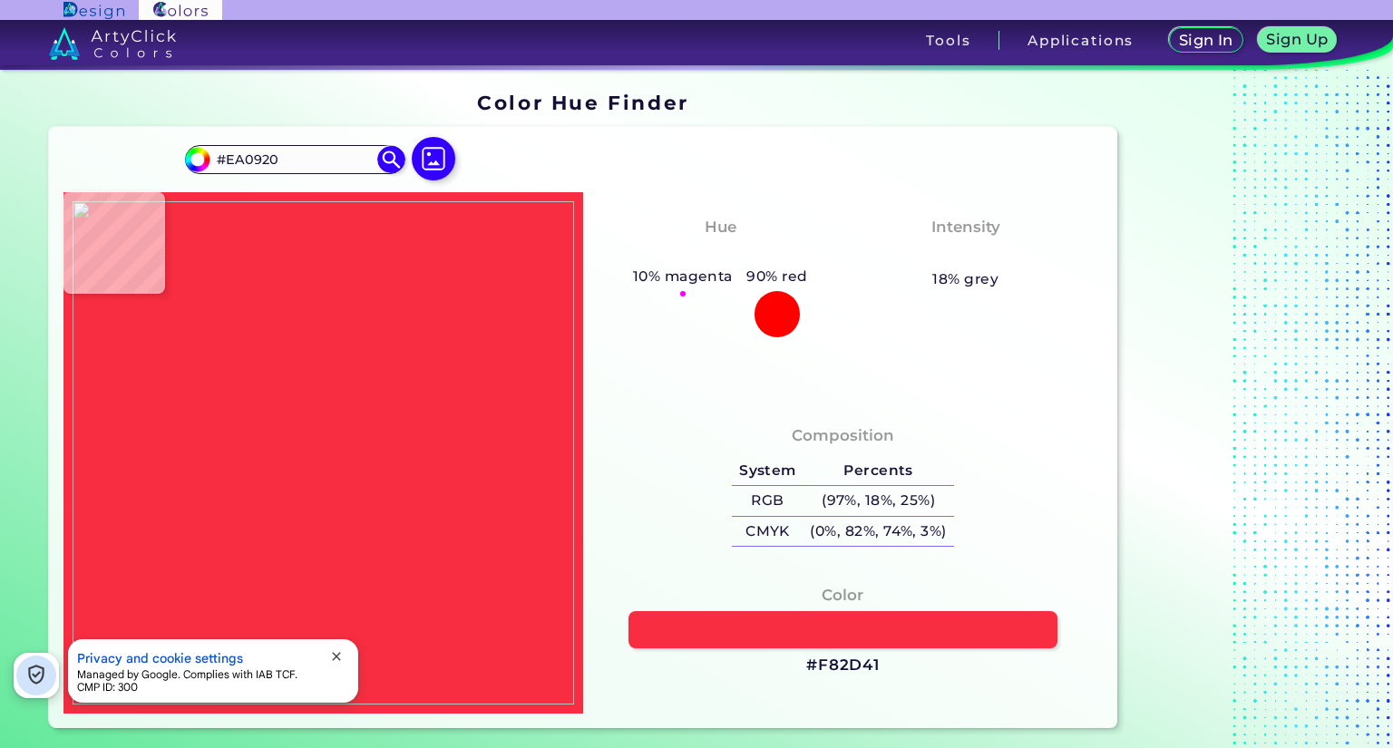
type input "#e50822"
type input "#E50822"
type input "#f20215"
type input "#F20215"
type input "#ea061e"
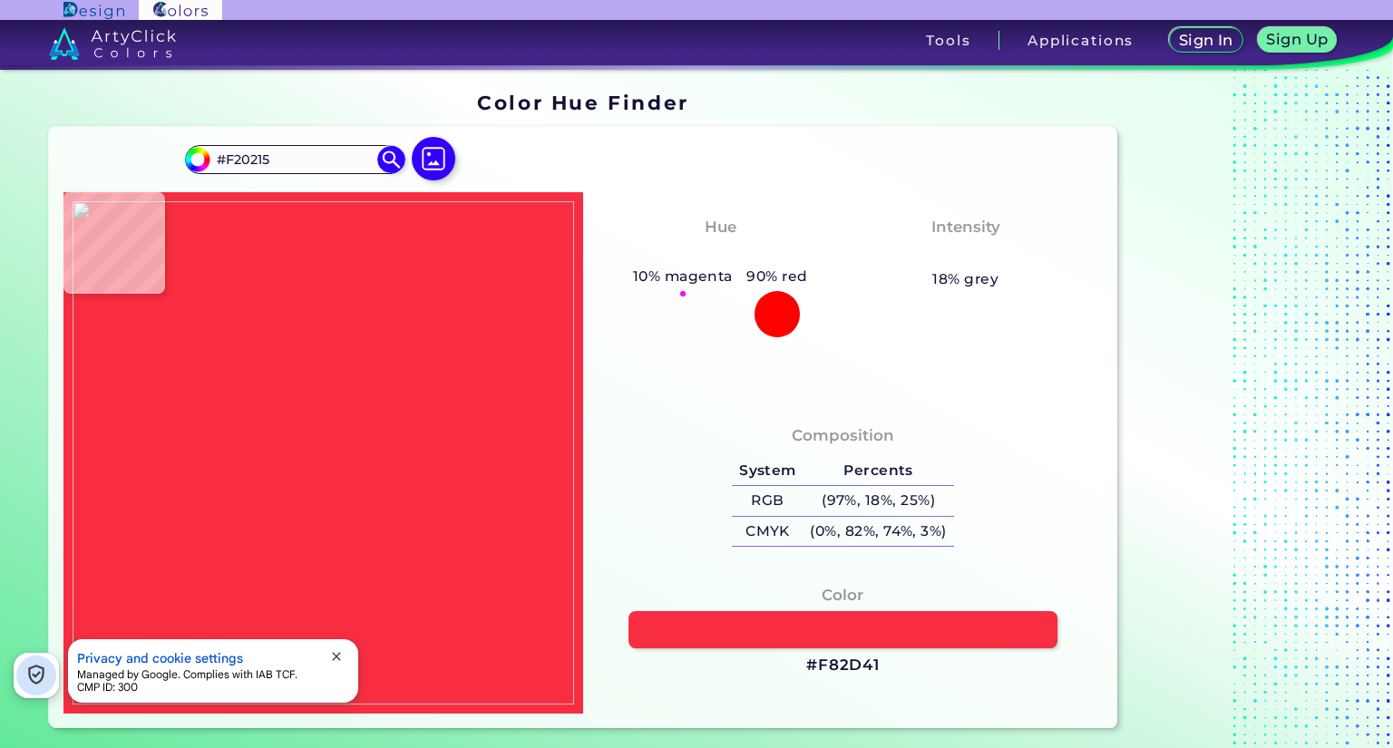
type input "#EA061E"
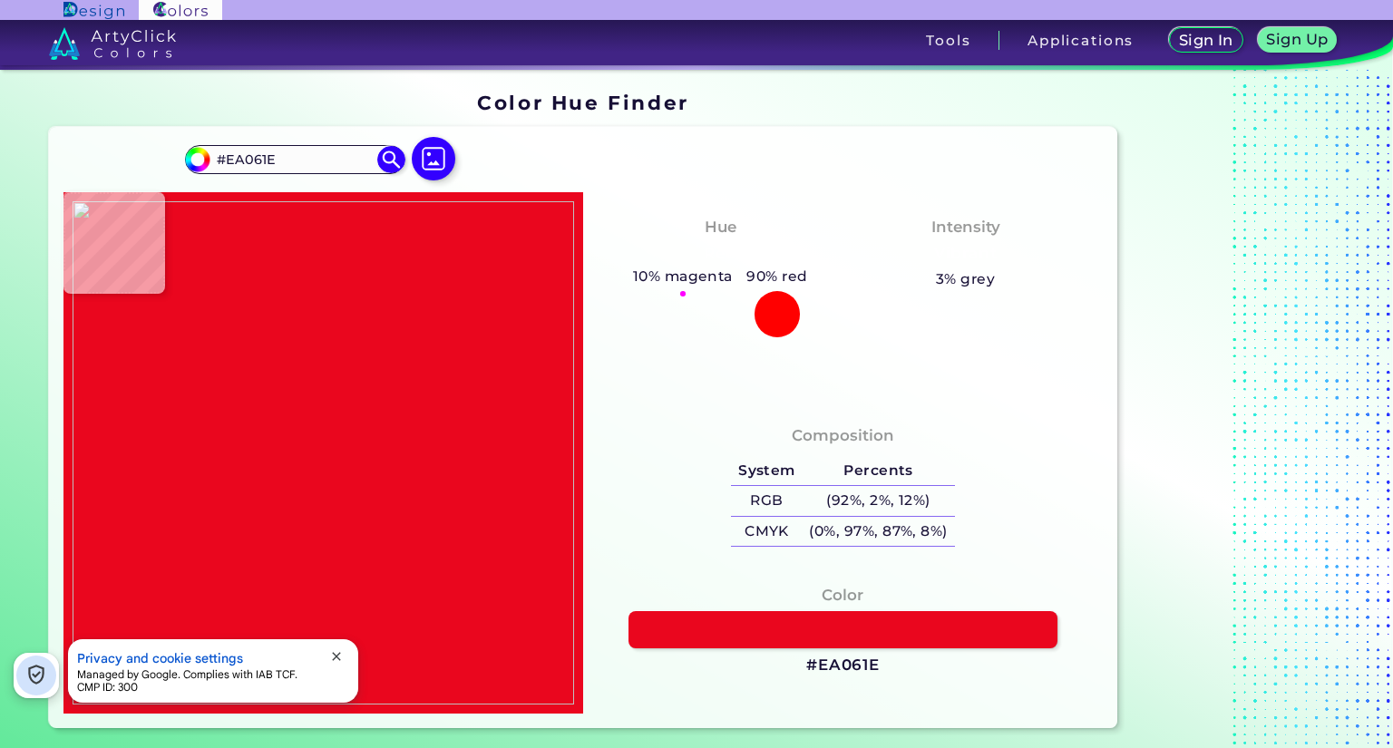
type input "#ef1235"
type input "#EF1235"
type input "#f10826"
type input "#F10826"
type input "#ef0928"
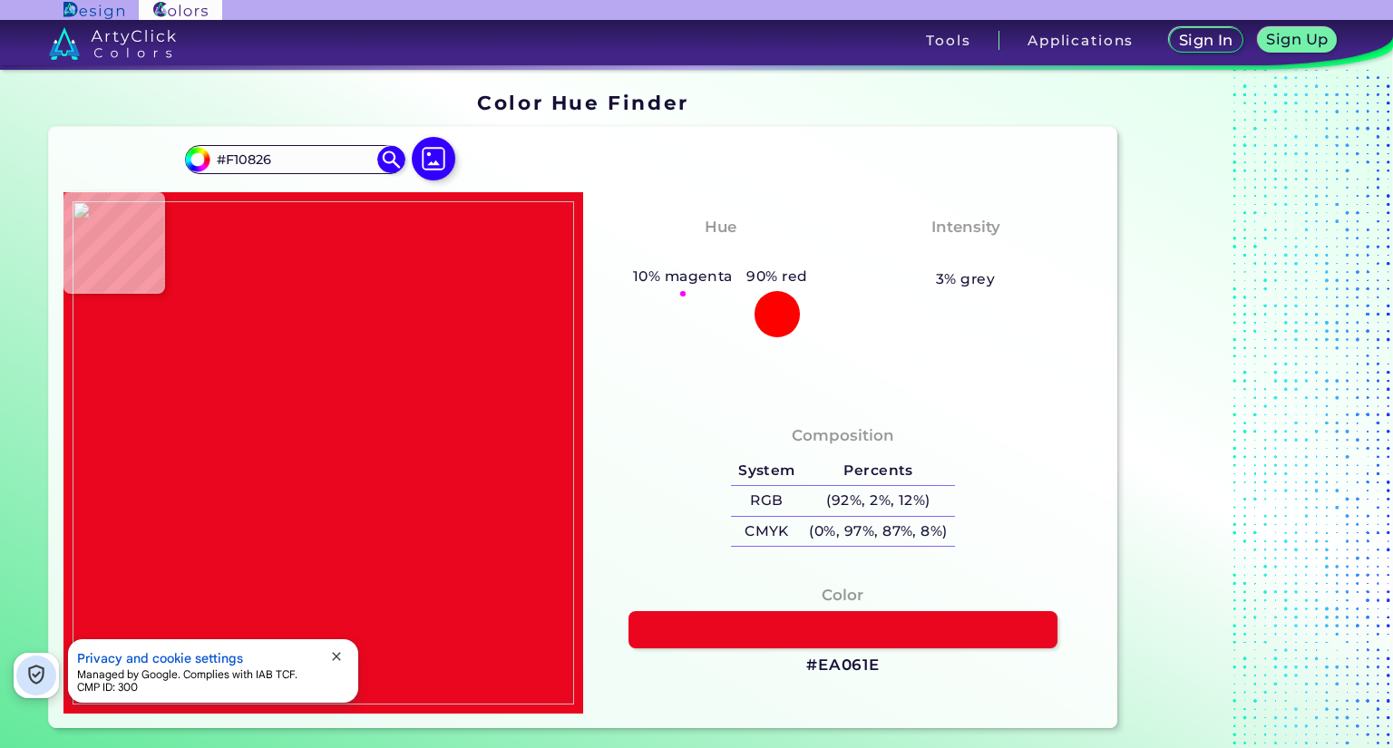
type input "#EF0928"
type input "#f60d23"
type input "#F60D23"
type input "#f41436"
type input "#F41436"
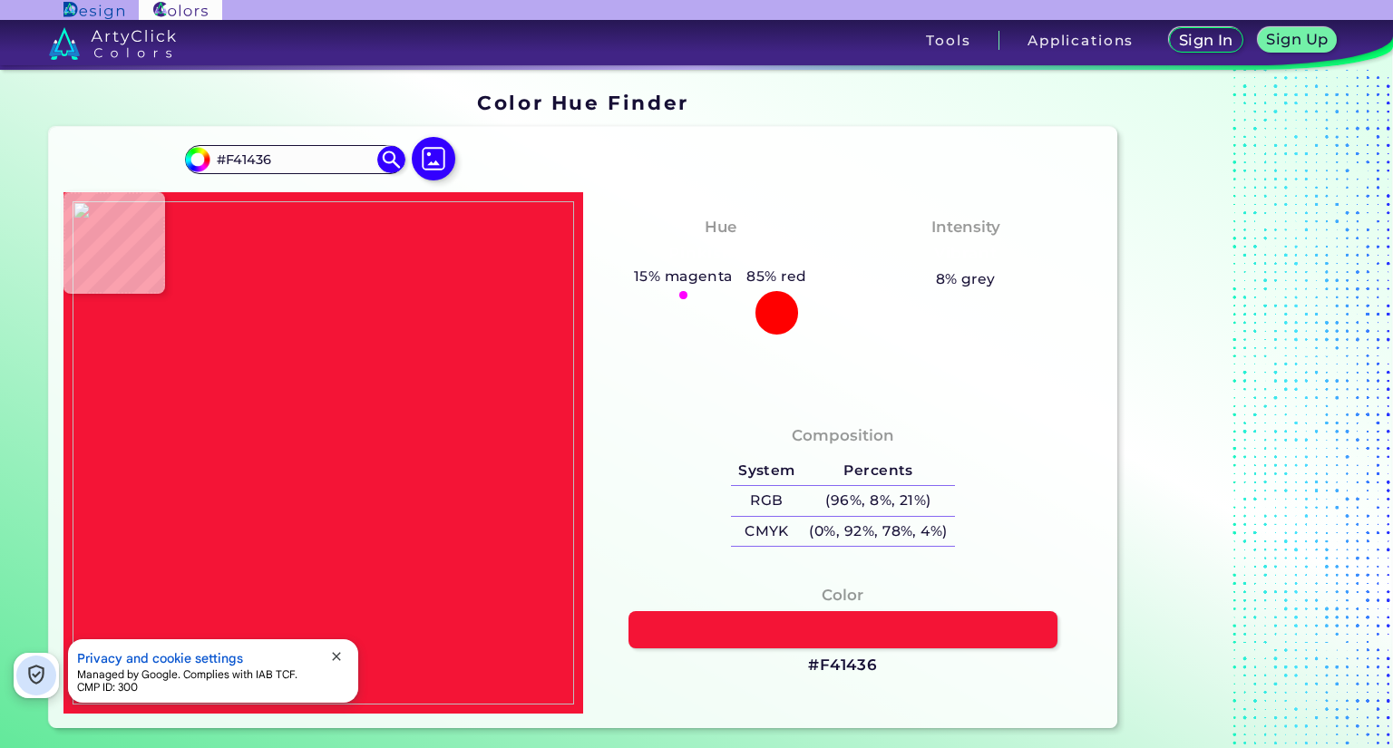
type input "#ee091e"
type input "#EE091E"
type input "#ed0f20"
type input "#ED0F20"
type input "#ed0d1b"
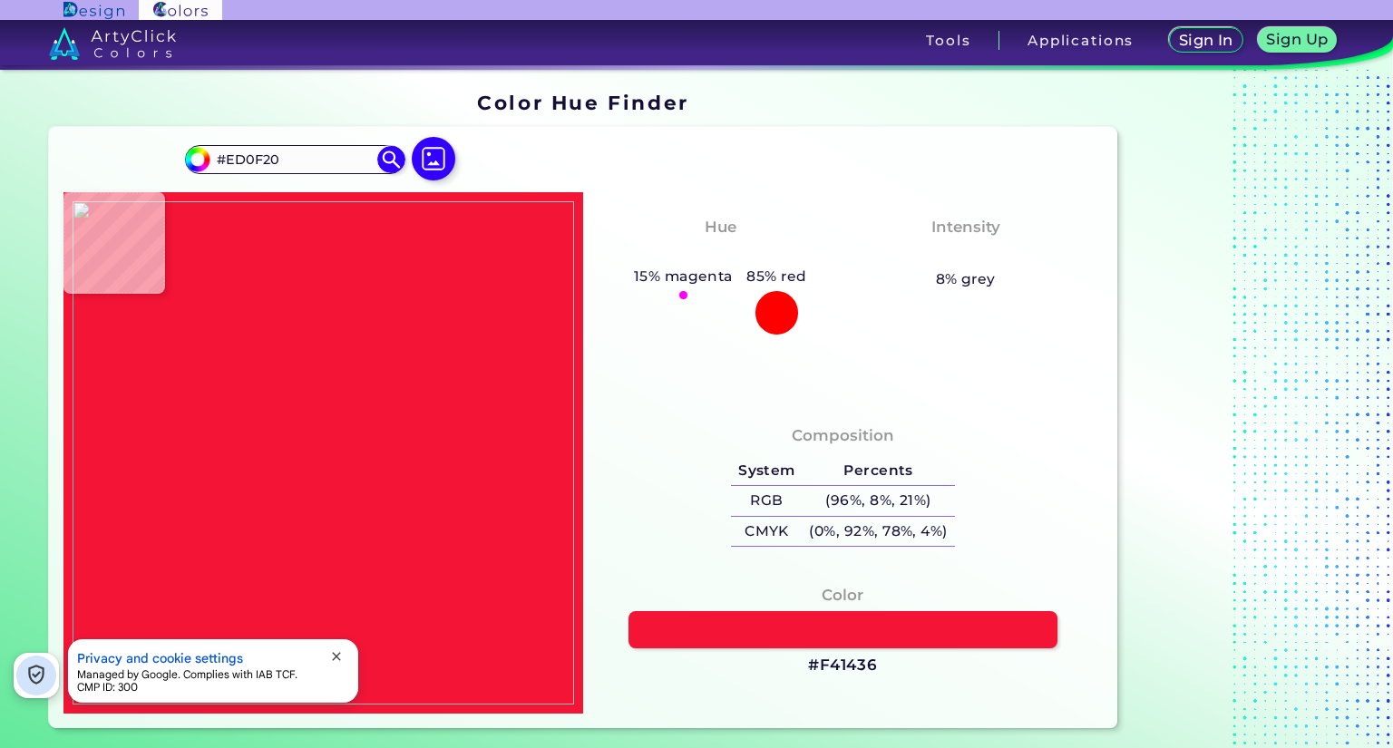
type input "#ED0D1B"
type input "#e00e1a"
type input "#E00E1A"
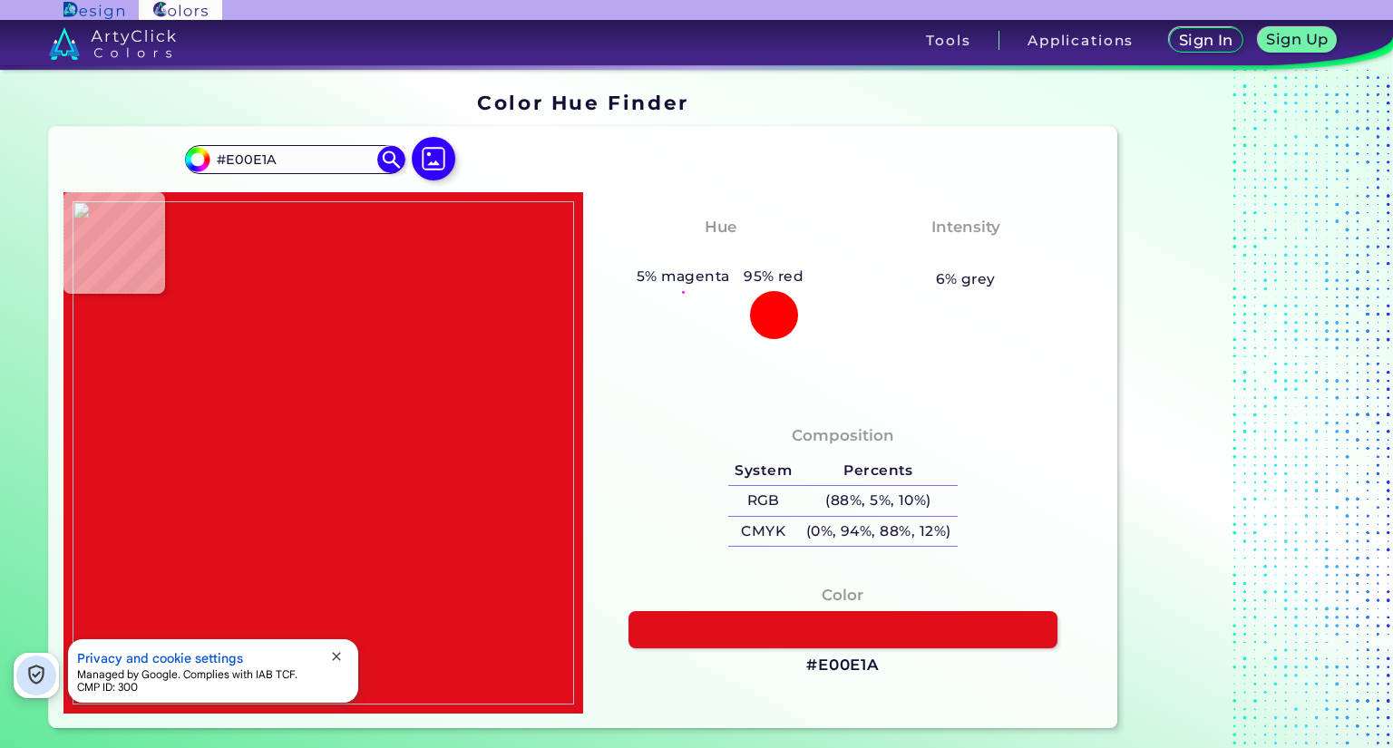
type input "#ea203a"
type input "#EA203A"
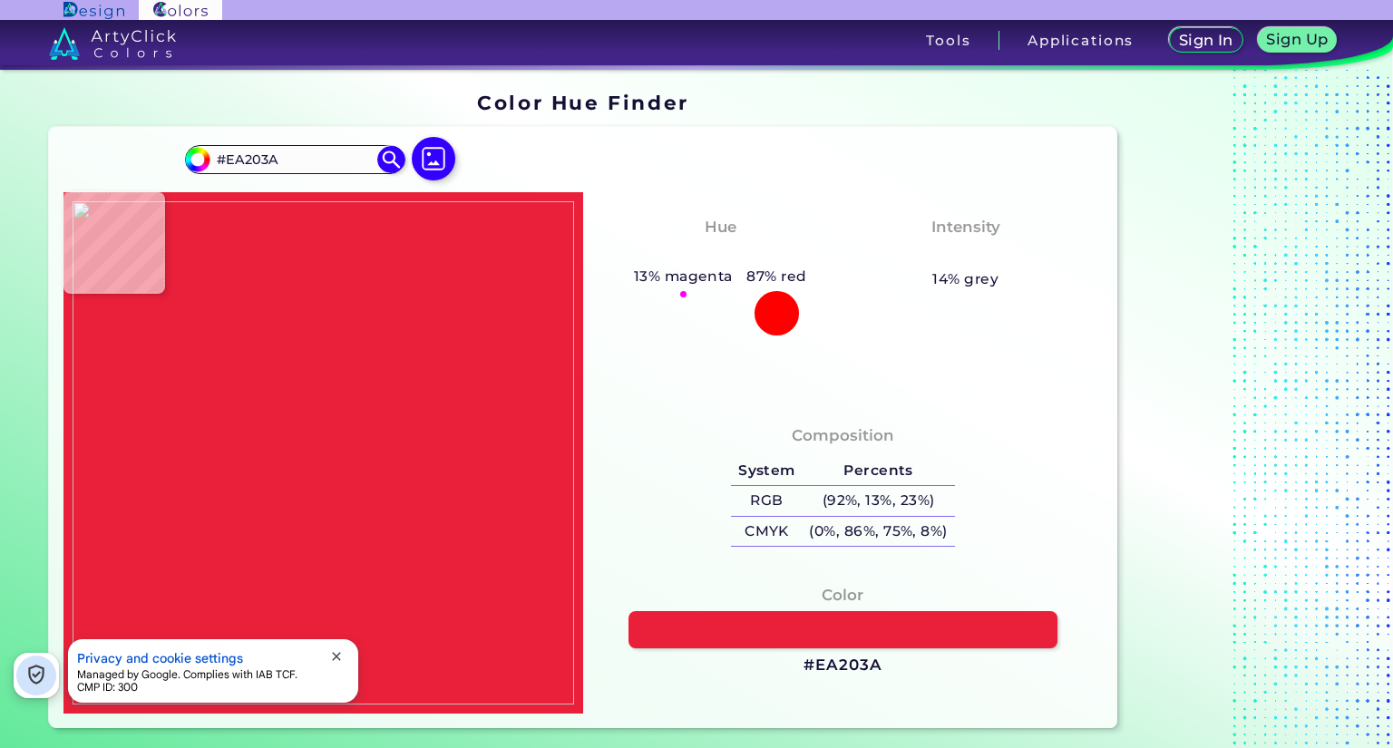
type input "#f20f26"
type input "#F20F26"
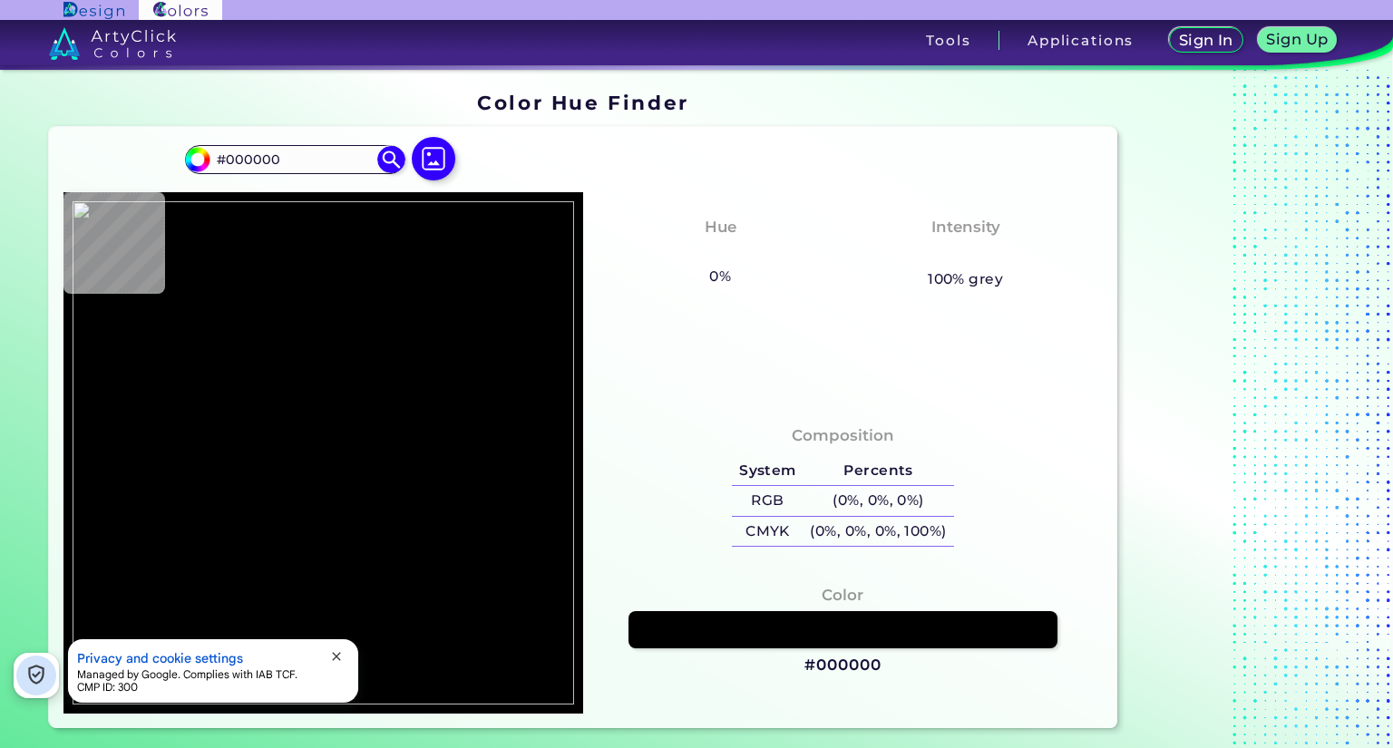
click at [52, 97] on div "Color Hue Finder" at bounding box center [583, 101] width 1083 height 35
click at [431, 160] on img at bounding box center [433, 158] width 53 height 53
click at [0, 0] on input "file" at bounding box center [0, 0] width 0 height 0
click at [335, 657] on span "close" at bounding box center [336, 656] width 15 height 15
